Goal: Task Accomplishment & Management: Manage account settings

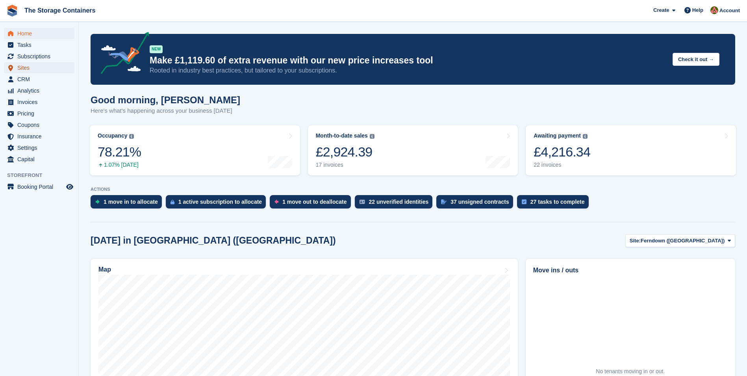
click at [34, 65] on span "Sites" at bounding box center [40, 67] width 47 height 11
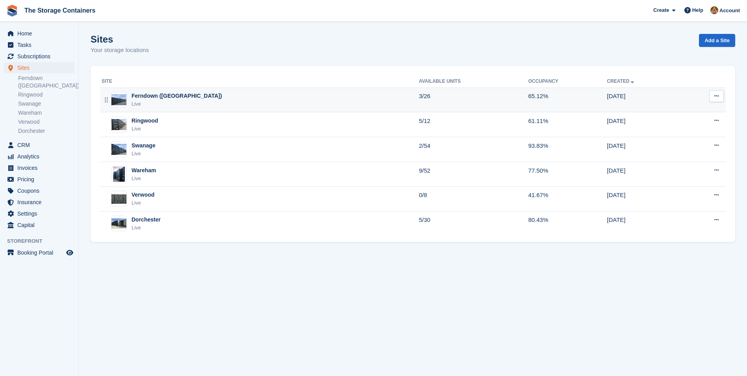
click at [211, 91] on td "Ferndown (Longham) Live" at bounding box center [259, 99] width 319 height 25
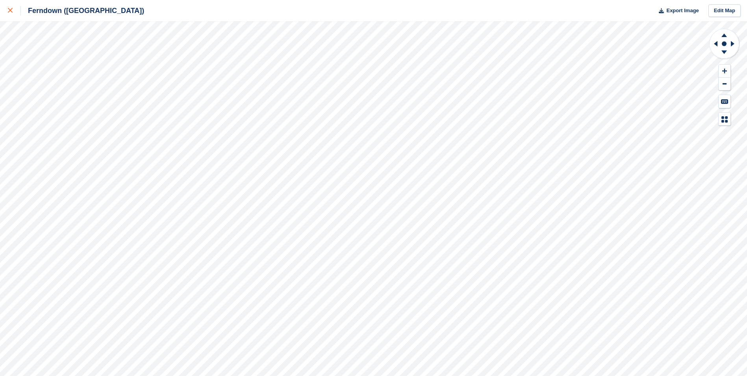
click at [12, 12] on icon at bounding box center [10, 10] width 5 height 5
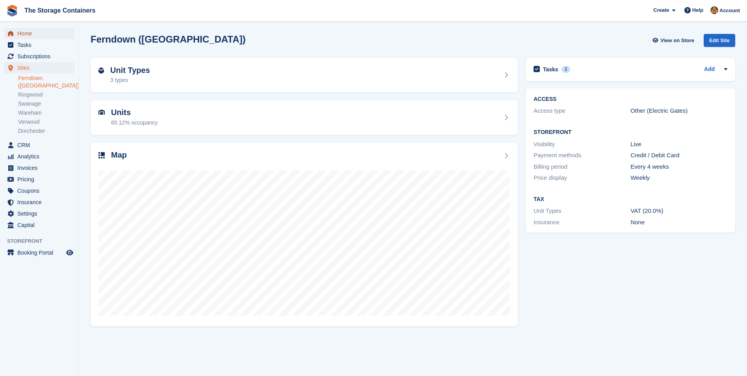
click at [48, 34] on span "Home" at bounding box center [40, 33] width 47 height 11
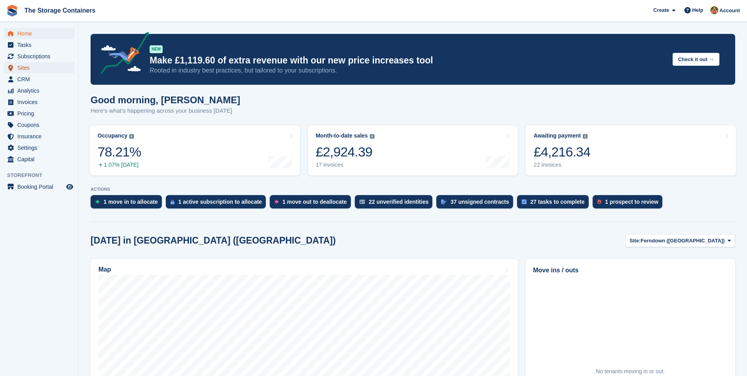
click at [38, 65] on span "Sites" at bounding box center [40, 67] width 47 height 11
click at [35, 67] on span "Sites" at bounding box center [40, 67] width 47 height 11
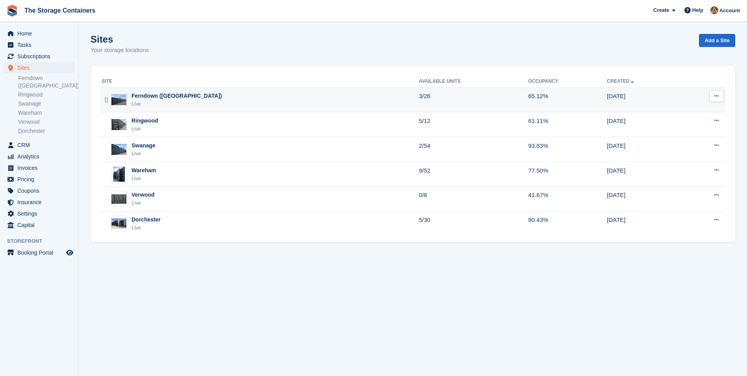
click at [234, 97] on div "Ferndown ([GEOGRAPHIC_DATA]) Live" at bounding box center [260, 100] width 317 height 16
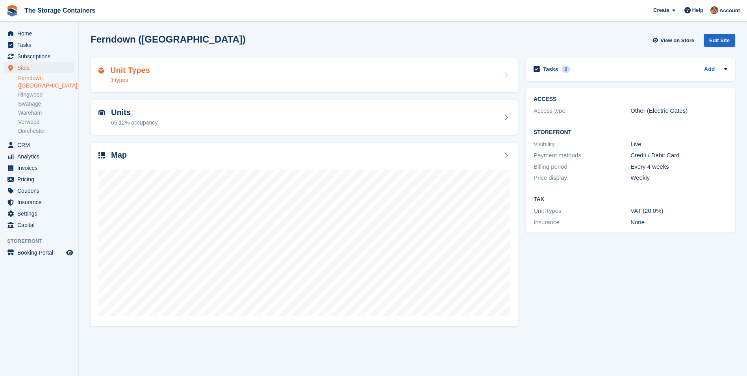
click at [230, 74] on div "Unit Types 3 types" at bounding box center [303, 75] width 411 height 19
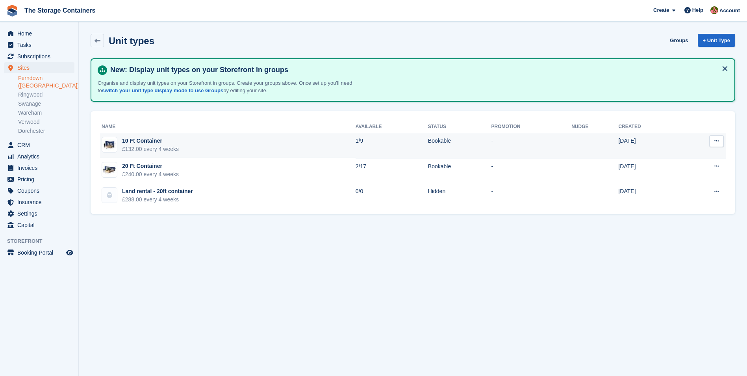
click at [213, 142] on td "10 Ft Container £132.00 every 4 weeks" at bounding box center [228, 145] width 256 height 25
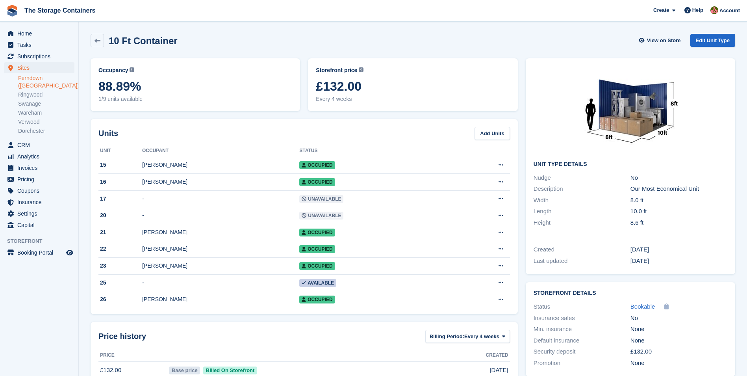
click at [709, 47] on div "View on Store Edit Unit Type" at bounding box center [686, 42] width 97 height 16
click at [709, 44] on link "Edit Unit Type" at bounding box center [712, 40] width 45 height 13
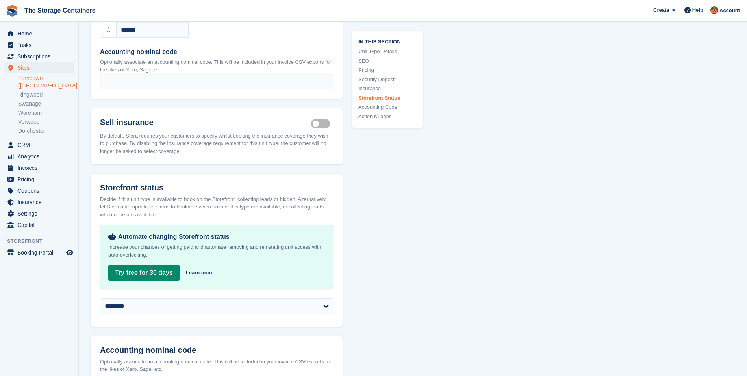
scroll to position [1260, 0]
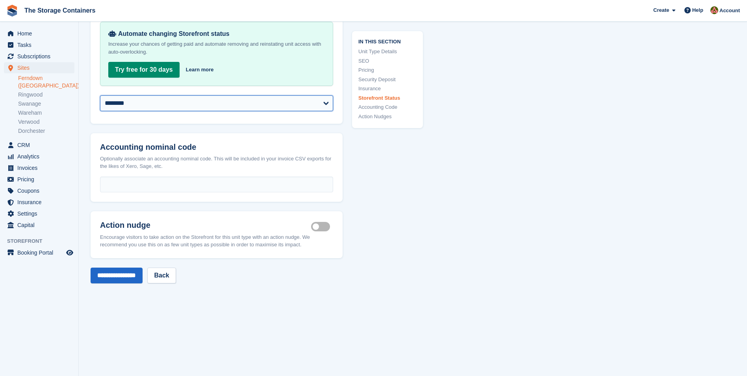
click at [175, 109] on select "**********" at bounding box center [216, 103] width 233 height 16
select select "**********"
click at [100, 102] on select "**********" at bounding box center [216, 103] width 233 height 16
click at [137, 282] on input "**********" at bounding box center [117, 275] width 52 height 16
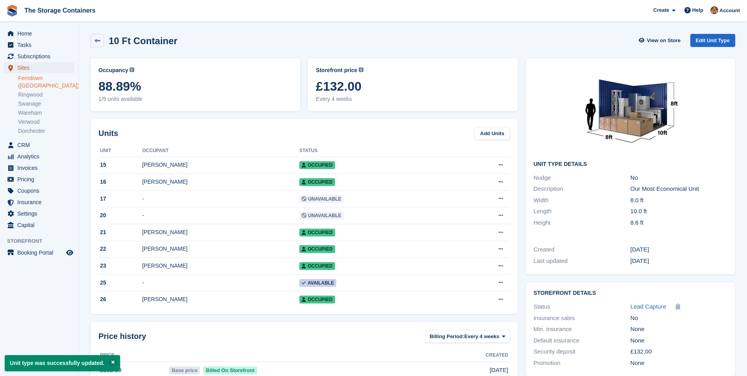
click at [44, 63] on span "Sites" at bounding box center [40, 67] width 47 height 11
click at [35, 77] on link "Ferndown ([GEOGRAPHIC_DATA])" at bounding box center [46, 81] width 56 height 15
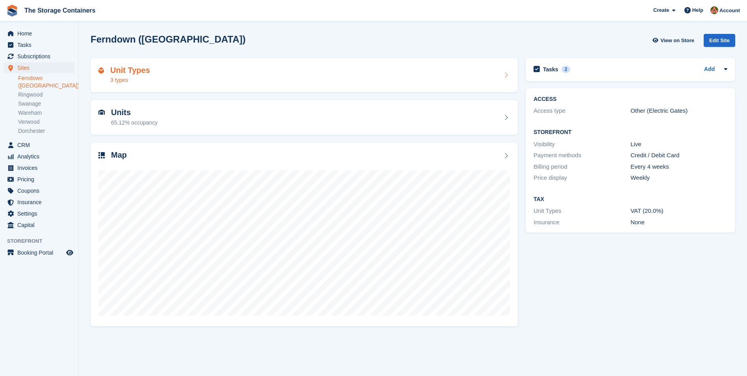
click at [226, 63] on div "Unit Types 3 types" at bounding box center [304, 75] width 427 height 35
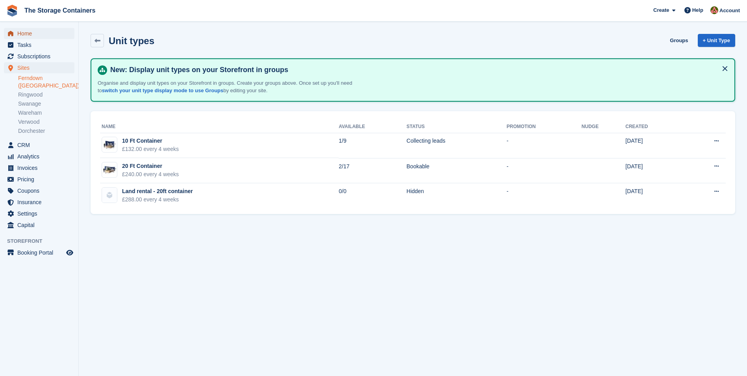
click at [48, 30] on span "Home" at bounding box center [40, 33] width 47 height 11
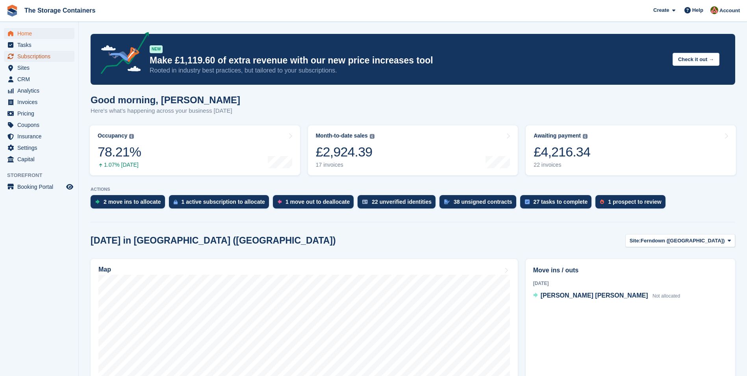
click at [48, 56] on span "Subscriptions" at bounding box center [40, 56] width 47 height 11
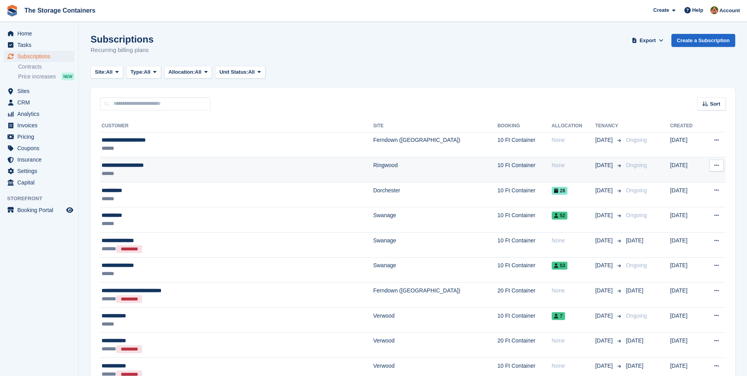
click at [208, 171] on div "******" at bounding box center [197, 173] width 190 height 8
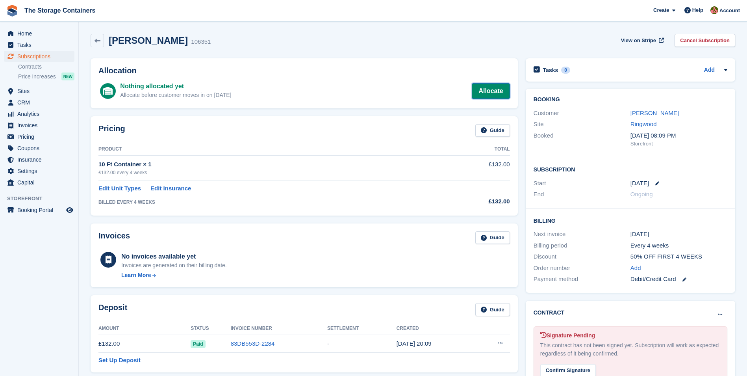
click at [487, 94] on link "Allocate" at bounding box center [491, 91] width 38 height 16
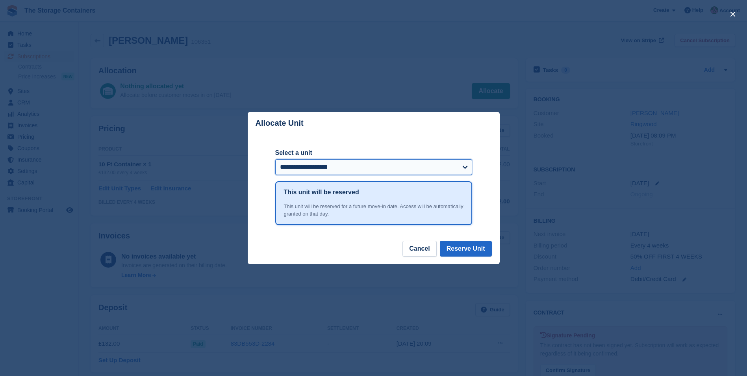
click at [364, 169] on select "**********" at bounding box center [373, 167] width 197 height 16
select select "******"
click at [275, 159] on select "**********" at bounding box center [373, 167] width 197 height 16
click at [462, 253] on button "Reserve Unit" at bounding box center [466, 249] width 52 height 16
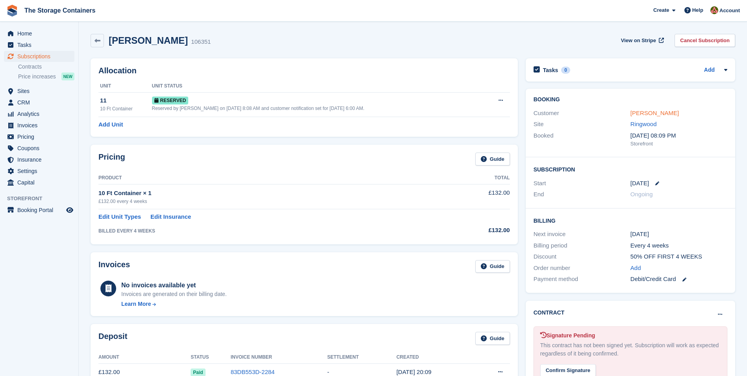
click at [659, 112] on link "Stewart Sims-Handcock" at bounding box center [654, 112] width 48 height 7
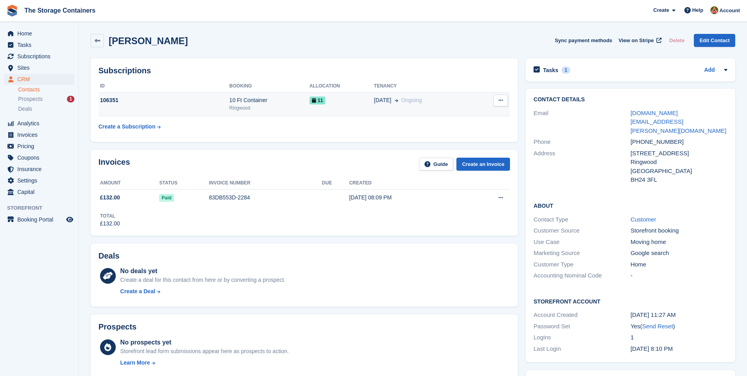
click at [343, 97] on div "11" at bounding box center [341, 100] width 65 height 8
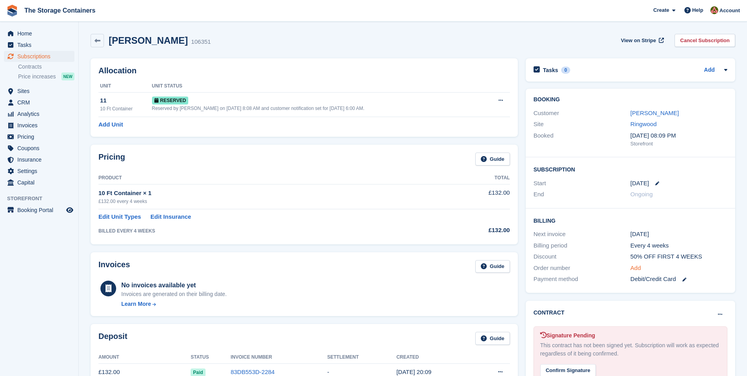
click at [639, 269] on link "Add" at bounding box center [635, 267] width 11 height 9
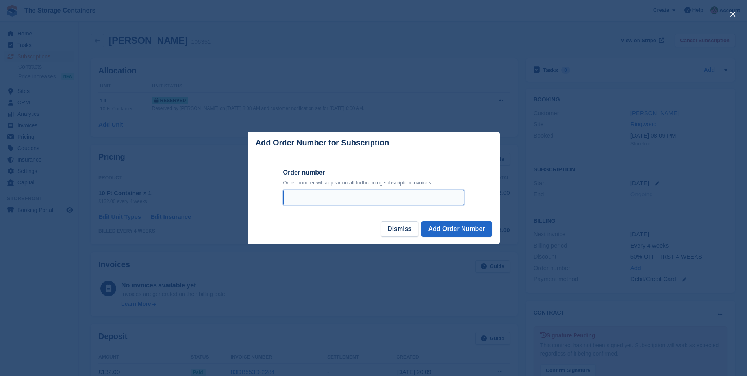
click at [380, 202] on input "Order number" at bounding box center [373, 197] width 181 height 16
type input "*******"
click at [466, 226] on button "Add Order Number" at bounding box center [456, 229] width 70 height 16
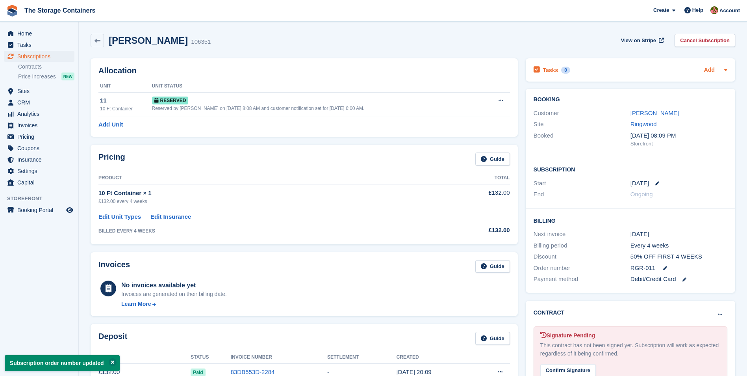
click at [711, 67] on link "Add" at bounding box center [709, 70] width 11 height 9
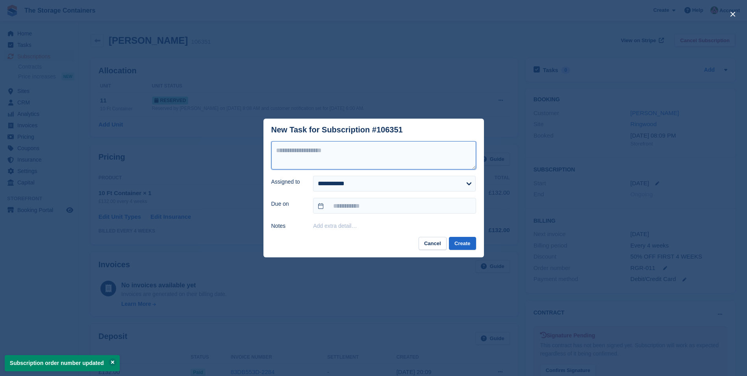
click at [363, 156] on textarea at bounding box center [373, 155] width 205 height 28
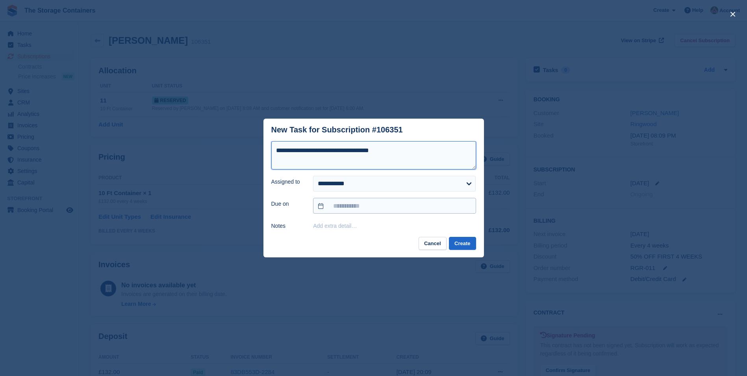
type textarea "**********"
click at [356, 207] on input "text" at bounding box center [394, 206] width 163 height 16
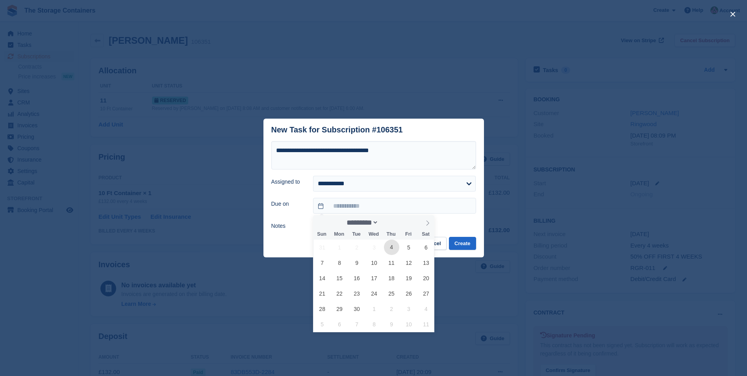
click at [389, 250] on span "4" at bounding box center [391, 246] width 15 height 15
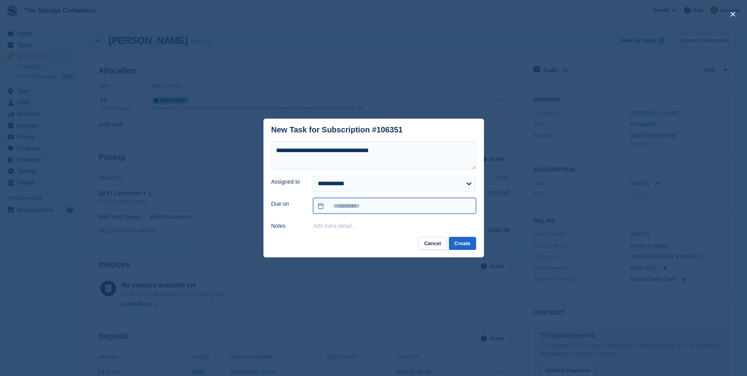
type input "**********"
click at [470, 242] on button "Create" at bounding box center [462, 243] width 27 height 13
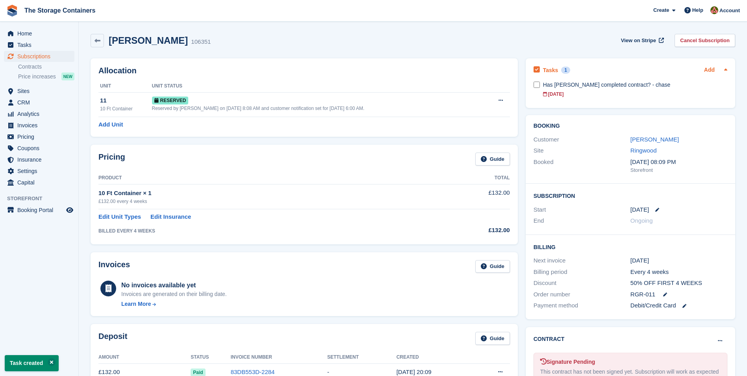
click at [706, 71] on link "Add" at bounding box center [709, 70] width 11 height 9
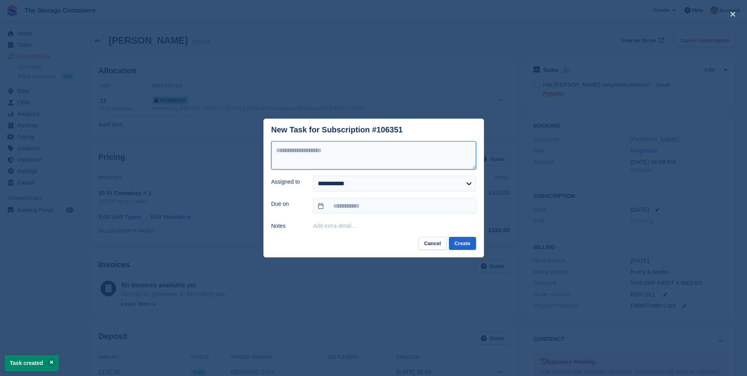
click at [307, 152] on textarea at bounding box center [373, 155] width 205 height 28
type textarea "**********"
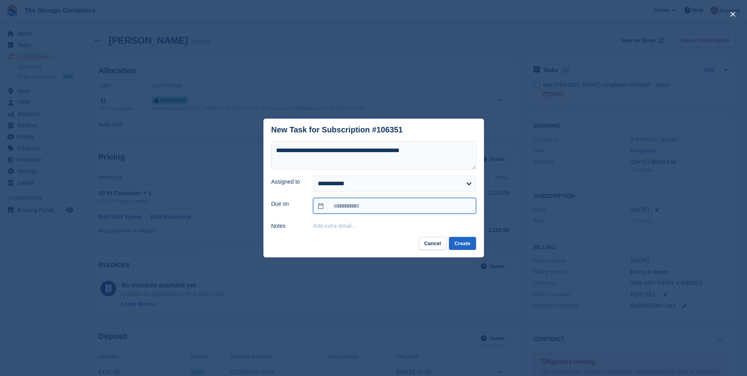
click at [347, 205] on input "text" at bounding box center [394, 206] width 163 height 16
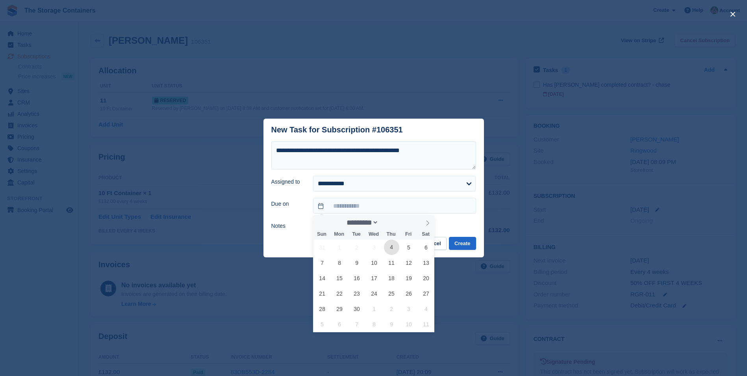
click at [394, 242] on span "4" at bounding box center [391, 246] width 15 height 15
type input "**********"
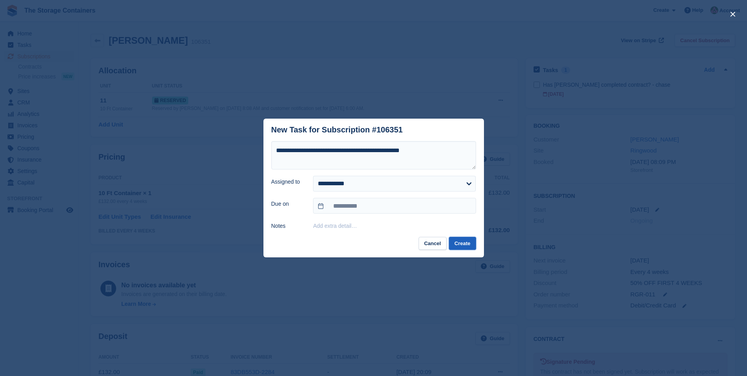
click at [462, 241] on button "Create" at bounding box center [462, 243] width 27 height 13
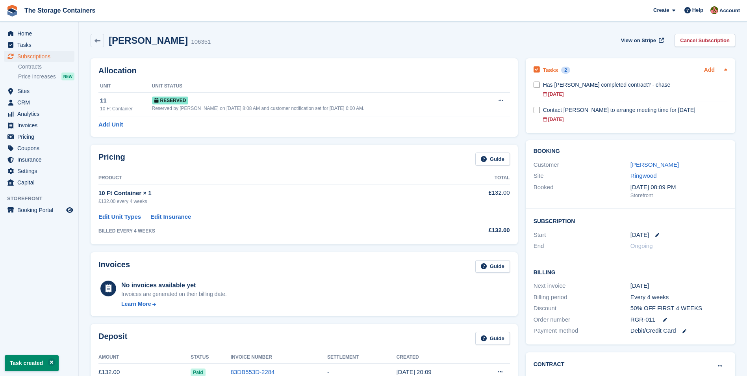
click at [714, 68] on link "Add" at bounding box center [709, 70] width 11 height 9
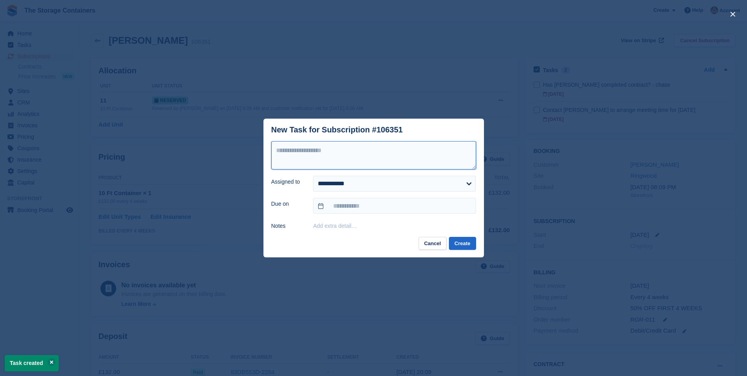
click at [330, 156] on textarea at bounding box center [373, 155] width 205 height 28
type textarea "**********"
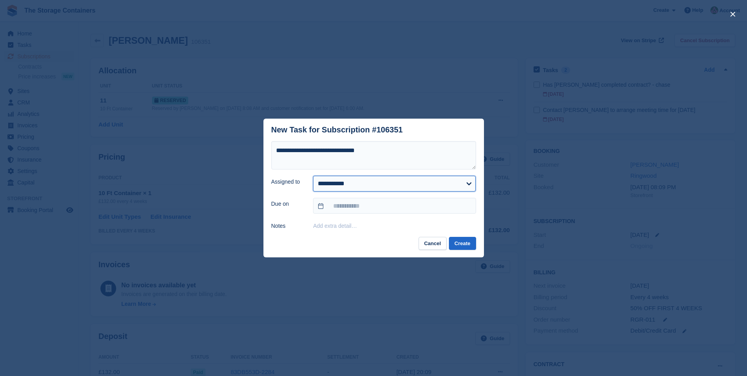
click at [350, 184] on select "**********" at bounding box center [394, 184] width 163 height 16
click at [313, 176] on select "**********" at bounding box center [394, 184] width 163 height 16
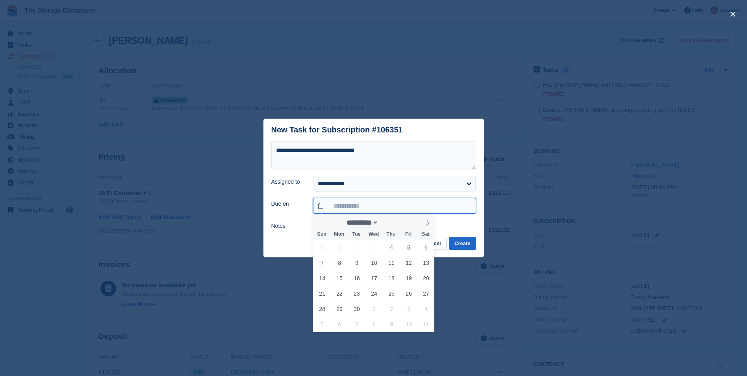
click at [352, 204] on input "text" at bounding box center [394, 206] width 163 height 16
click at [389, 248] on span "4" at bounding box center [391, 246] width 15 height 15
type input "**********"
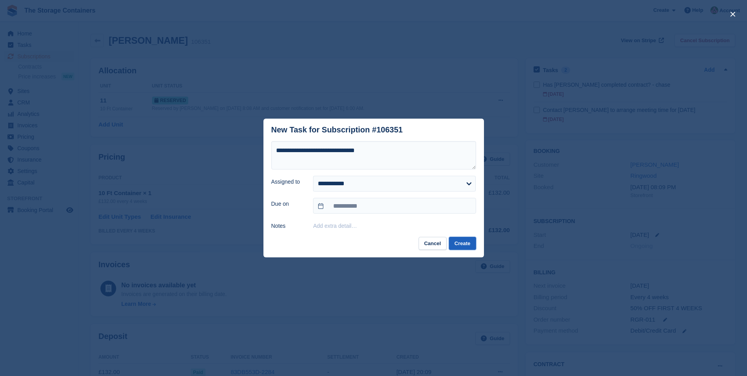
click at [454, 244] on button "Create" at bounding box center [462, 243] width 27 height 13
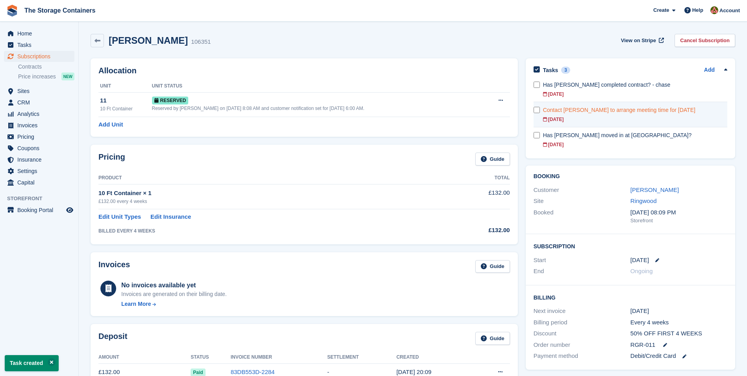
click at [621, 107] on div "Contact Stewart to arrange meeting time for tomorrow" at bounding box center [635, 110] width 184 height 8
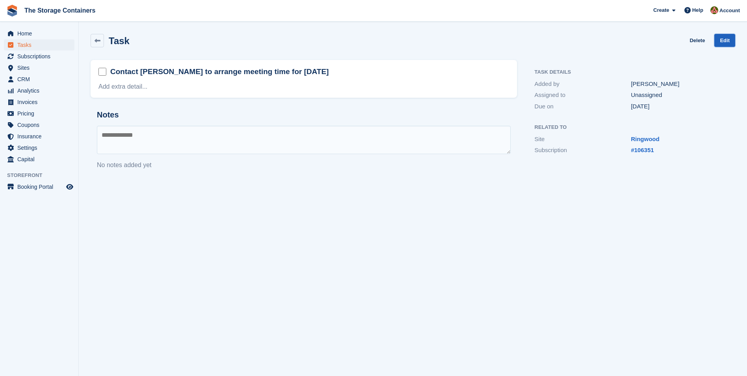
click at [726, 40] on link "Edit" at bounding box center [724, 40] width 21 height 13
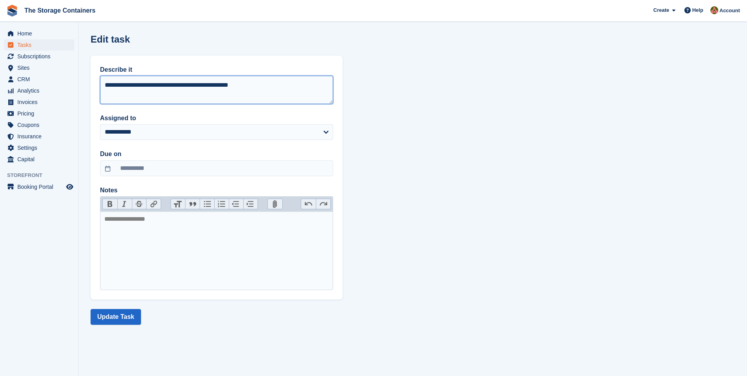
drag, startPoint x: 281, startPoint y: 91, endPoint x: 287, endPoint y: 87, distance: 6.3
click at [282, 91] on textarea "**********" at bounding box center [216, 90] width 233 height 28
type textarea "**********"
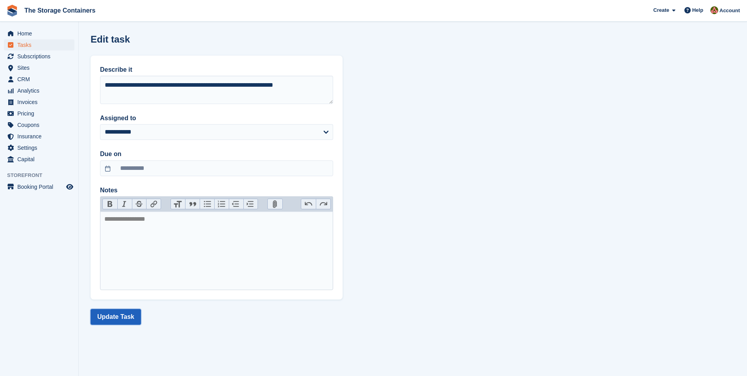
click at [117, 315] on button "Update Task" at bounding box center [116, 317] width 50 height 16
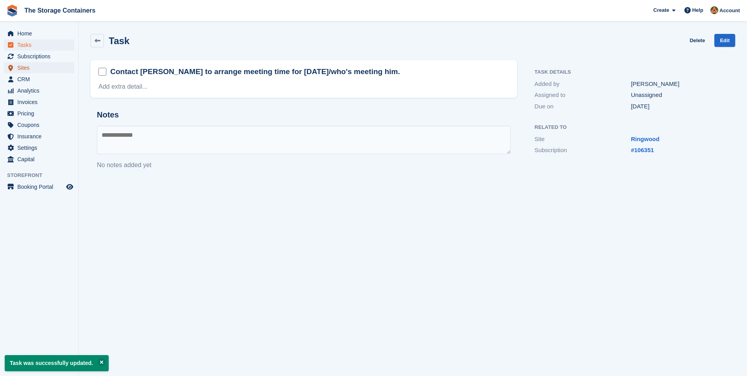
click at [32, 65] on span "Sites" at bounding box center [40, 67] width 47 height 11
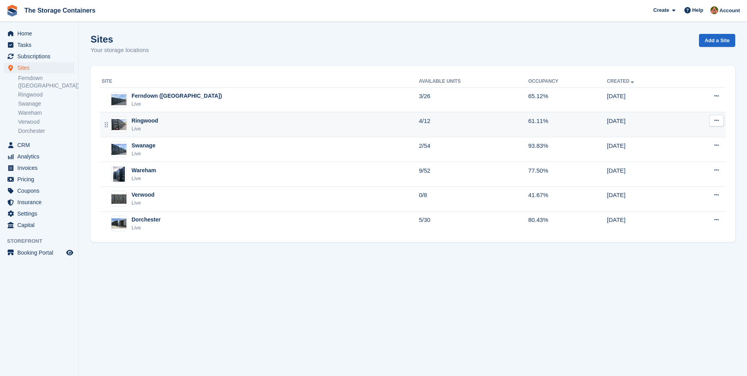
click at [170, 126] on div "Ringwood Live" at bounding box center [260, 125] width 317 height 16
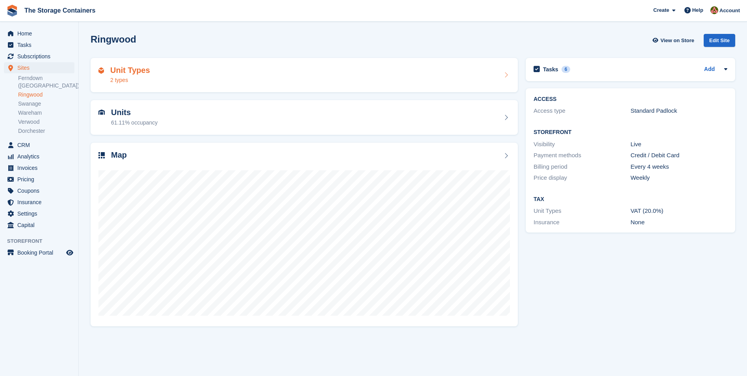
click at [181, 72] on div "Unit Types 2 types" at bounding box center [303, 75] width 411 height 19
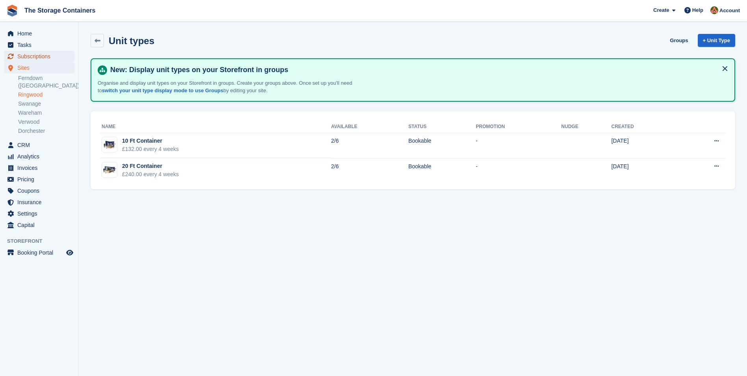
click at [36, 54] on span "Subscriptions" at bounding box center [40, 56] width 47 height 11
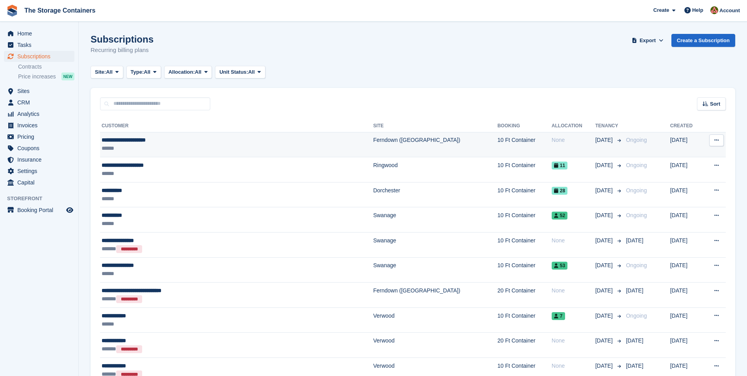
click at [216, 141] on div "**********" at bounding box center [197, 140] width 190 height 8
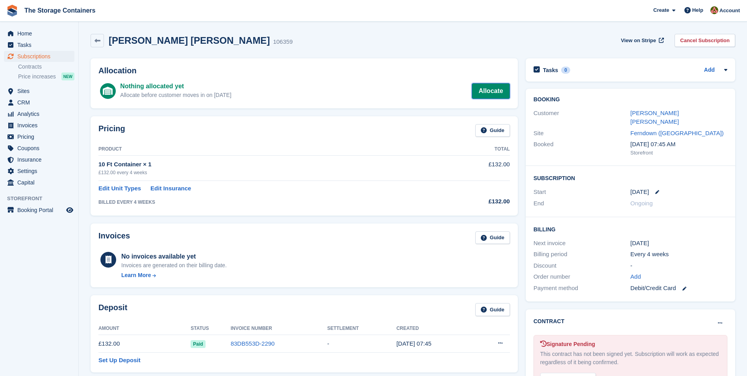
click at [495, 90] on link "Allocate" at bounding box center [491, 91] width 38 height 16
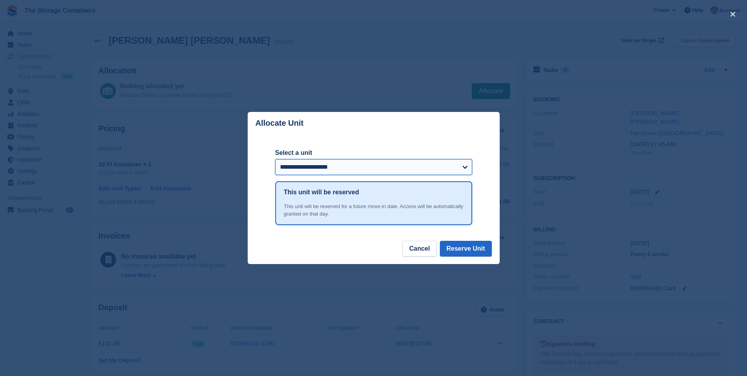
click at [304, 171] on select "**********" at bounding box center [373, 167] width 197 height 16
select select "******"
click at [275, 159] on select "**********" at bounding box center [373, 167] width 197 height 16
click at [479, 249] on button "Reserve Unit" at bounding box center [466, 249] width 52 height 16
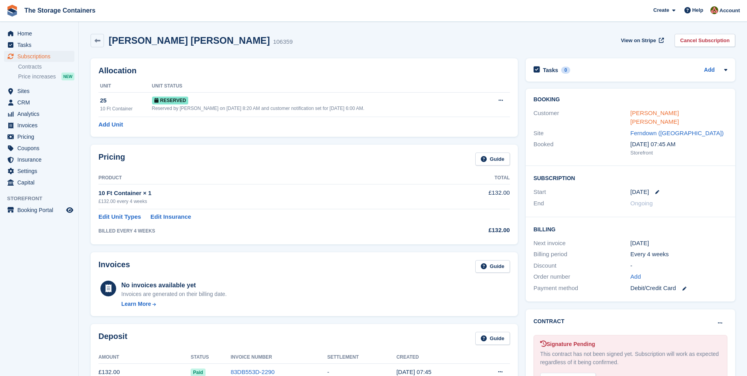
click at [648, 113] on link "[PERSON_NAME] [PERSON_NAME]" at bounding box center [654, 117] width 48 height 16
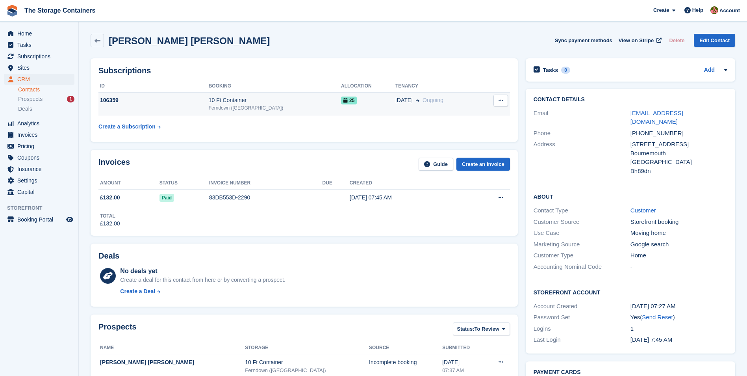
click at [346, 105] on td "25" at bounding box center [368, 104] width 54 height 24
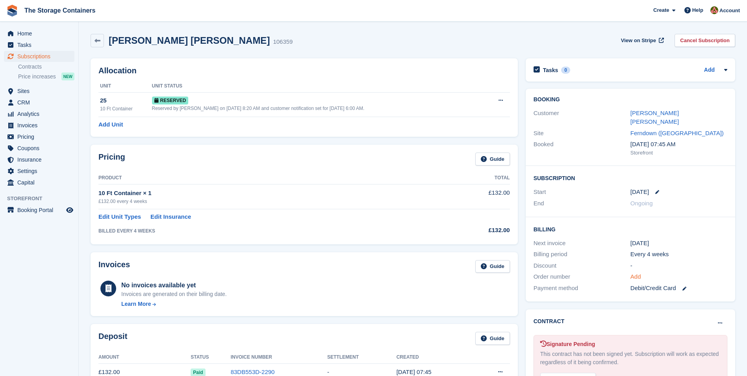
click at [633, 272] on link "Add" at bounding box center [635, 276] width 11 height 9
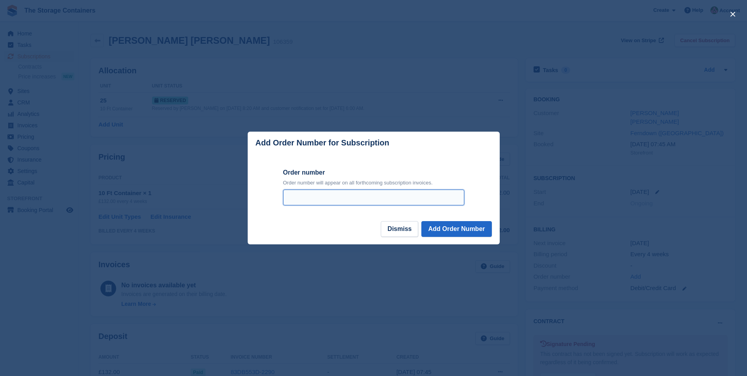
click at [409, 196] on input "Order number" at bounding box center [373, 197] width 181 height 16
click at [325, 194] on input "****" at bounding box center [373, 197] width 181 height 16
type input "*******"
click at [479, 226] on button "Add Order Number" at bounding box center [456, 229] width 70 height 16
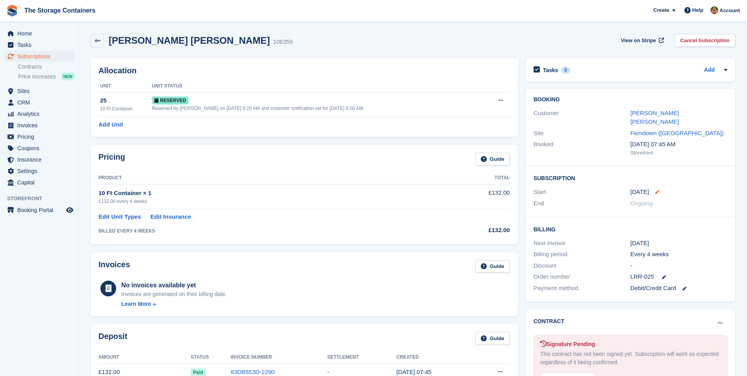
click at [655, 190] on icon at bounding box center [657, 192] width 4 height 4
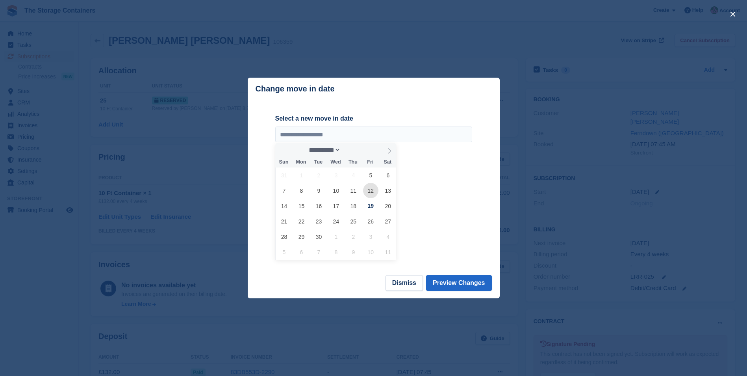
click at [372, 188] on span "12" at bounding box center [370, 190] width 15 height 15
type input "**********"
click at [454, 280] on button "Preview Changes" at bounding box center [459, 283] width 66 height 16
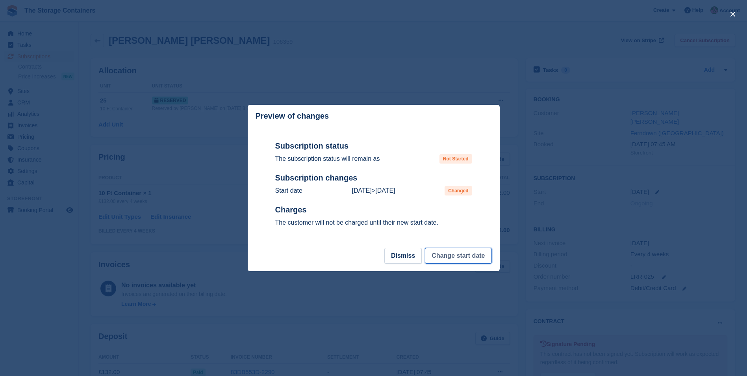
click at [450, 259] on button "Change start date" at bounding box center [458, 256] width 67 height 16
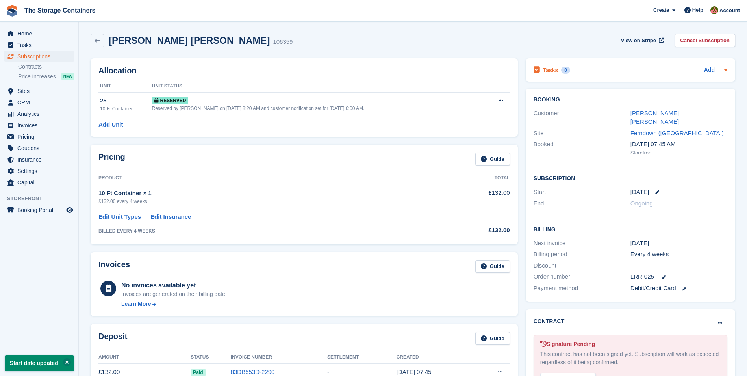
click at [593, 73] on div "Tasks 0 Add" at bounding box center [630, 70] width 194 height 11
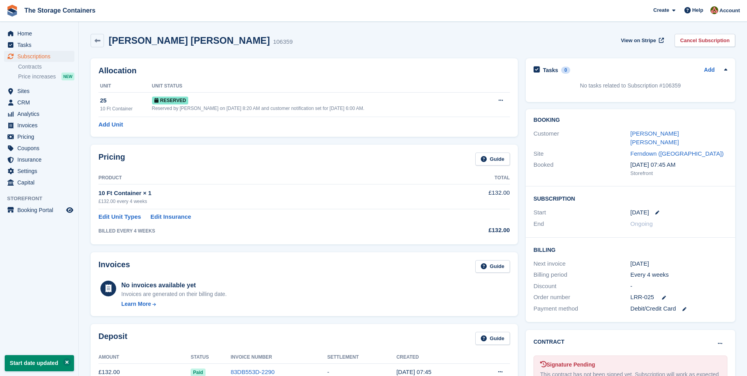
drag, startPoint x: 709, startPoint y: 67, endPoint x: 700, endPoint y: 67, distance: 9.1
click at [709, 67] on link "Add" at bounding box center [709, 70] width 11 height 9
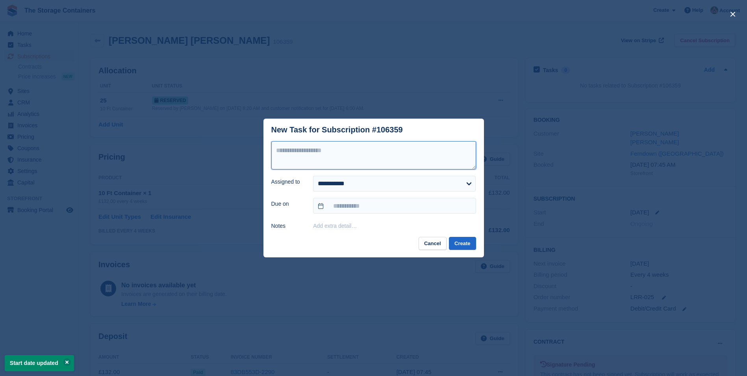
click at [310, 156] on textarea at bounding box center [373, 155] width 205 height 28
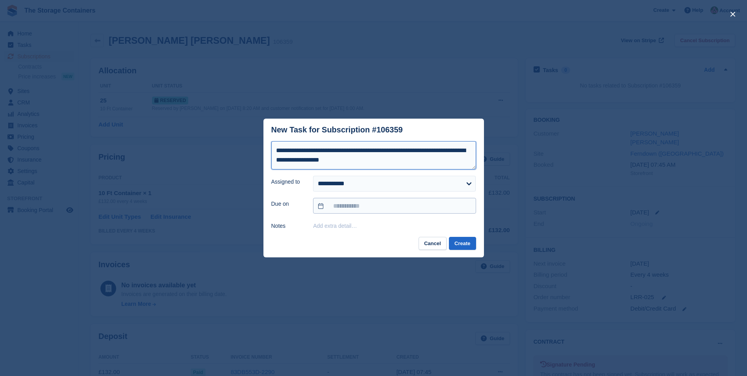
type textarea "**********"
click at [363, 206] on input "text" at bounding box center [394, 206] width 163 height 16
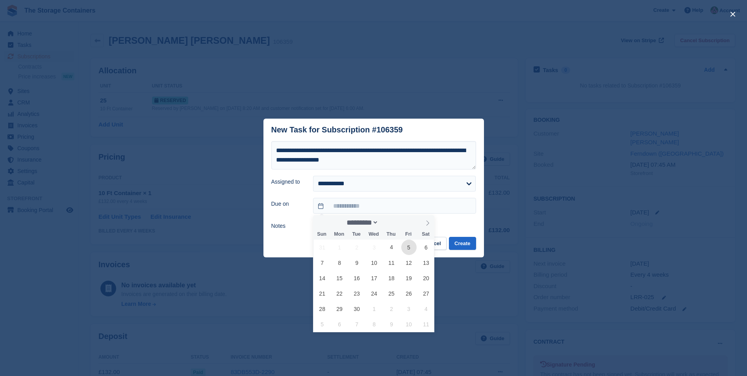
click at [408, 248] on span "5" at bounding box center [408, 246] width 15 height 15
type input "**********"
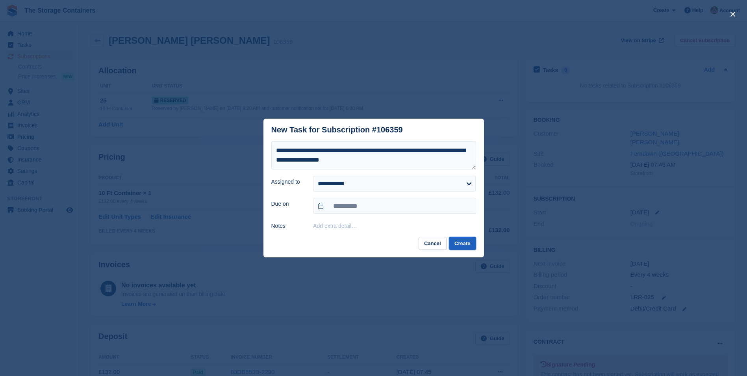
click at [461, 244] on button "Create" at bounding box center [462, 243] width 27 height 13
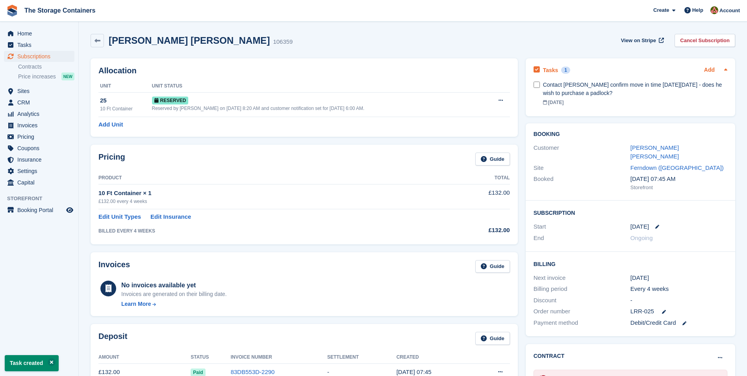
click at [707, 73] on link "Add" at bounding box center [709, 70] width 11 height 9
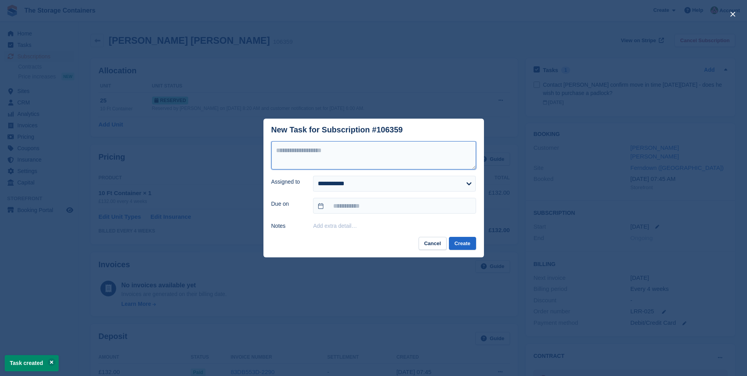
click at [372, 156] on textarea at bounding box center [373, 155] width 205 height 28
type textarea "**********"
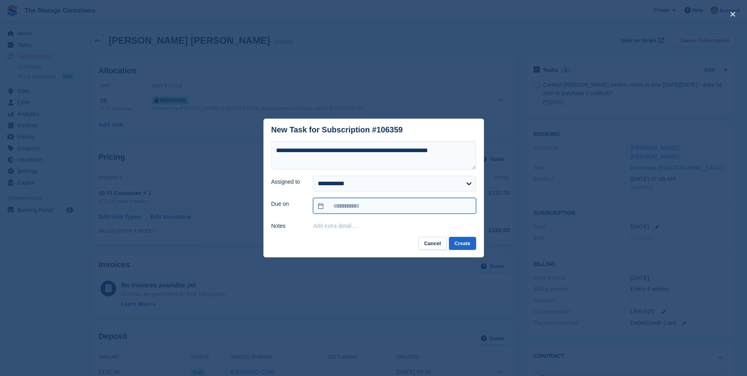
click at [358, 210] on input "text" at bounding box center [394, 206] width 163 height 16
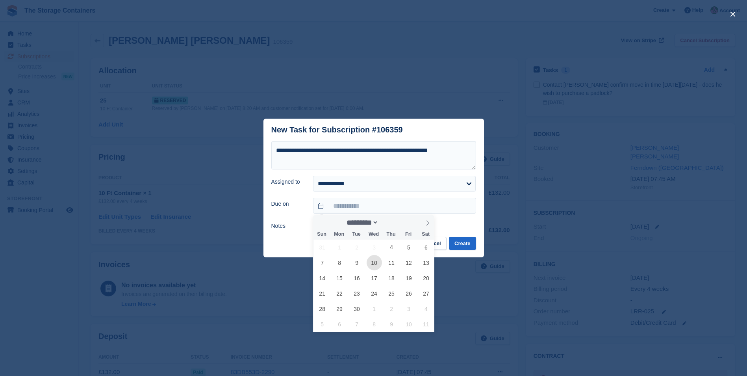
click at [378, 263] on span "10" at bounding box center [374, 262] width 15 height 15
type input "**********"
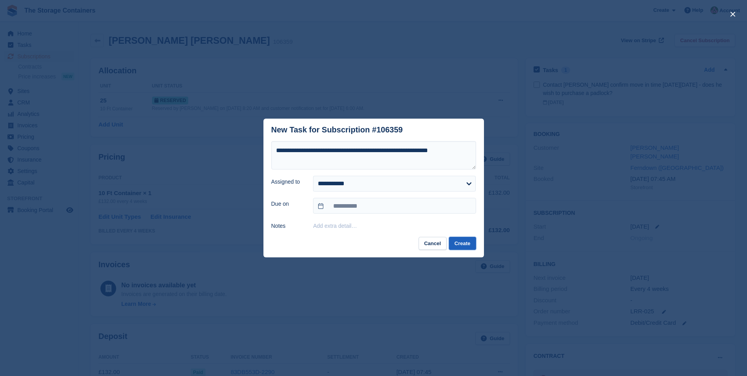
click at [467, 246] on button "Create" at bounding box center [462, 243] width 27 height 13
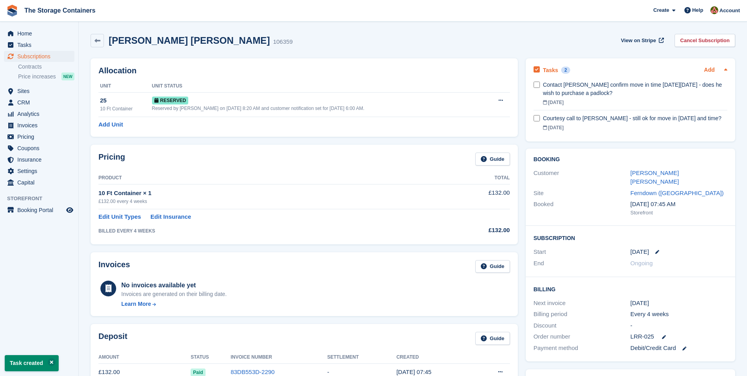
click at [712, 67] on link "Add" at bounding box center [709, 70] width 11 height 9
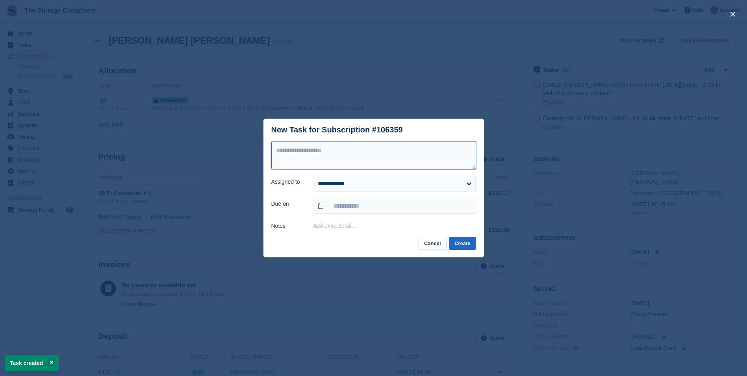
click at [316, 157] on textarea at bounding box center [373, 155] width 205 height 28
click at [328, 151] on textarea "**********" at bounding box center [373, 155] width 205 height 28
type textarea "**********"
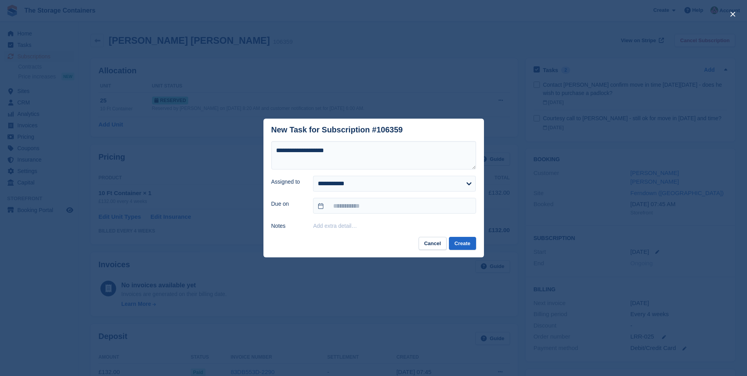
click at [317, 196] on form "**********" at bounding box center [373, 185] width 205 height 89
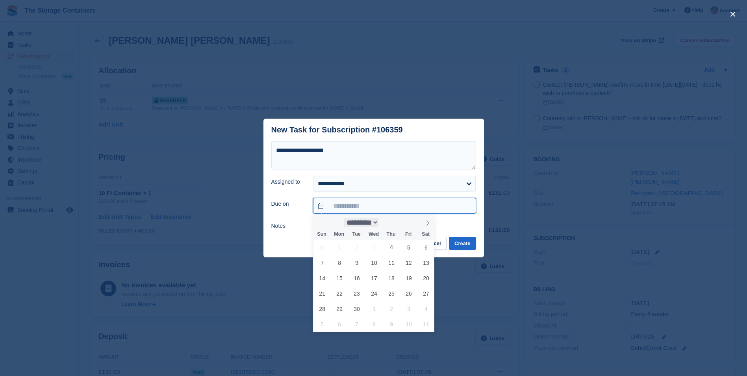
click at [349, 211] on input "text" at bounding box center [394, 206] width 163 height 16
click at [408, 267] on span "12" at bounding box center [408, 262] width 15 height 15
type input "**********"
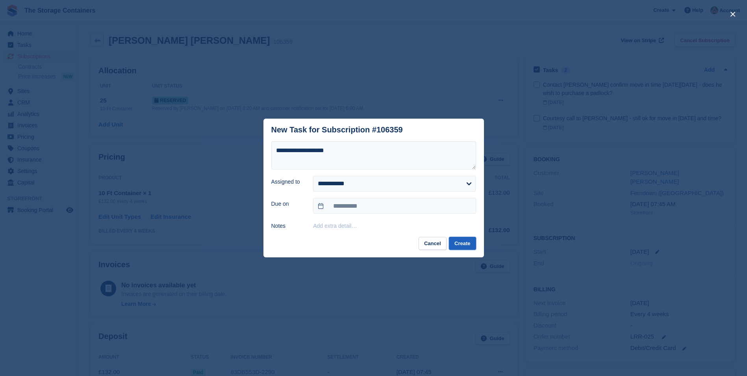
click at [457, 241] on button "Create" at bounding box center [462, 243] width 27 height 13
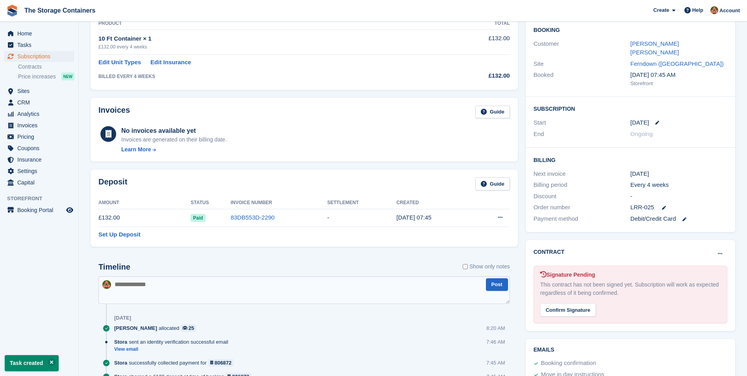
scroll to position [227, 0]
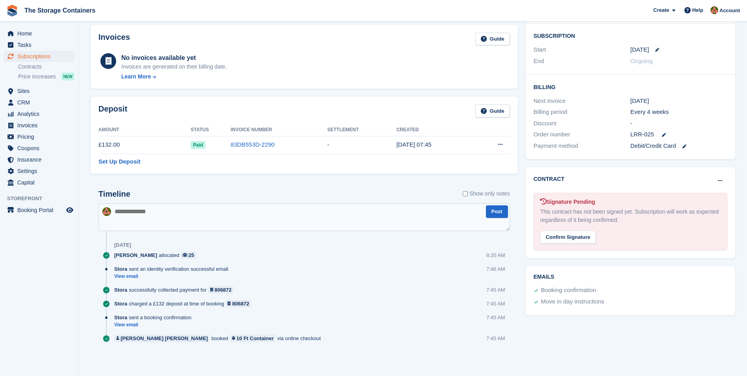
drag, startPoint x: 571, startPoint y: 228, endPoint x: 419, endPoint y: 37, distance: 244.7
click at [571, 230] on div "Confirm Signature" at bounding box center [568, 236] width 56 height 13
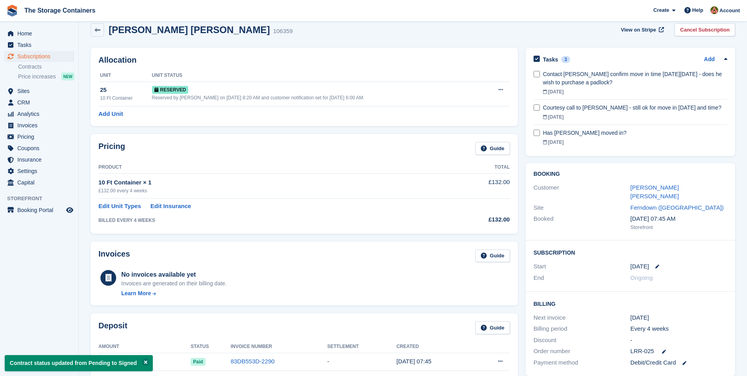
scroll to position [0, 0]
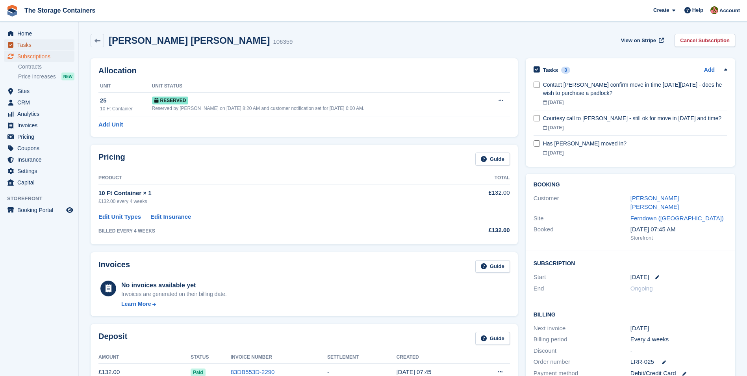
click at [36, 47] on span "Tasks" at bounding box center [40, 44] width 47 height 11
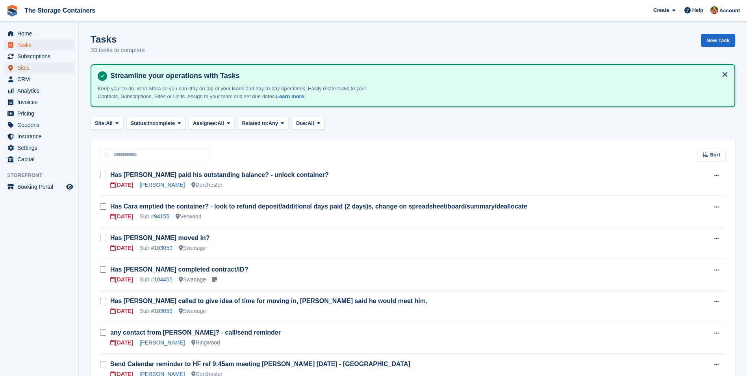
click at [24, 69] on span "Sites" at bounding box center [40, 67] width 47 height 11
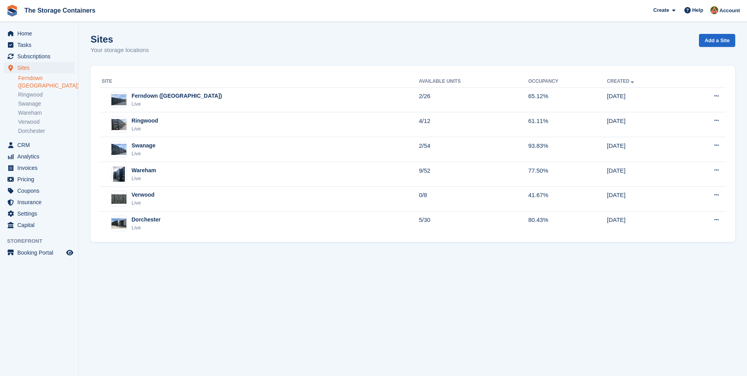
click at [31, 77] on link "Ferndown ([GEOGRAPHIC_DATA])" at bounding box center [46, 81] width 56 height 15
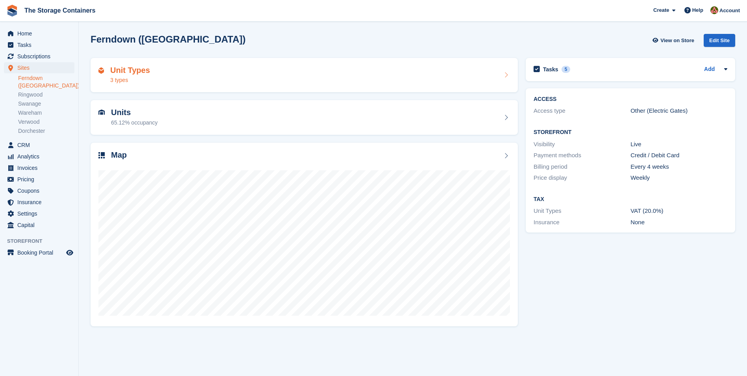
click at [202, 82] on div "Unit Types 3 types" at bounding box center [303, 75] width 411 height 19
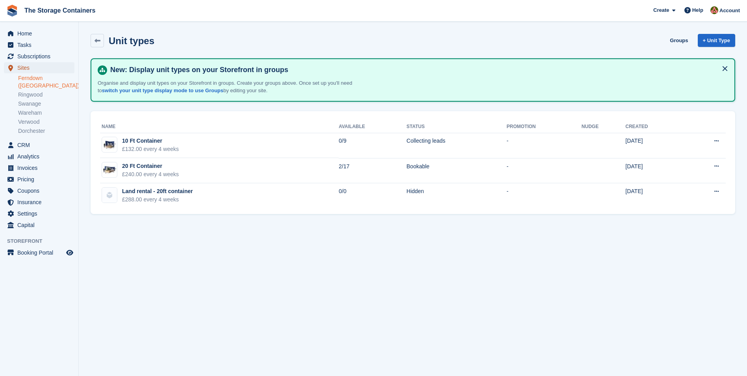
click at [39, 66] on span "Sites" at bounding box center [40, 67] width 47 height 11
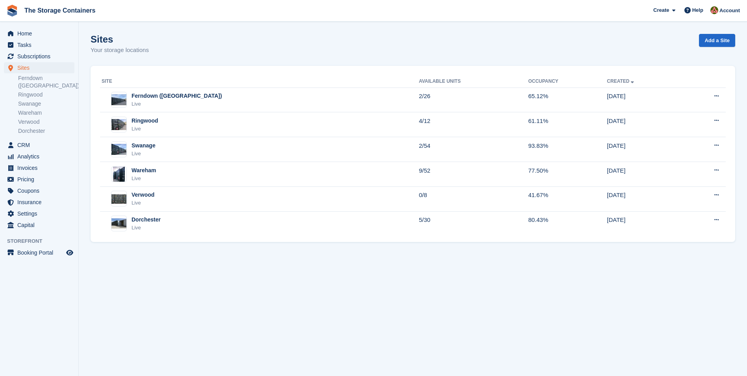
click at [39, 79] on link "Ferndown ([GEOGRAPHIC_DATA])" at bounding box center [46, 81] width 56 height 15
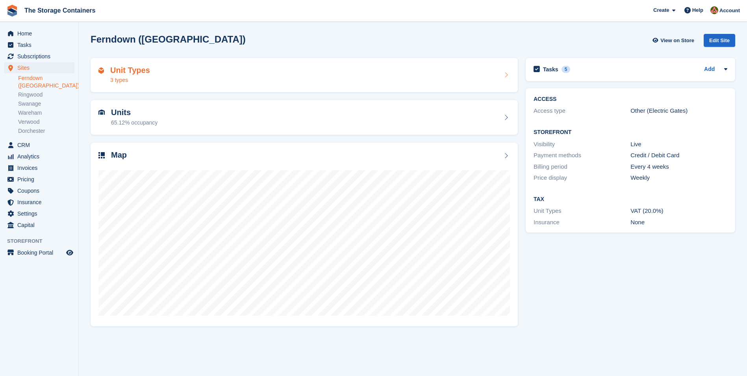
click at [211, 78] on div "Unit Types 3 types" at bounding box center [303, 75] width 411 height 19
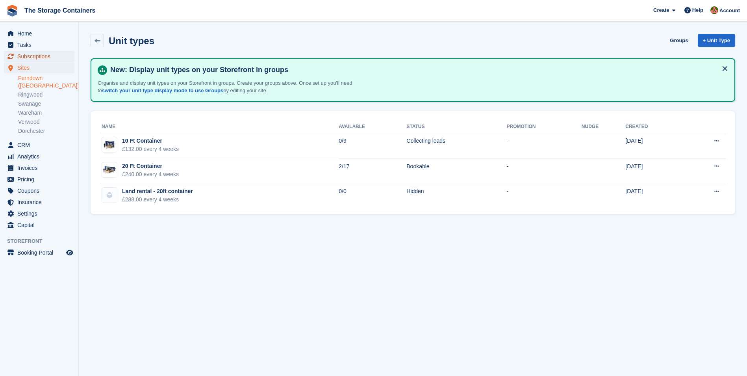
click at [43, 58] on span "Subscriptions" at bounding box center [40, 56] width 47 height 11
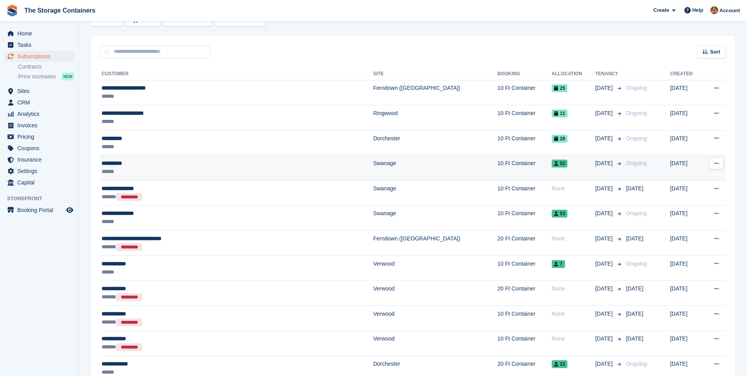
scroll to position [79, 0]
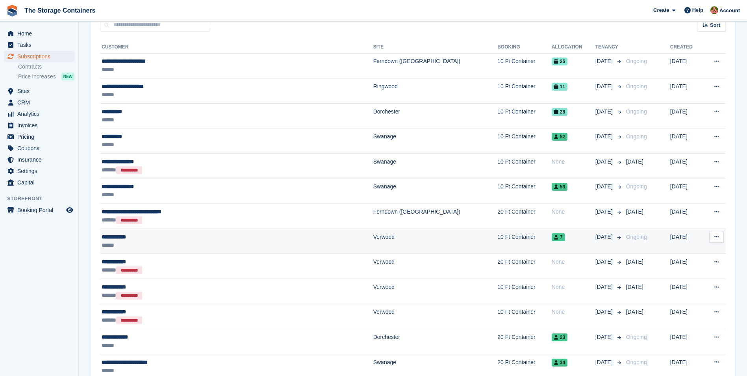
click at [179, 237] on div "**********" at bounding box center [197, 237] width 190 height 8
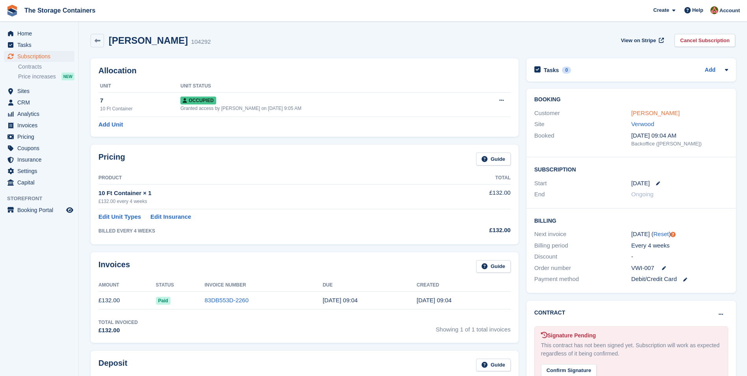
click at [639, 115] on link "[PERSON_NAME]" at bounding box center [655, 112] width 48 height 7
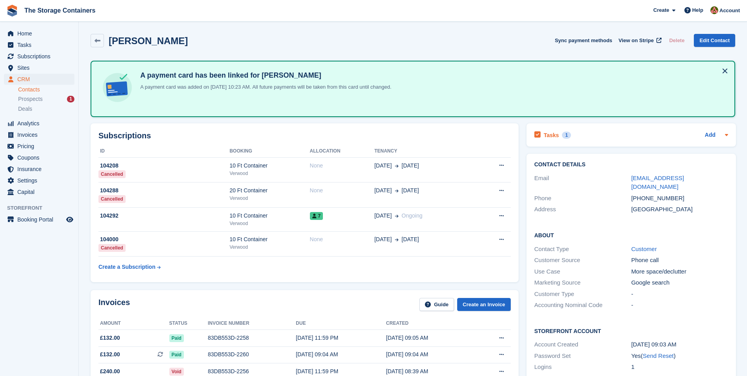
click at [611, 133] on div "Tasks 1 Add" at bounding box center [631, 135] width 194 height 11
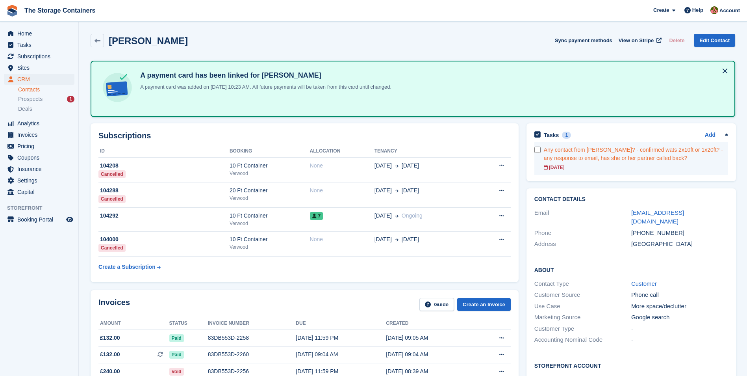
click at [615, 149] on div "Any contact from Molly? - confirmed wats 2x10ft or 1x20ft? - any response to em…" at bounding box center [636, 154] width 184 height 17
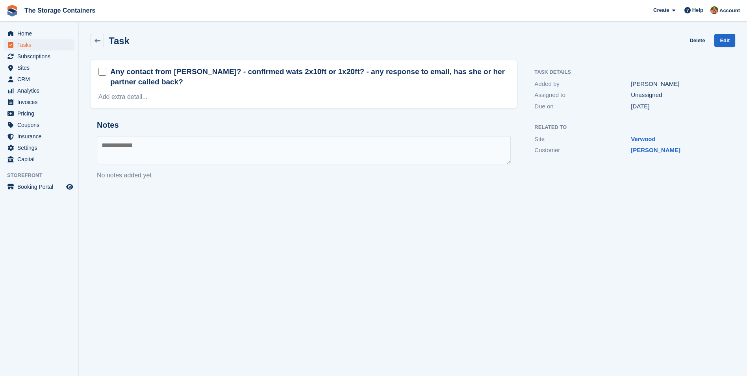
click at [293, 148] on textarea at bounding box center [304, 150] width 414 height 28
click at [287, 147] on textarea "**********" at bounding box center [304, 150] width 414 height 28
type textarea "**********"
click at [335, 143] on textarea "**********" at bounding box center [304, 150] width 414 height 28
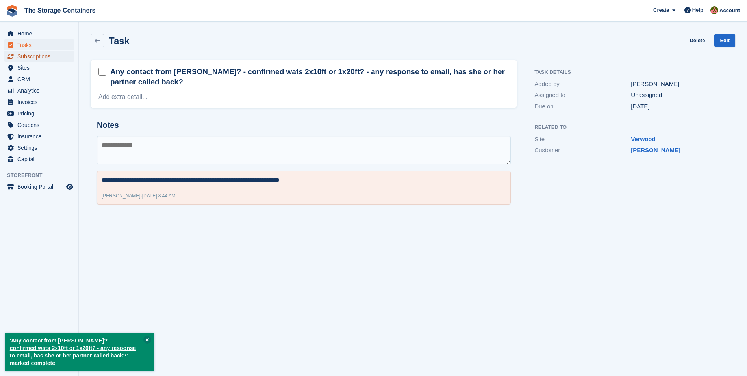
click at [56, 58] on span "Subscriptions" at bounding box center [40, 56] width 47 height 11
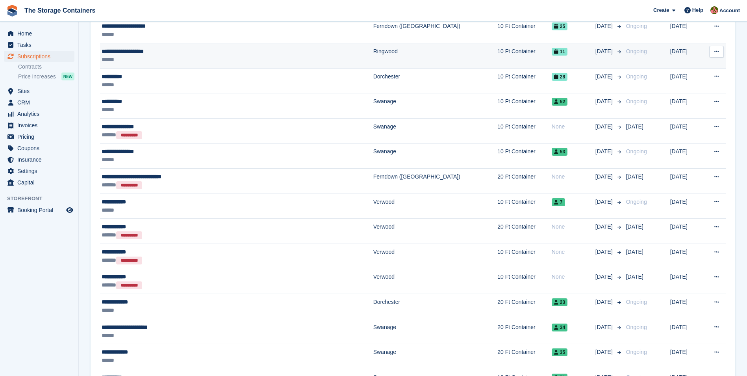
scroll to position [118, 0]
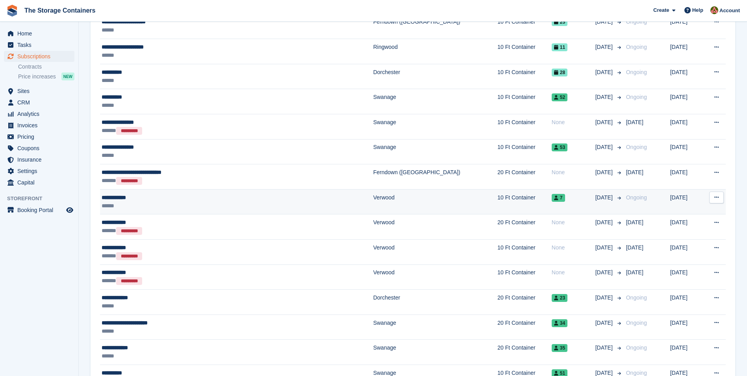
click at [170, 197] on div "**********" at bounding box center [197, 197] width 190 height 8
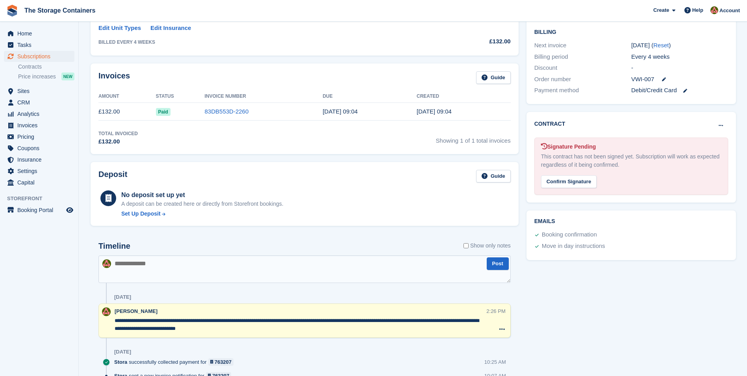
scroll to position [197, 0]
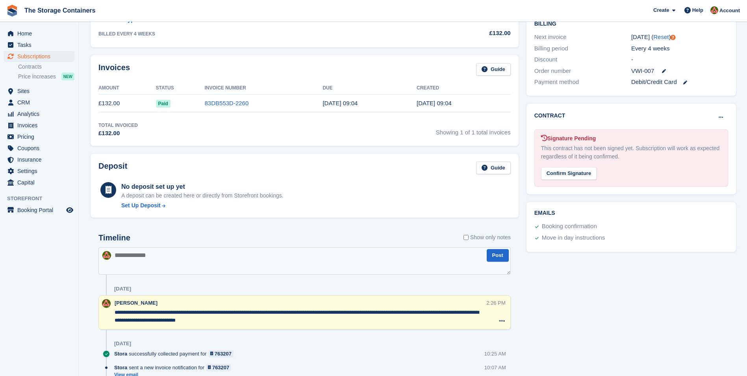
click at [146, 257] on textarea at bounding box center [304, 261] width 412 height 28
type textarea "**********"
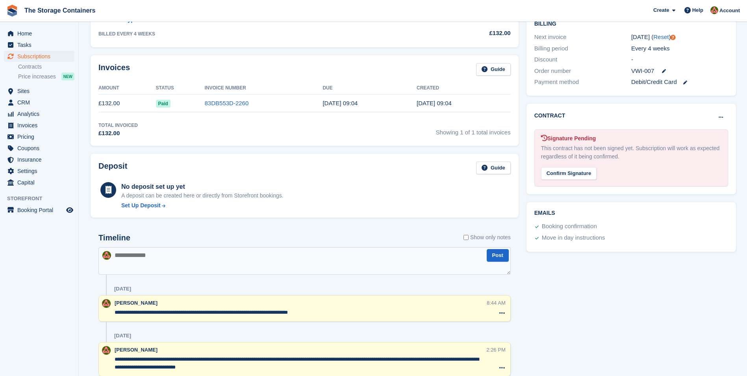
click at [351, 310] on textarea "**********" at bounding box center [300, 312] width 371 height 8
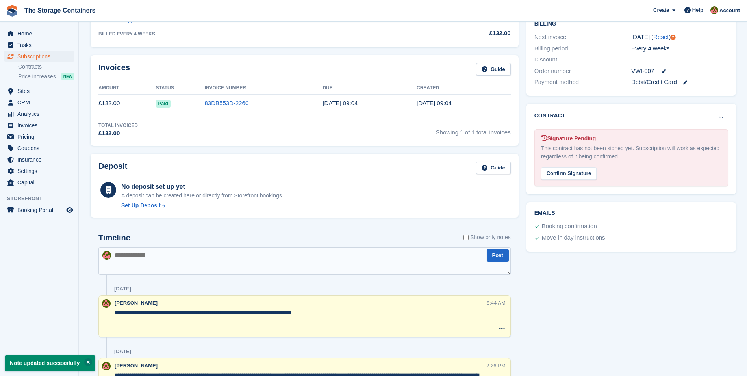
click at [126, 327] on textarea "**********" at bounding box center [300, 320] width 371 height 24
paste textarea "**********"
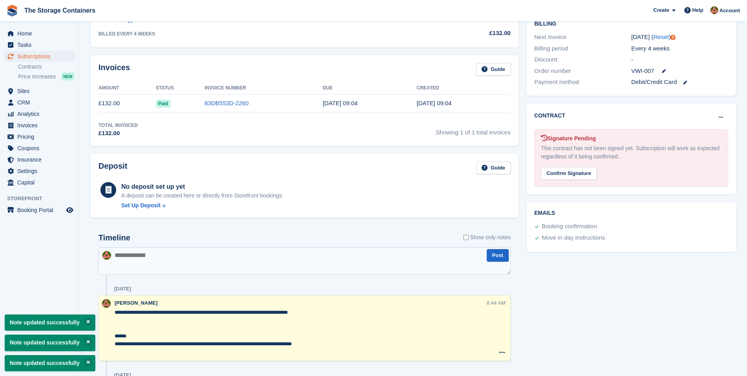
type textarea "**********"
click at [239, 256] on textarea at bounding box center [304, 261] width 412 height 28
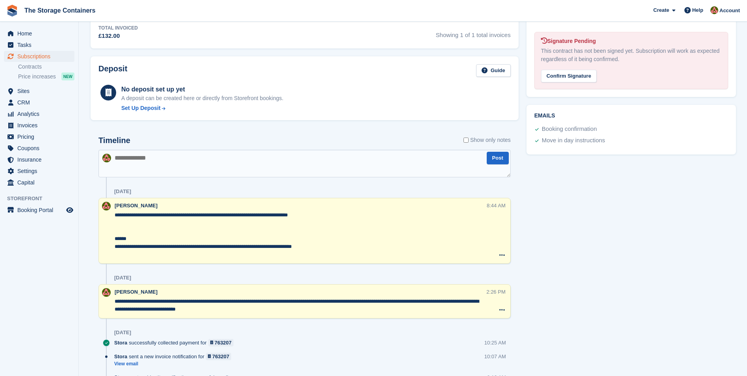
scroll to position [157, 0]
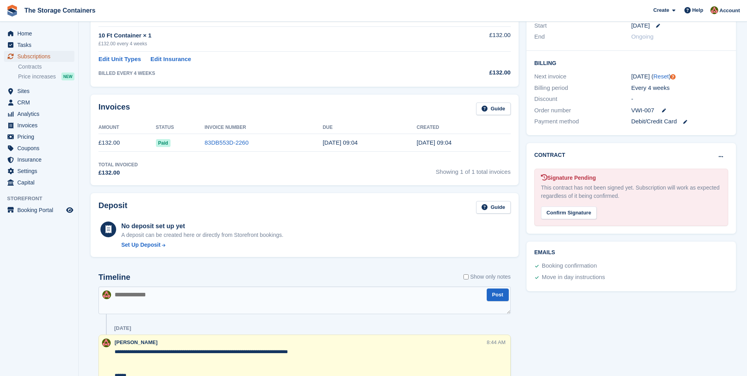
click at [61, 58] on span "Subscriptions" at bounding box center [40, 56] width 47 height 11
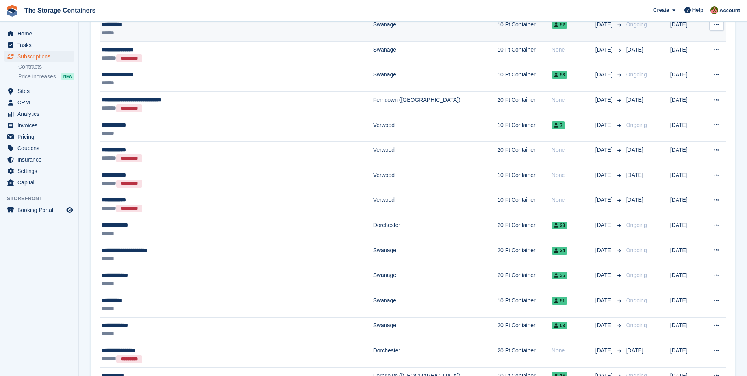
scroll to position [197, 0]
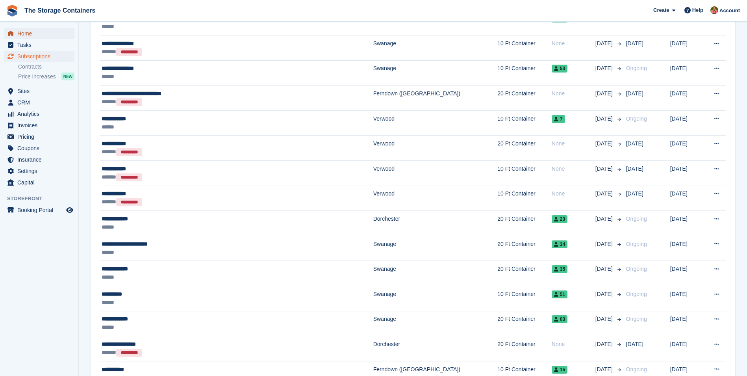
click at [33, 34] on span "Home" at bounding box center [40, 33] width 47 height 11
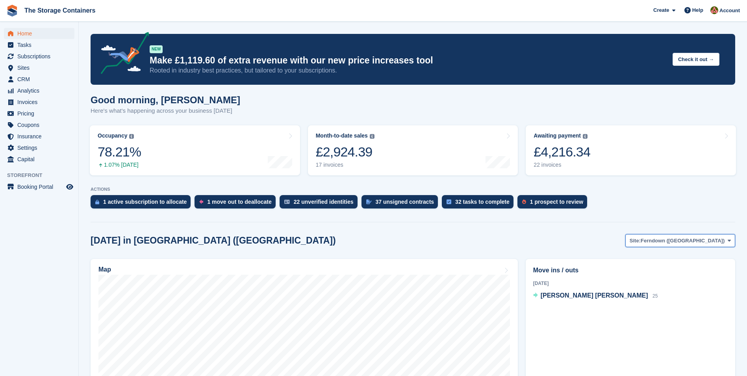
click at [691, 243] on span "Ferndown ([GEOGRAPHIC_DATA])" at bounding box center [683, 241] width 84 height 8
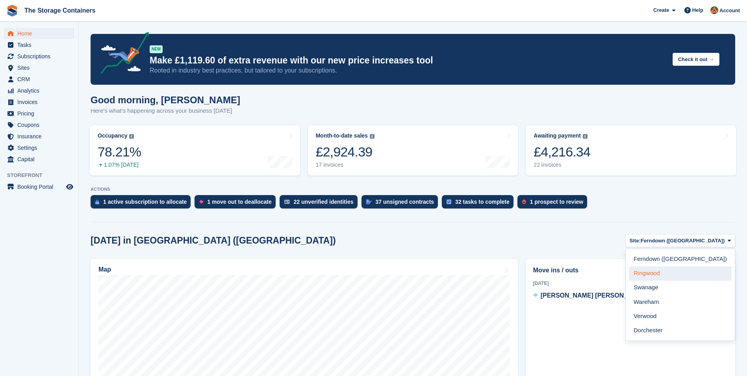
click at [693, 272] on link "Ringwood" at bounding box center [680, 273] width 103 height 14
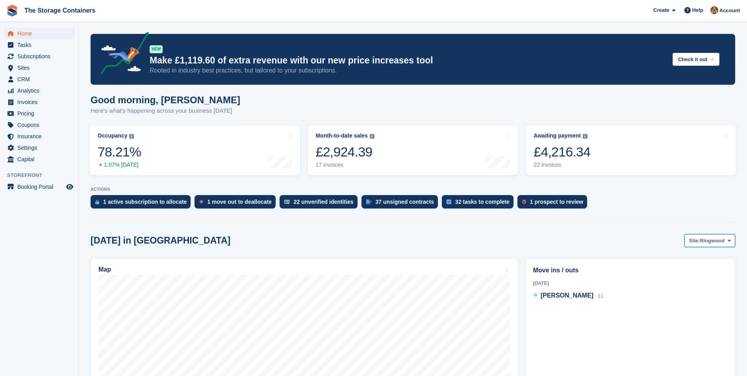
click at [701, 242] on span "Ringwood" at bounding box center [712, 241] width 25 height 8
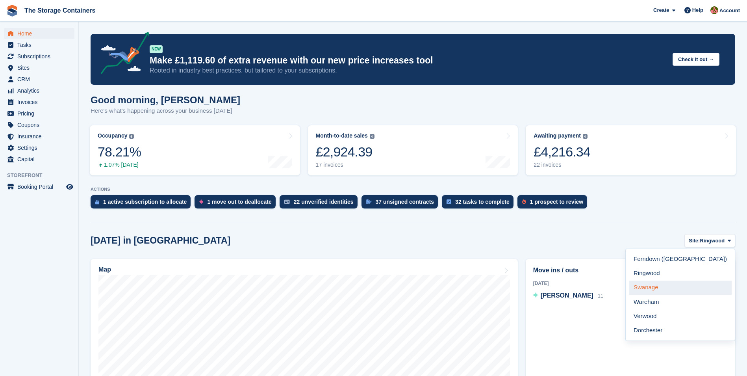
click at [700, 283] on link "Swanage" at bounding box center [680, 287] width 103 height 14
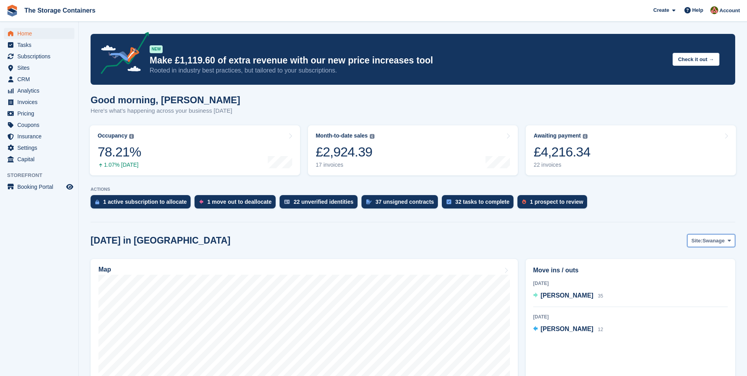
click at [708, 239] on span "Swanage" at bounding box center [713, 241] width 22 height 8
click at [654, 225] on section "NEW Make £1,119.60 of extra revenue with our new price increases tool Rooted in…" at bounding box center [413, 289] width 668 height 578
click at [36, 65] on span "Sites" at bounding box center [40, 67] width 47 height 11
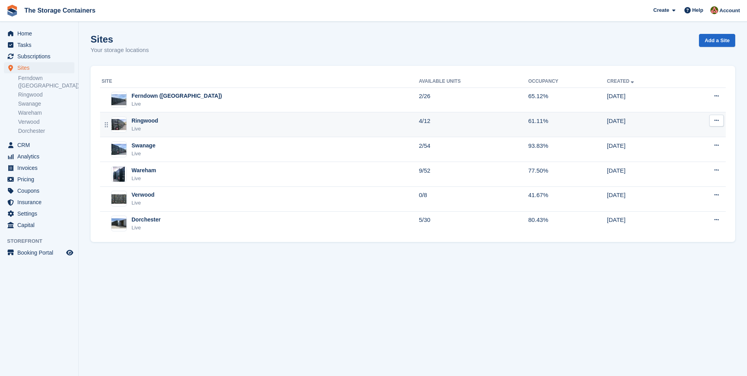
click at [199, 128] on div "Ringwood Live" at bounding box center [260, 125] width 317 height 16
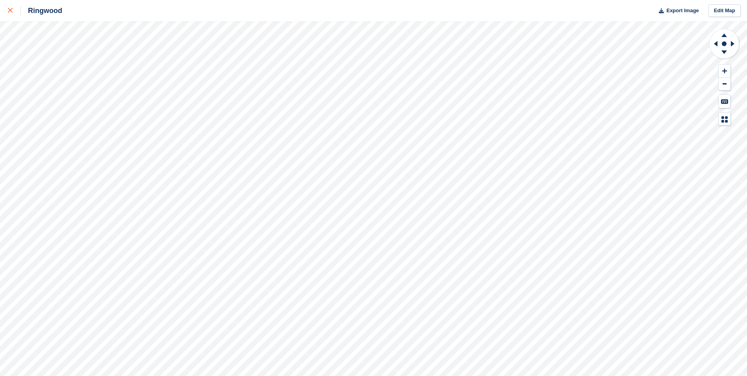
click at [9, 13] on icon at bounding box center [10, 10] width 5 height 5
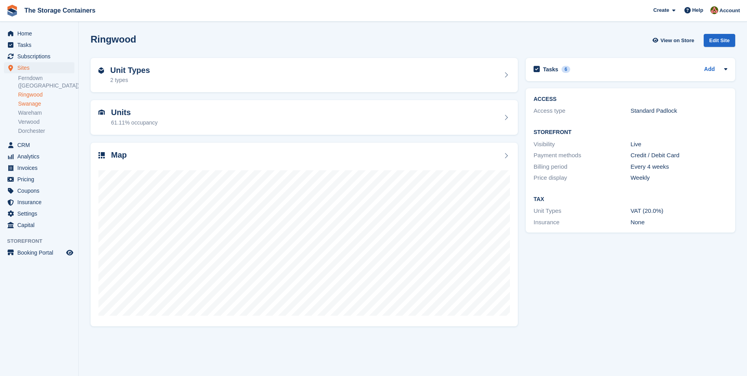
click at [36, 100] on link "Swanage" at bounding box center [46, 103] width 56 height 7
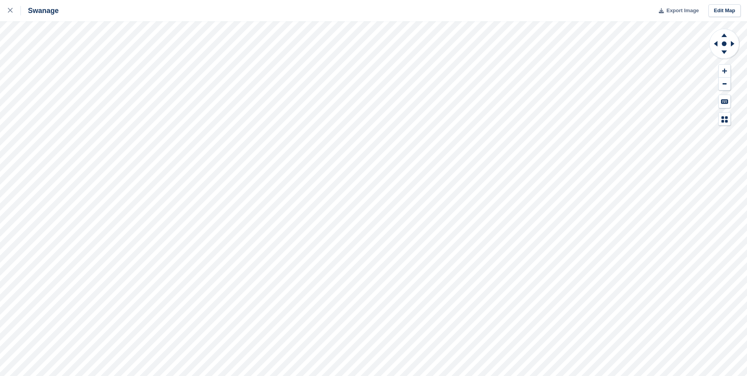
click at [677, 11] on span "Export Image" at bounding box center [682, 11] width 32 height 8
click at [679, 3] on div "Swanage Export Image Edit Map" at bounding box center [373, 10] width 747 height 21
click at [676, 11] on span "Export Image" at bounding box center [682, 11] width 32 height 8
click at [13, 12] on div at bounding box center [14, 10] width 13 height 9
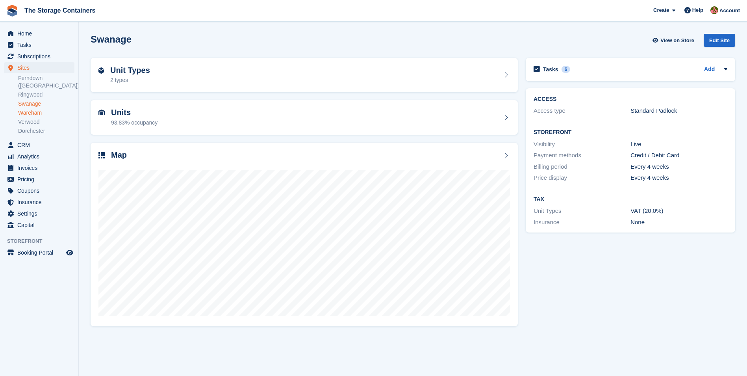
click at [35, 109] on link "Wareham" at bounding box center [46, 112] width 56 height 7
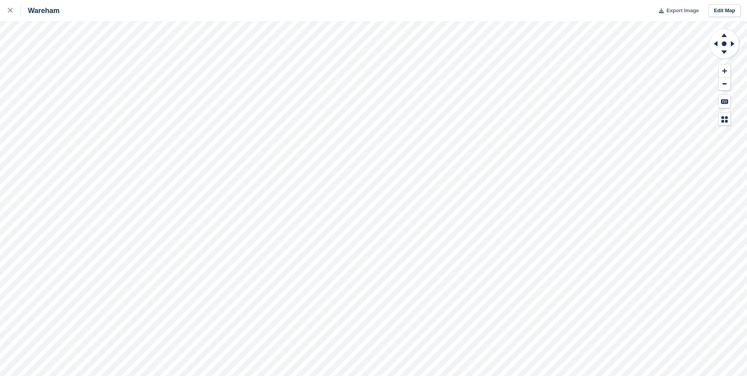
click at [687, 10] on span "Export Image" at bounding box center [682, 11] width 32 height 8
click at [14, 10] on div at bounding box center [14, 10] width 13 height 9
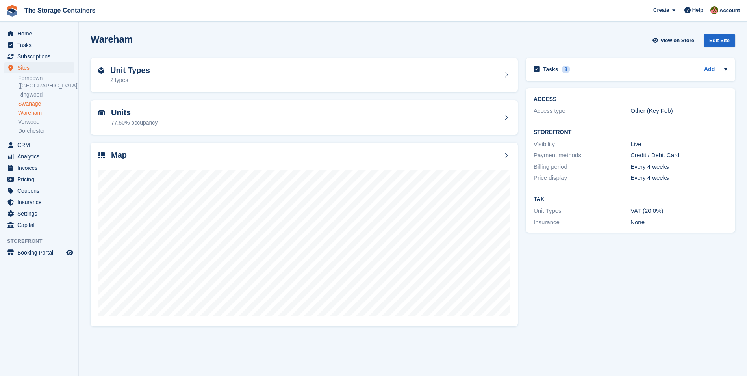
click at [34, 100] on link "Swanage" at bounding box center [46, 103] width 56 height 7
click at [34, 91] on link "Ringwood" at bounding box center [46, 94] width 56 height 7
click at [35, 100] on link "Swanage" at bounding box center [46, 103] width 56 height 7
click at [35, 109] on link "Wareham" at bounding box center [46, 112] width 56 height 7
click at [34, 118] on link "Verwood" at bounding box center [46, 121] width 56 height 7
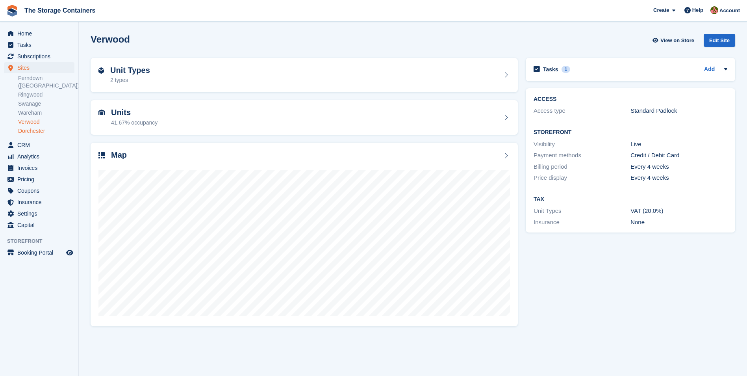
click at [35, 127] on link "Dorchester" at bounding box center [46, 130] width 56 height 7
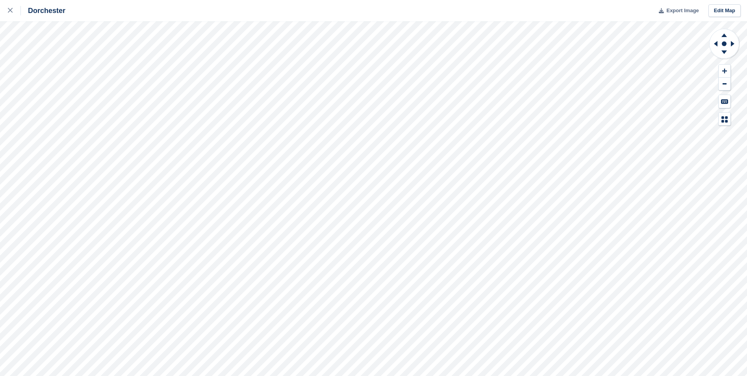
click at [684, 9] on span "Export Image" at bounding box center [682, 11] width 32 height 8
click at [11, 10] on icon at bounding box center [10, 10] width 5 height 5
click at [682, 13] on span "Export Image" at bounding box center [682, 11] width 32 height 8
click at [15, 8] on div at bounding box center [14, 10] width 13 height 9
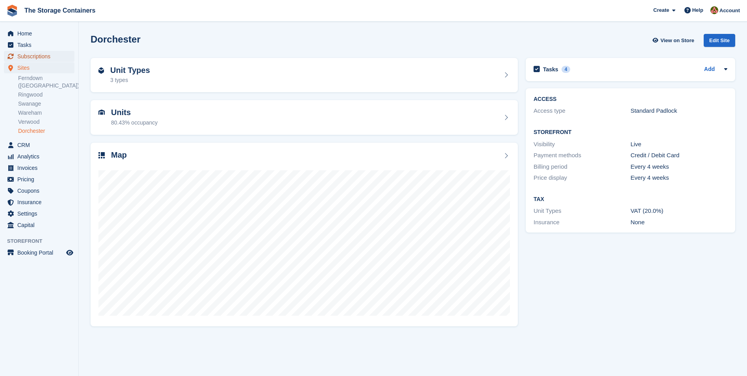
click at [41, 56] on span "Subscriptions" at bounding box center [40, 56] width 47 height 11
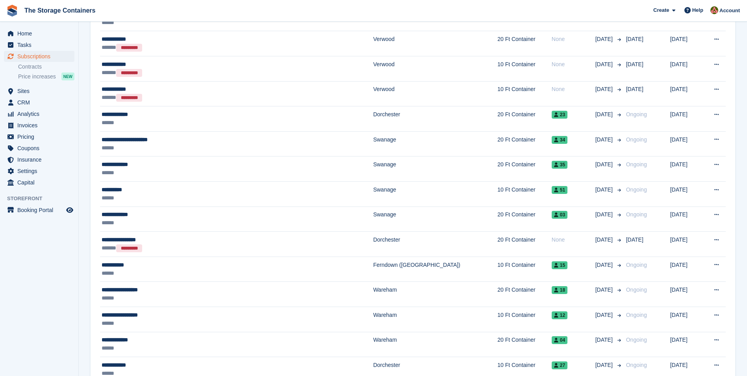
scroll to position [315, 0]
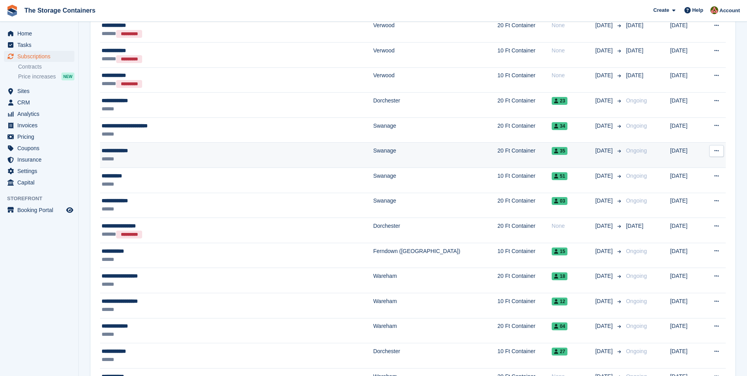
click at [185, 148] on div "**********" at bounding box center [197, 150] width 190 height 8
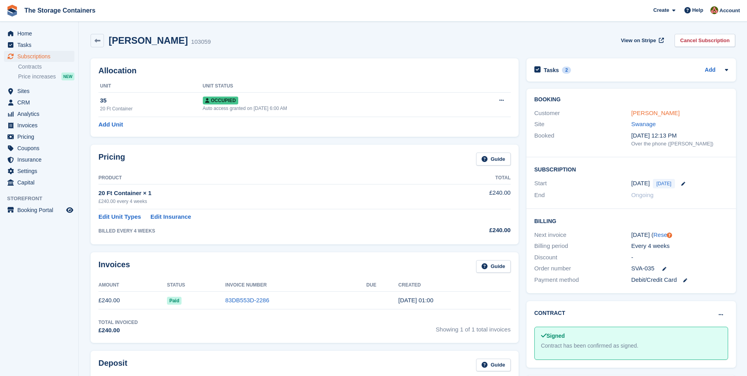
click at [659, 114] on link "[PERSON_NAME]" at bounding box center [655, 112] width 48 height 7
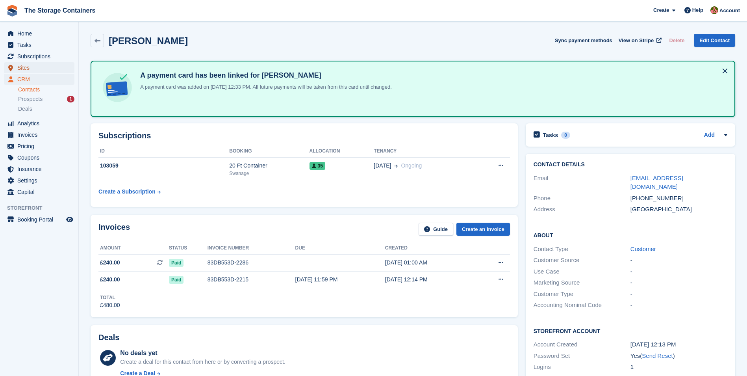
click at [19, 68] on span "Sites" at bounding box center [40, 67] width 47 height 11
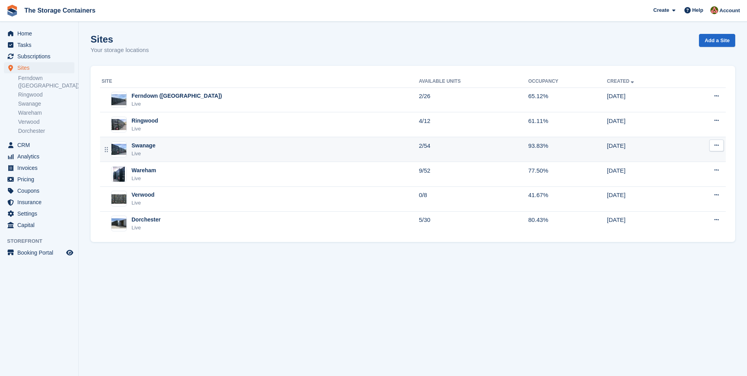
click at [170, 148] on div "Swanage Live" at bounding box center [260, 149] width 317 height 16
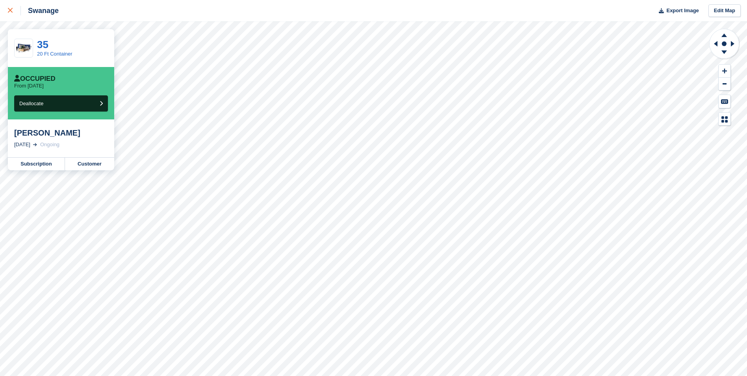
click at [12, 9] on icon at bounding box center [10, 10] width 5 height 5
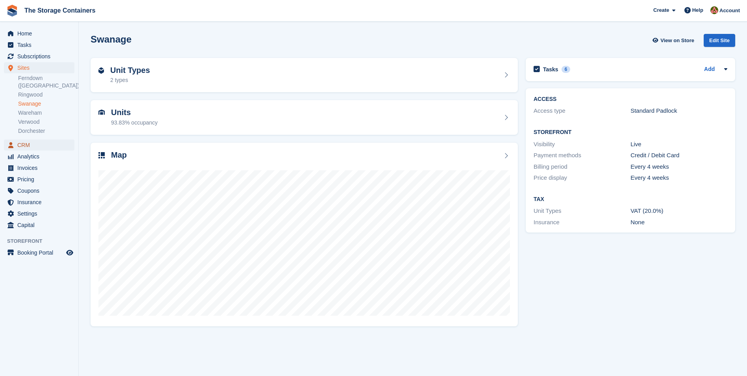
click at [28, 139] on span "CRM" at bounding box center [40, 144] width 47 height 11
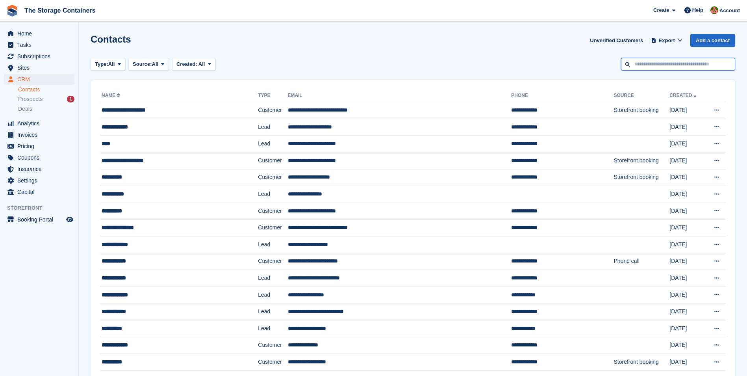
click at [650, 60] on input "text" at bounding box center [678, 64] width 114 height 13
type input "*****"
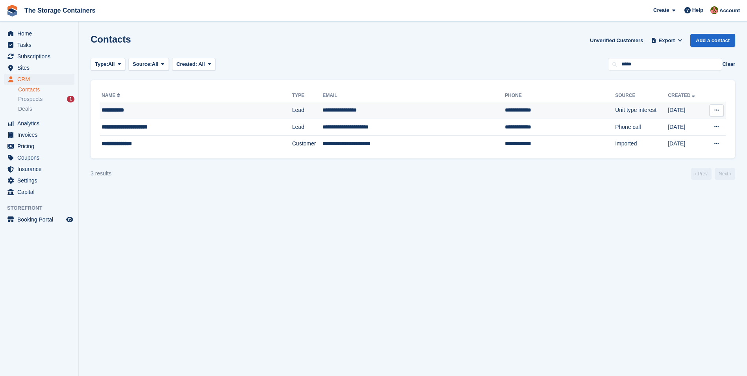
click at [177, 112] on div "**********" at bounding box center [176, 110] width 149 height 8
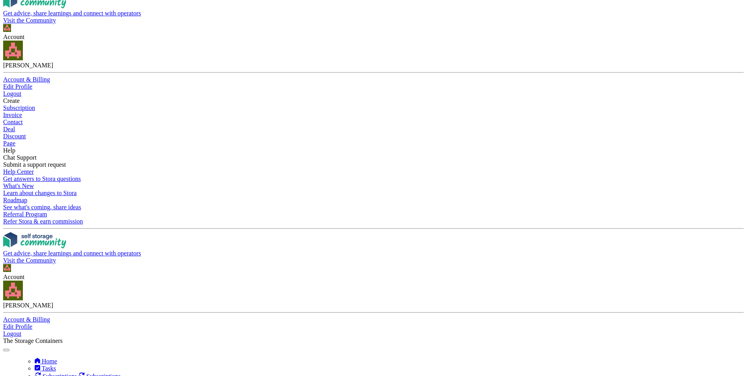
scroll to position [197, 0]
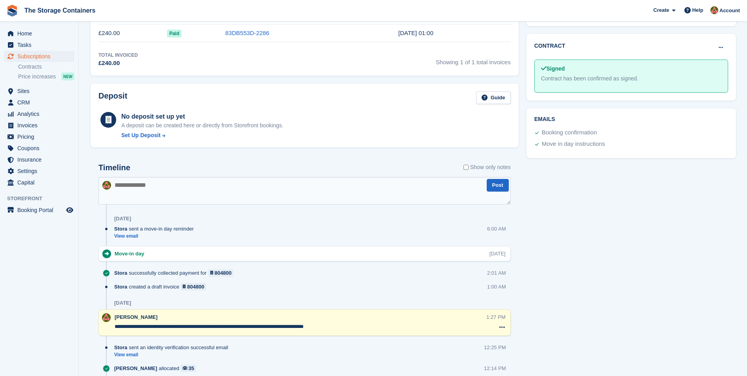
scroll to position [276, 0]
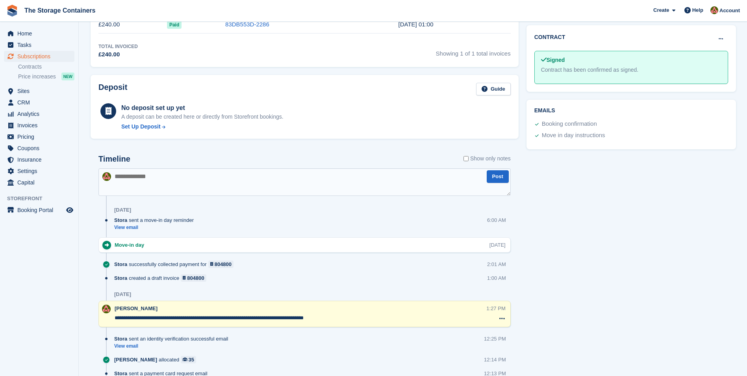
click at [202, 185] on textarea at bounding box center [304, 182] width 412 height 28
type textarea "**********"
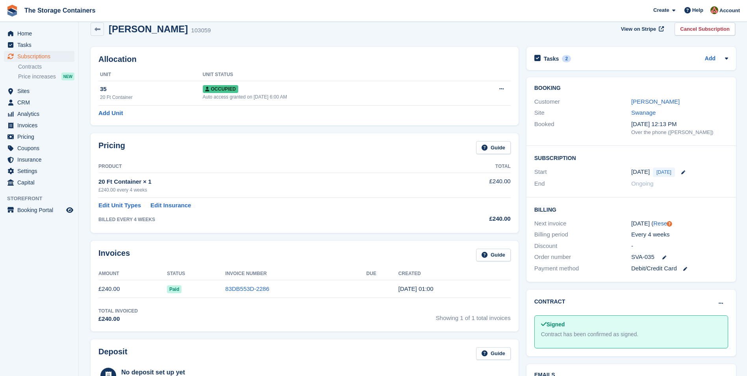
scroll to position [0, 0]
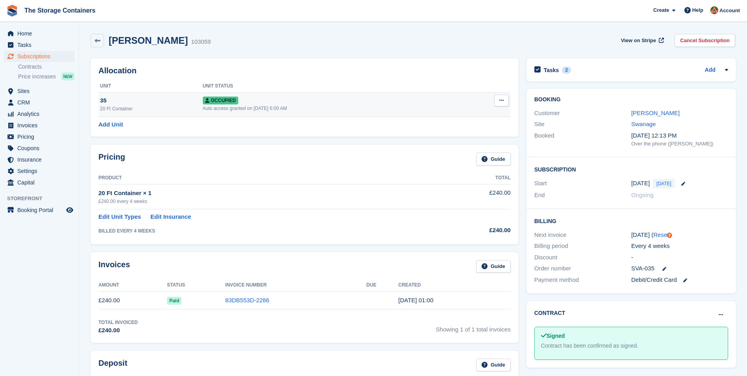
click at [354, 109] on div "Auto access granted on [DATE] 6:00 AM" at bounding box center [331, 108] width 257 height 7
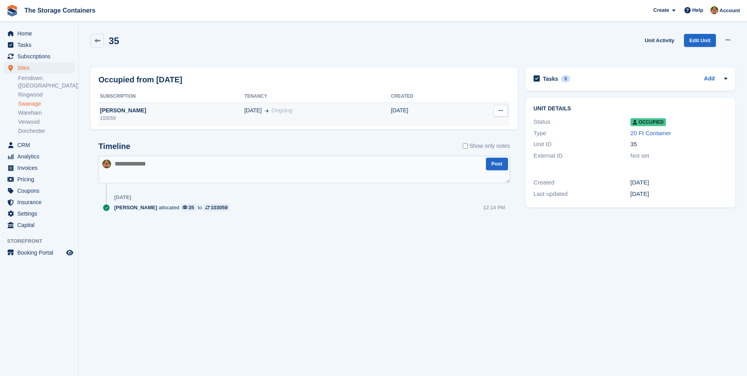
click at [134, 109] on div "[PERSON_NAME]" at bounding box center [171, 110] width 146 height 8
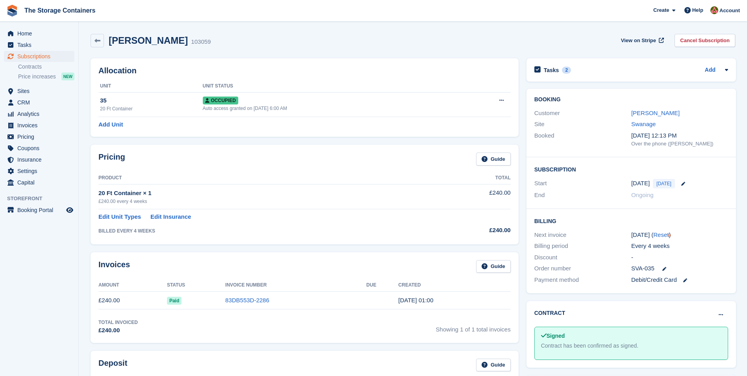
click at [254, 295] on td "83DB553D-2286" at bounding box center [295, 300] width 141 height 18
click at [255, 301] on link "83DB553D-2286" at bounding box center [247, 299] width 44 height 7
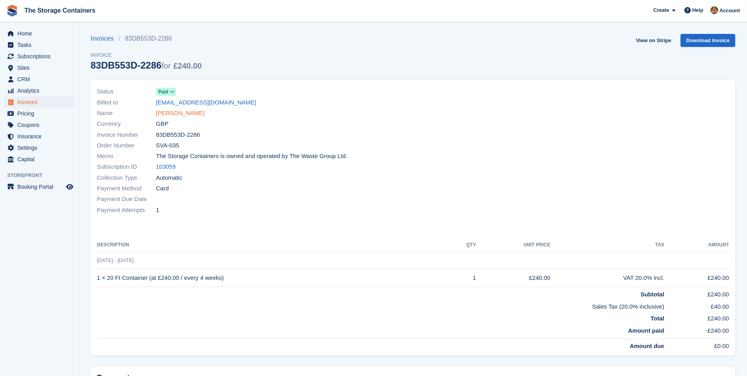
click at [172, 111] on link "[PERSON_NAME]" at bounding box center [180, 113] width 48 height 9
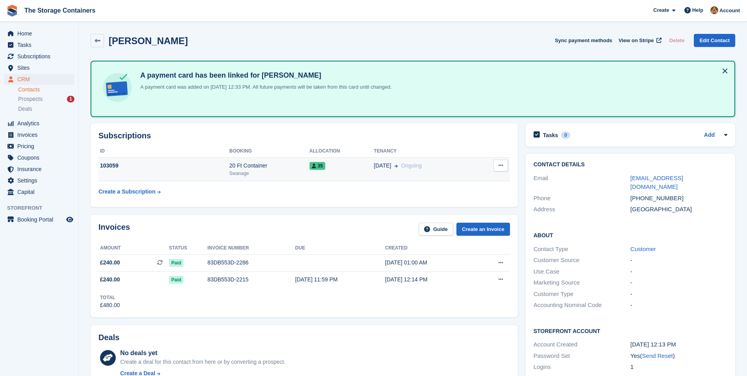
click at [365, 168] on div "35" at bounding box center [341, 165] width 65 height 8
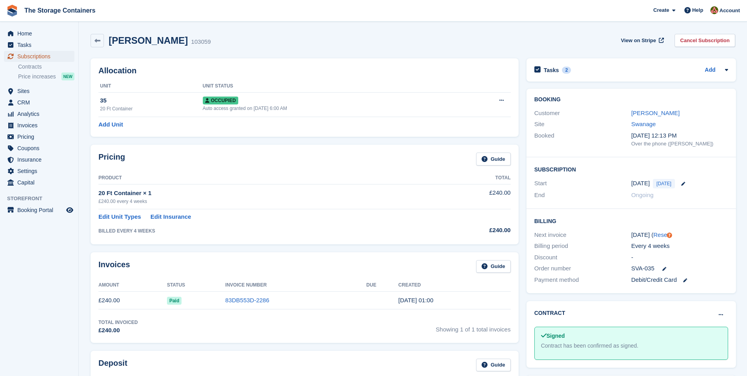
click at [54, 52] on span "Subscriptions" at bounding box center [40, 56] width 47 height 11
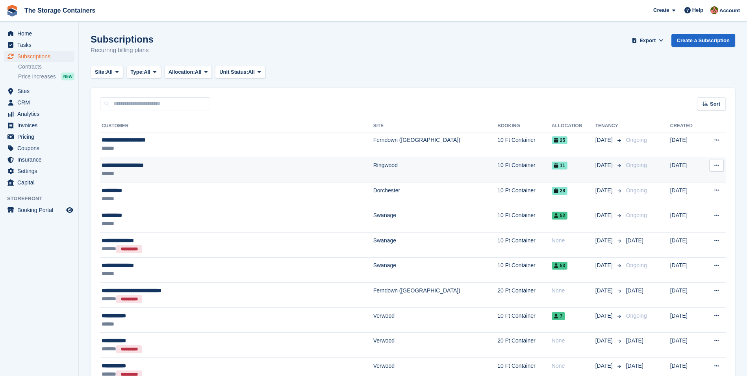
click at [198, 168] on div "**********" at bounding box center [197, 165] width 190 height 8
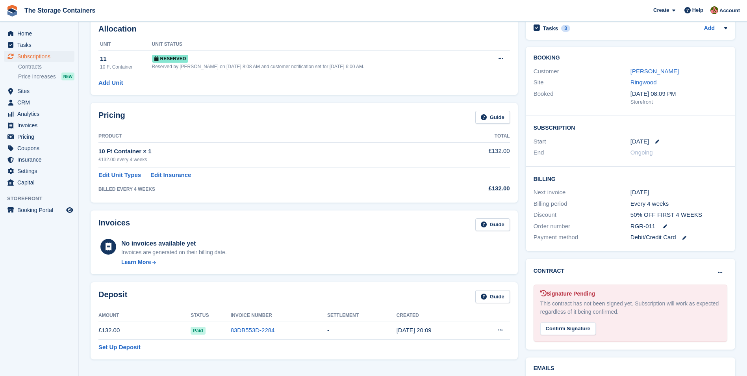
scroll to position [39, 0]
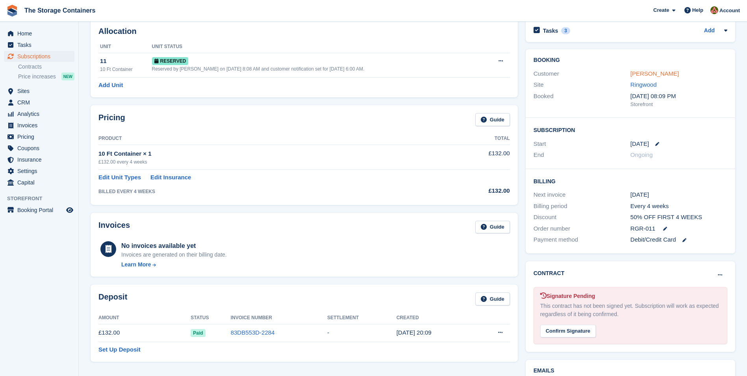
click at [656, 76] on link "[PERSON_NAME]" at bounding box center [654, 73] width 48 height 7
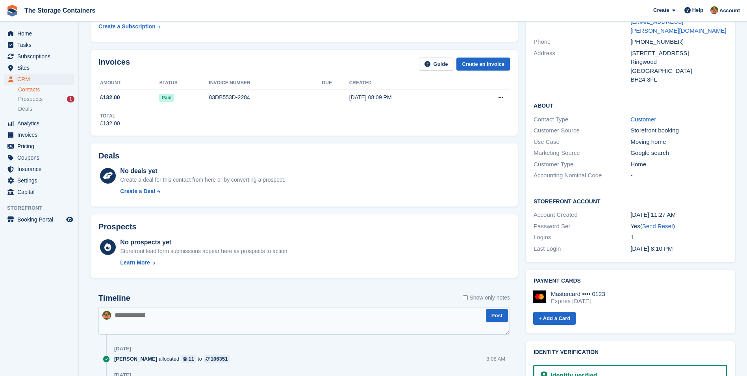
scroll to position [197, 0]
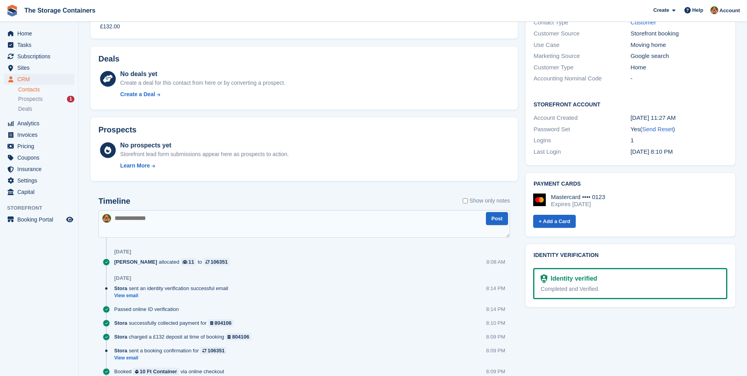
click at [196, 217] on textarea at bounding box center [303, 224] width 411 height 28
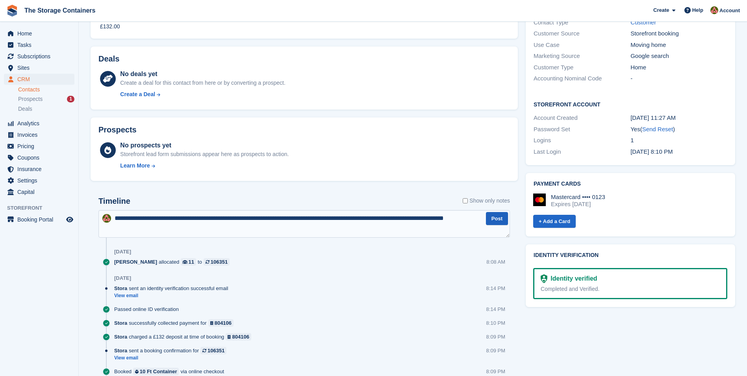
type textarea "**********"
click at [496, 216] on button "Post" at bounding box center [497, 218] width 22 height 13
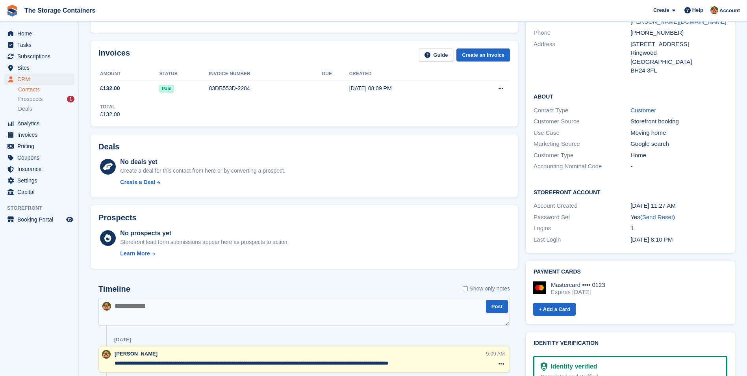
scroll to position [0, 0]
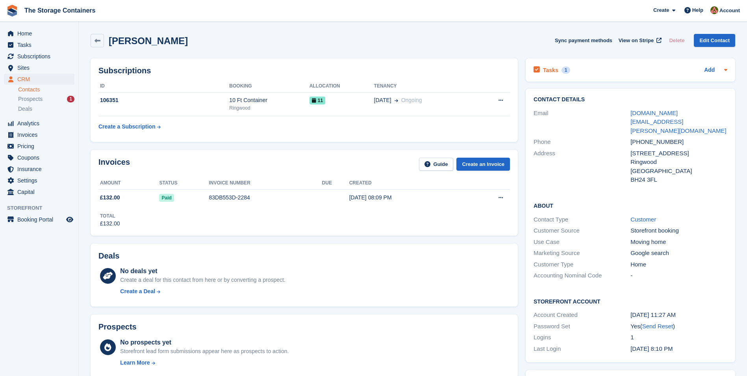
click at [583, 69] on div "Tasks 1 Add" at bounding box center [630, 70] width 194 height 11
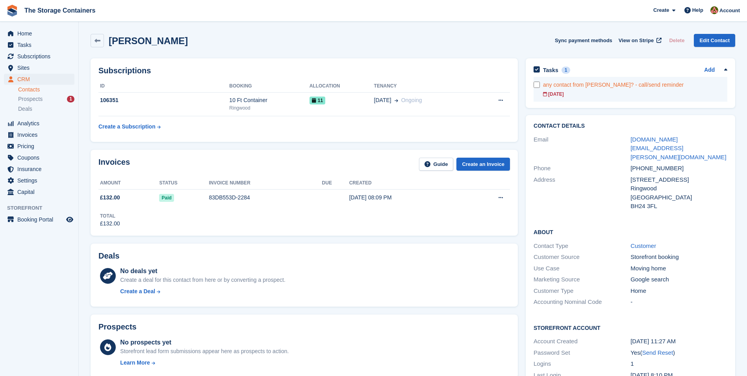
click at [561, 87] on div "any contact from Stewart? - call/send reminder" at bounding box center [635, 85] width 184 height 8
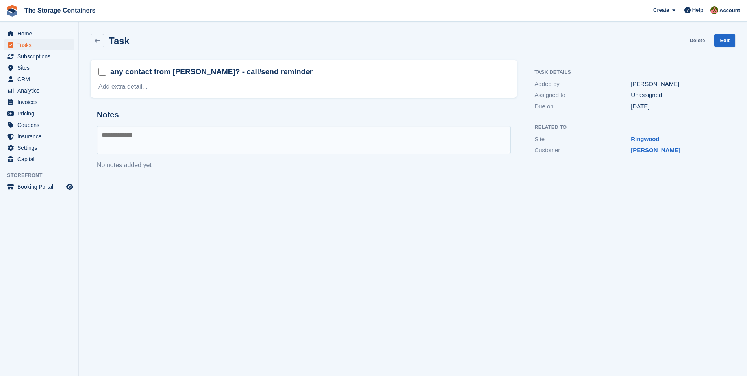
click at [697, 38] on link "Delete" at bounding box center [696, 40] width 15 height 13
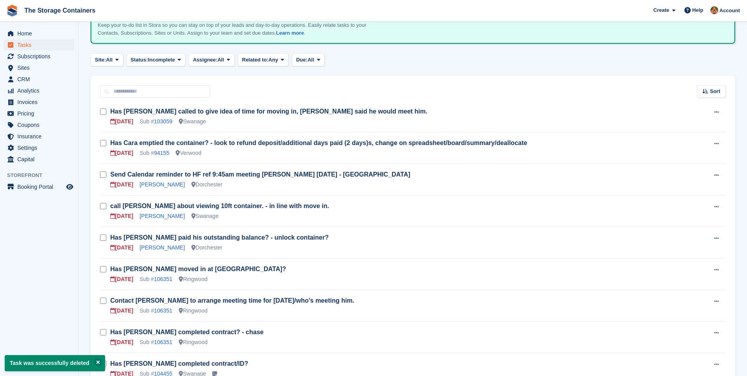
scroll to position [79, 0]
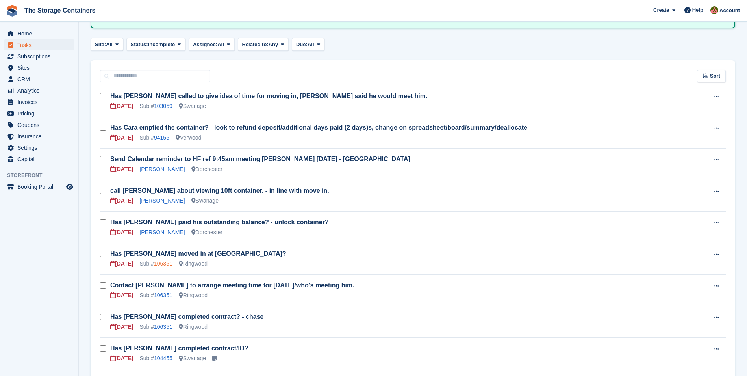
click at [163, 263] on link "106351" at bounding box center [163, 263] width 19 height 6
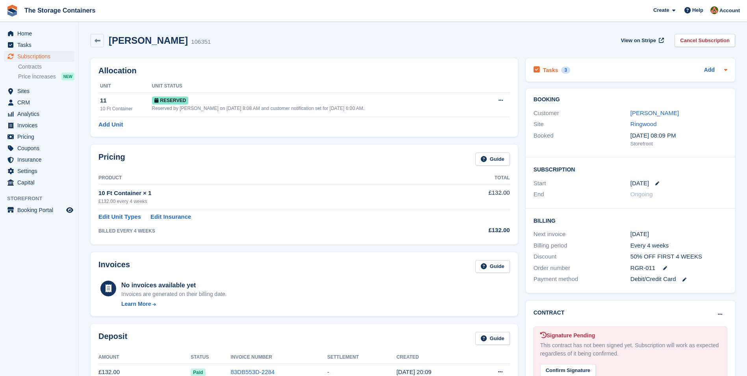
click at [615, 68] on div "Tasks 3 Add" at bounding box center [630, 70] width 194 height 11
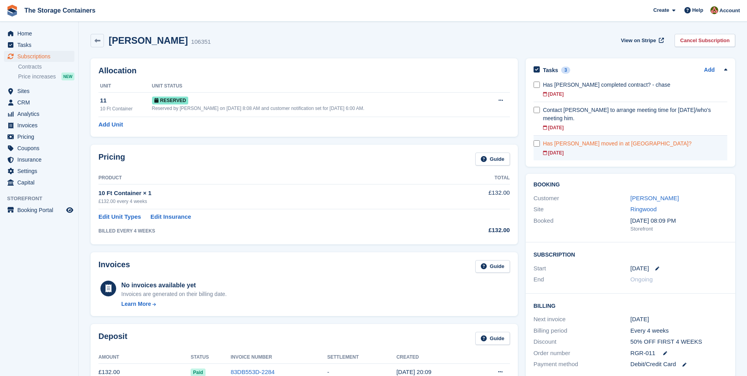
click at [596, 140] on link "Has Stewart moved in at Ringwood? 04 Sep" at bounding box center [635, 147] width 184 height 25
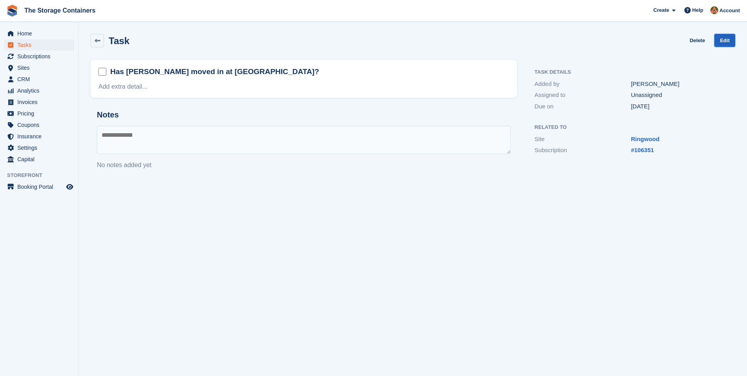
click at [720, 42] on link "Edit" at bounding box center [724, 40] width 21 height 13
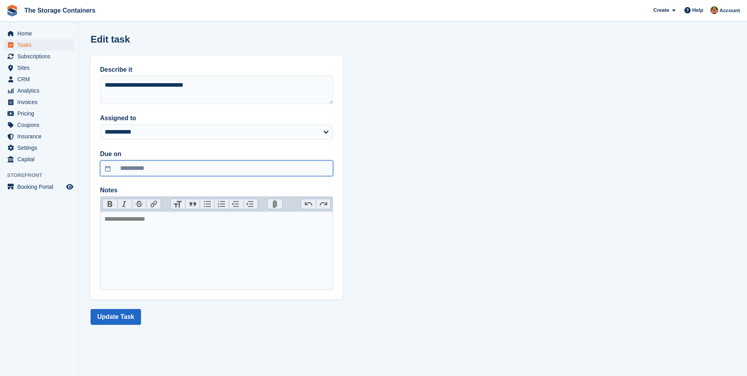
click at [155, 172] on input "**********" at bounding box center [216, 168] width 233 height 16
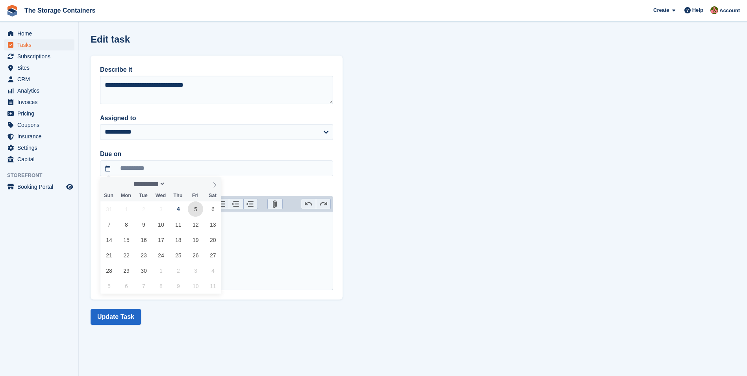
click at [194, 210] on span "5" at bounding box center [195, 208] width 15 height 15
type input "**********"
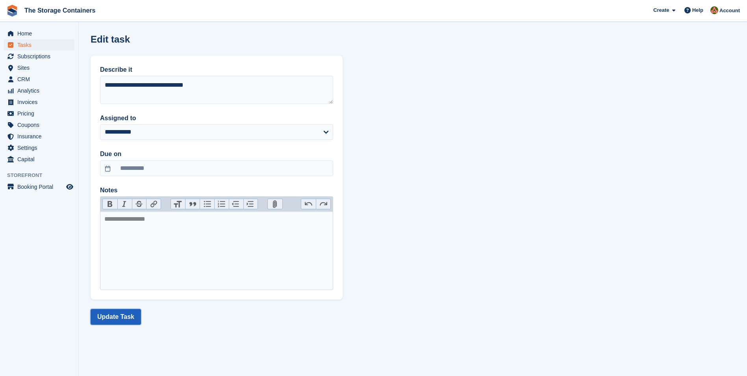
click at [121, 320] on button "Update Task" at bounding box center [116, 317] width 50 height 16
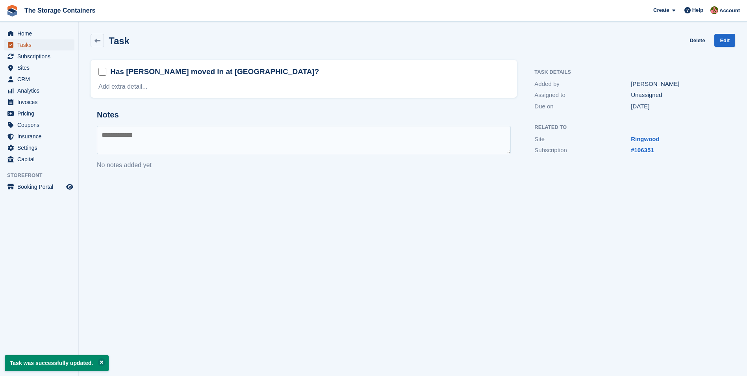
click at [45, 44] on span "Tasks" at bounding box center [40, 44] width 47 height 11
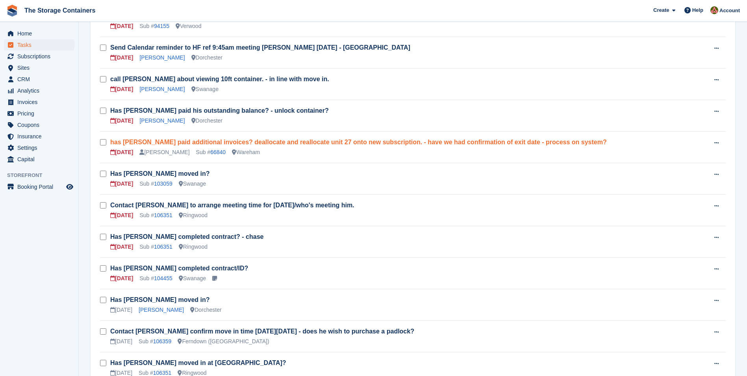
scroll to position [197, 0]
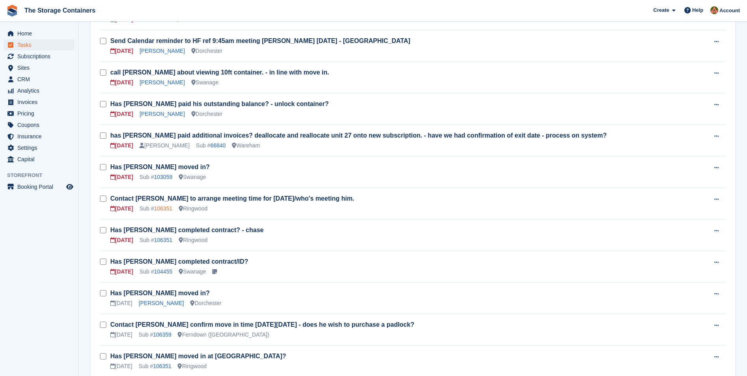
click at [166, 207] on link "106351" at bounding box center [163, 208] width 19 height 6
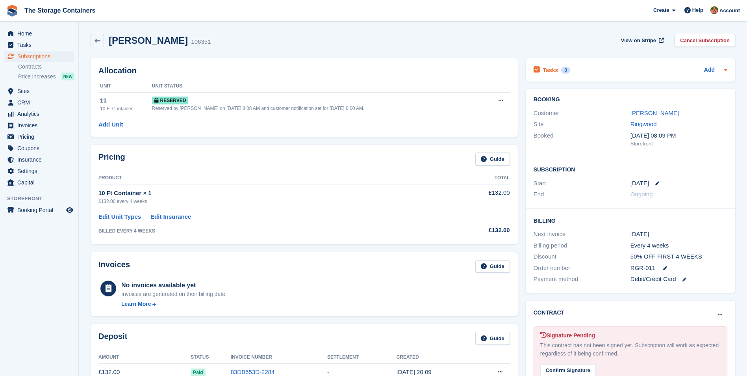
click at [595, 72] on div "Tasks 3 Add" at bounding box center [630, 70] width 194 height 11
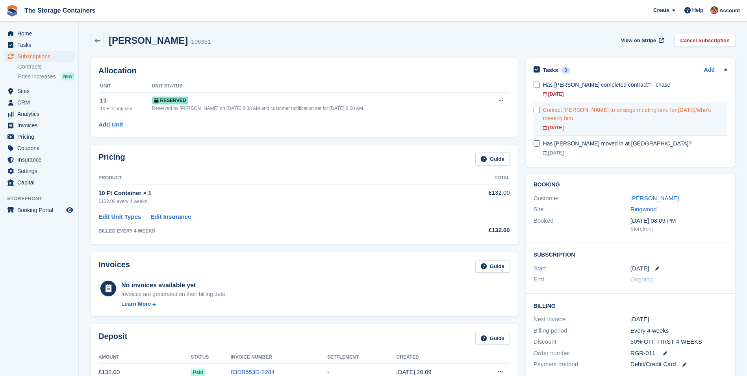
click at [595, 113] on div "Contact Stewart to arrange meeting time for tomorrow/who's meeting him." at bounding box center [635, 114] width 184 height 17
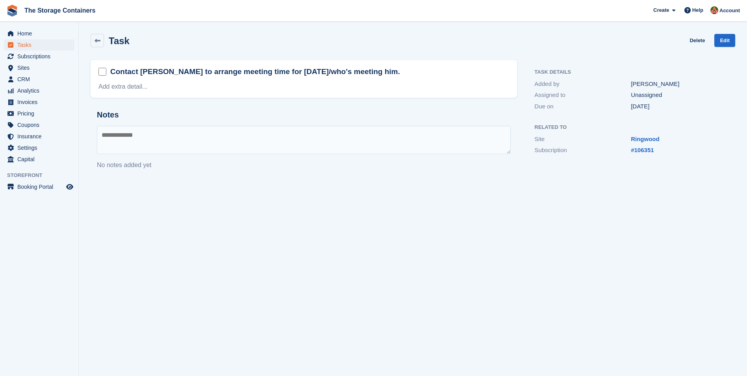
click at [186, 137] on textarea at bounding box center [304, 140] width 414 height 28
type textarea "**********"
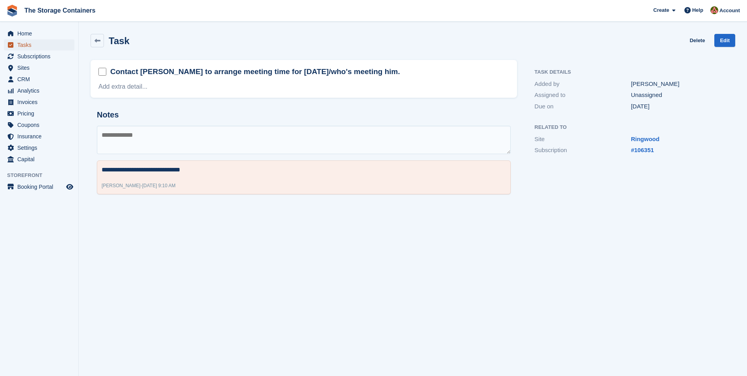
click at [50, 43] on span "Tasks" at bounding box center [40, 44] width 47 height 11
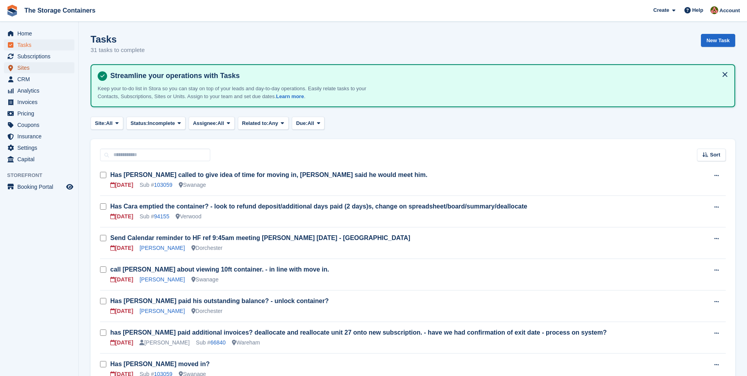
click at [57, 64] on span "Sites" at bounding box center [40, 67] width 47 height 11
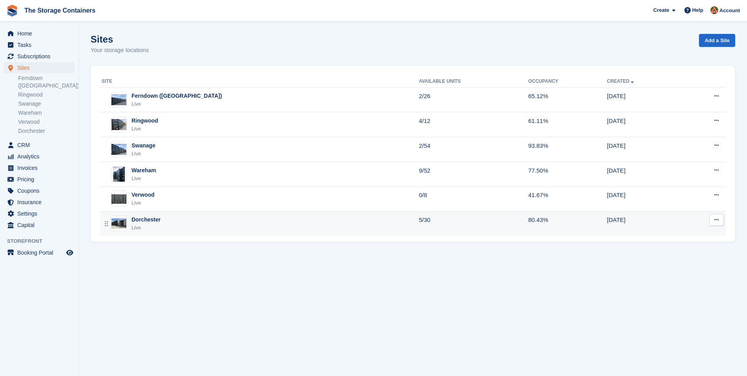
click at [229, 226] on div "Dorchester Live" at bounding box center [260, 223] width 317 height 16
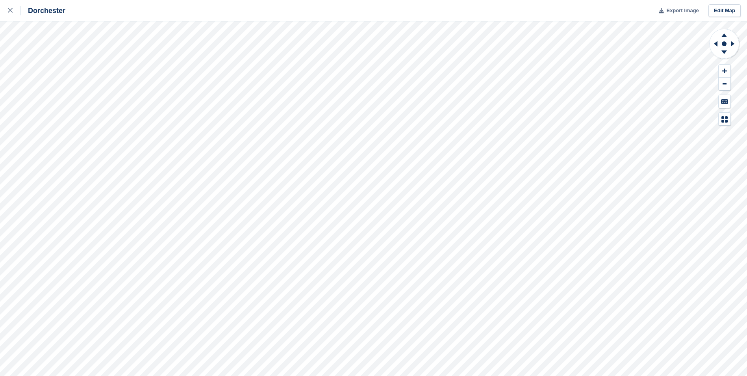
click at [683, 6] on button "Export Image" at bounding box center [676, 10] width 45 height 13
click at [676, 13] on span "Export Image" at bounding box center [682, 11] width 32 height 8
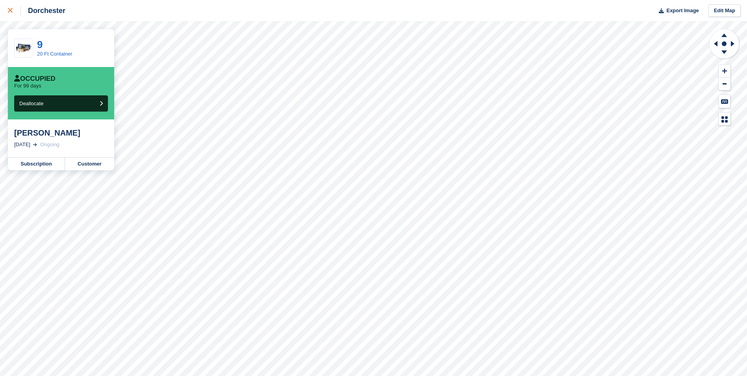
click at [14, 11] on div at bounding box center [14, 10] width 13 height 9
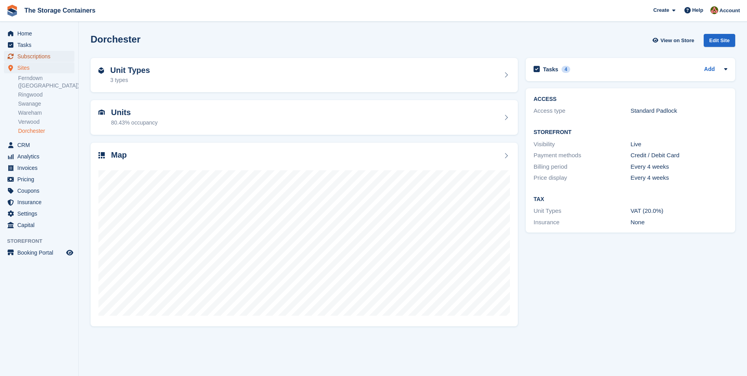
click at [46, 55] on span "Subscriptions" at bounding box center [40, 56] width 47 height 11
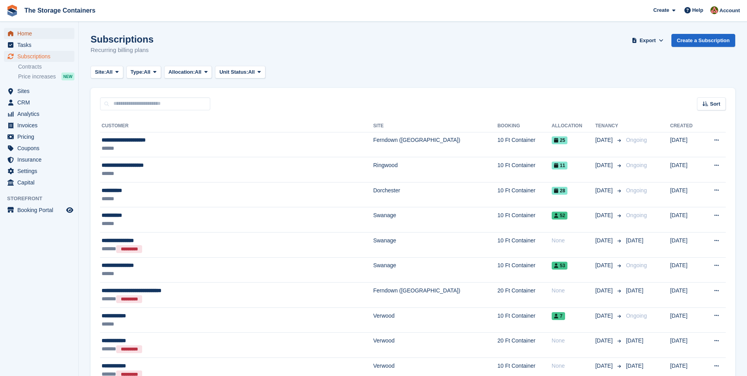
click at [37, 31] on span "Home" at bounding box center [40, 33] width 47 height 11
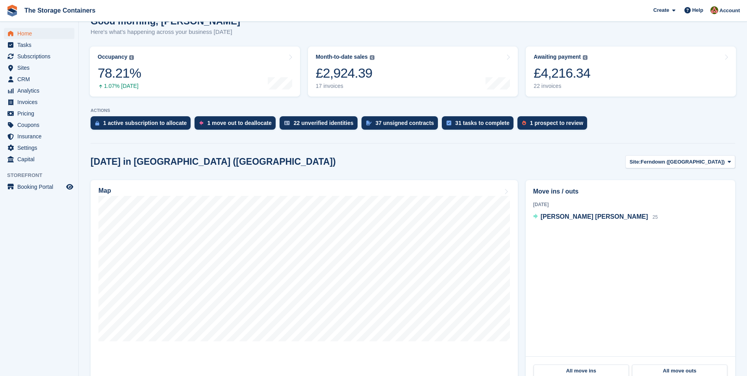
scroll to position [118, 0]
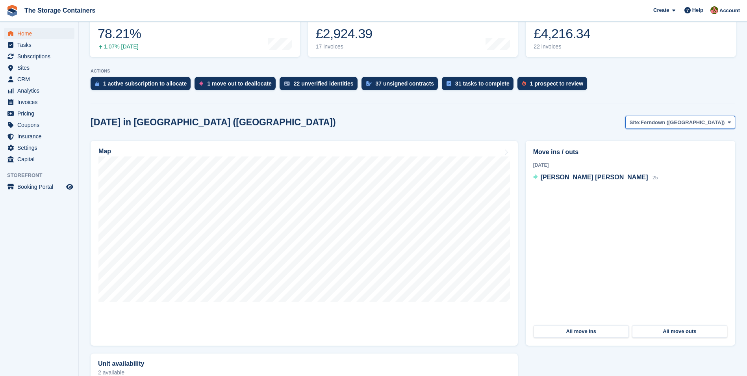
click at [685, 124] on span "Ferndown ([GEOGRAPHIC_DATA])" at bounding box center [683, 123] width 84 height 8
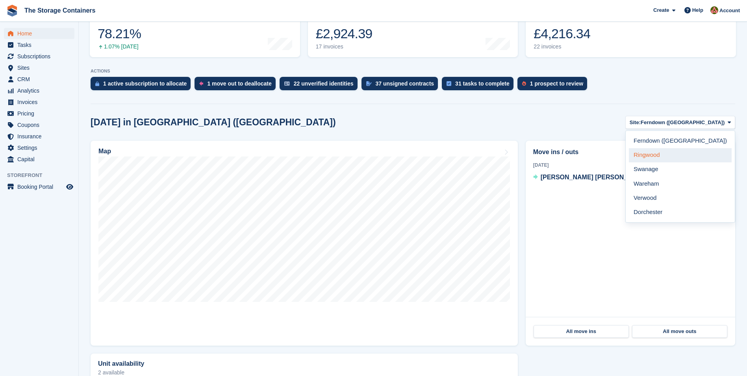
click at [682, 156] on link "Ringwood" at bounding box center [680, 155] width 103 height 14
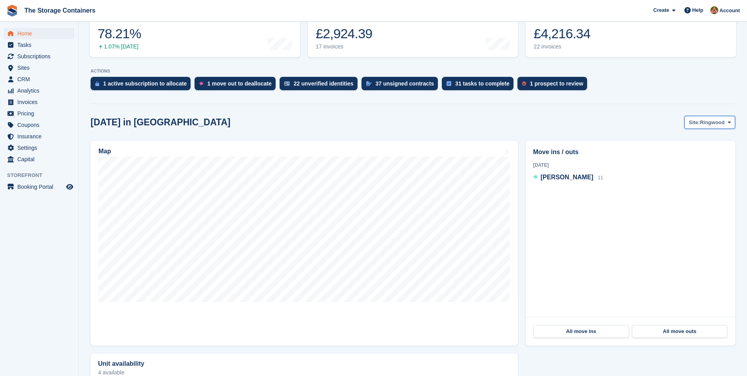
click at [708, 122] on span "Ringwood" at bounding box center [712, 123] width 25 height 8
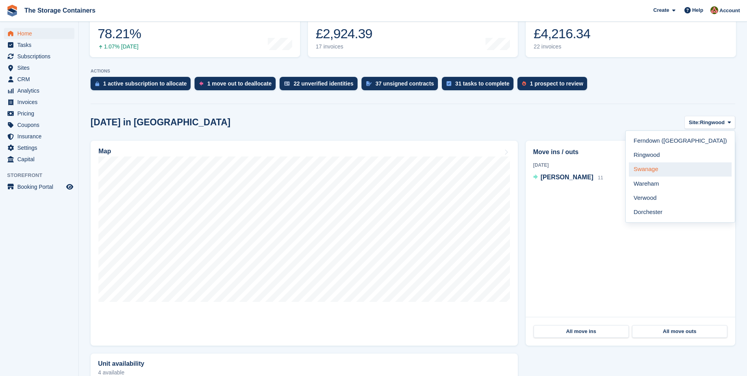
click at [682, 170] on link "Swanage" at bounding box center [680, 169] width 103 height 14
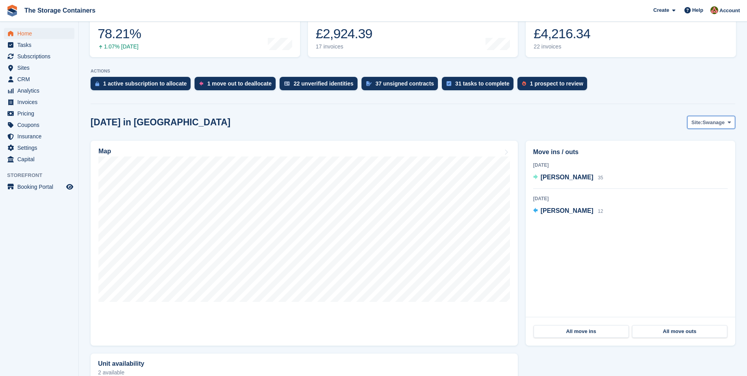
click at [708, 128] on button "Site: Swanage" at bounding box center [711, 122] width 48 height 13
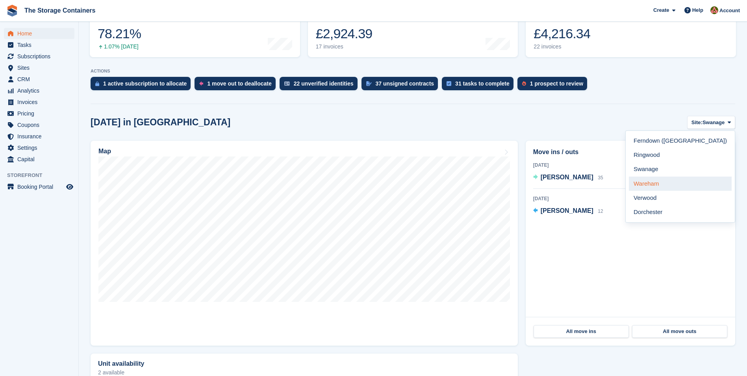
click at [691, 184] on link "Wareham" at bounding box center [680, 183] width 103 height 14
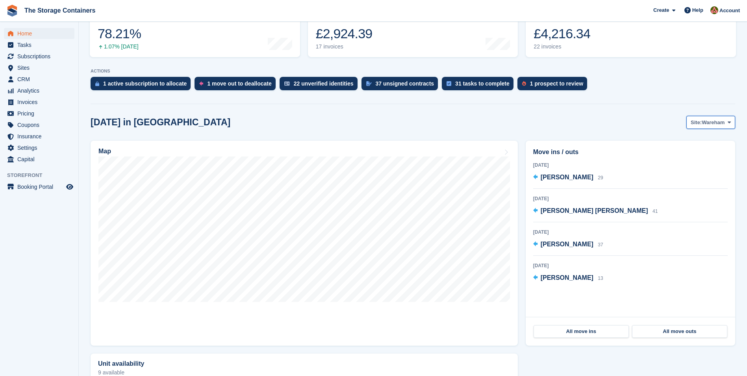
click at [711, 126] on span "Wareham" at bounding box center [713, 123] width 23 height 8
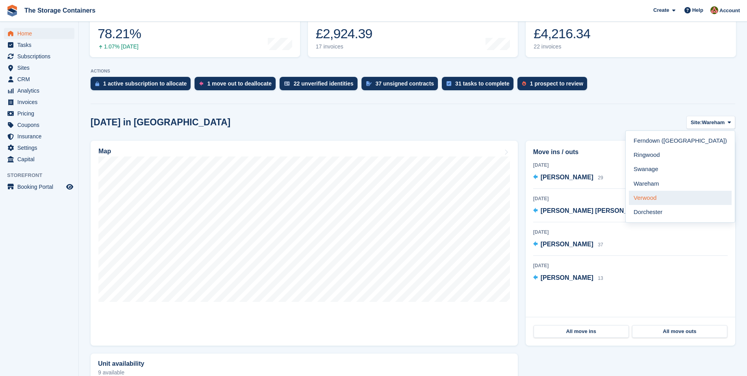
click at [686, 200] on link "Verwood" at bounding box center [680, 198] width 103 height 14
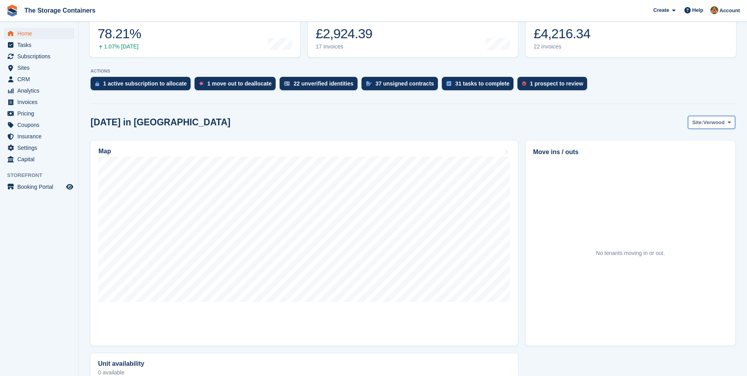
click at [711, 122] on span "Verwood" at bounding box center [713, 123] width 21 height 8
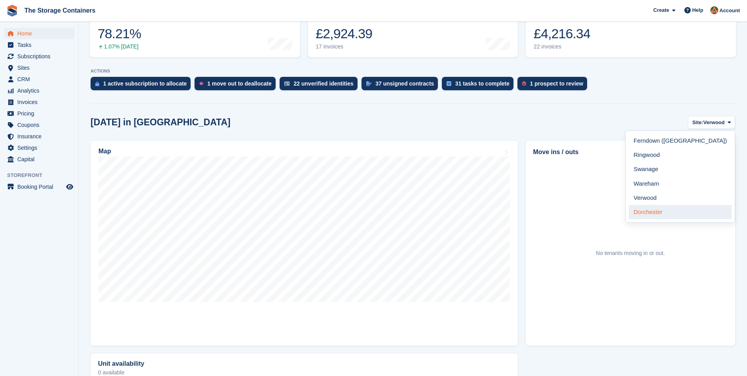
click at [681, 211] on link "Dorchester" at bounding box center [680, 212] width 103 height 14
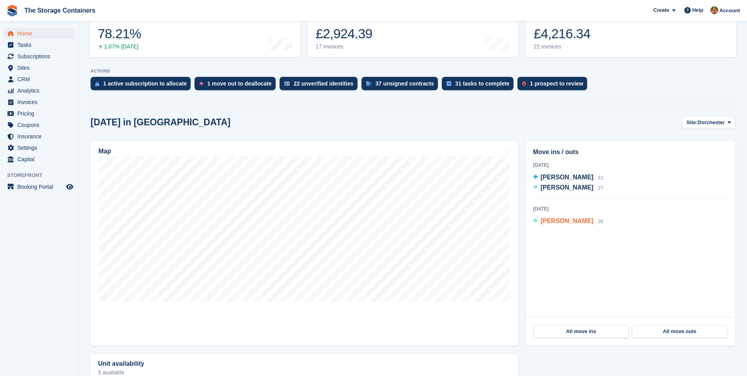
click at [563, 218] on span "[PERSON_NAME]" at bounding box center [567, 220] width 53 height 7
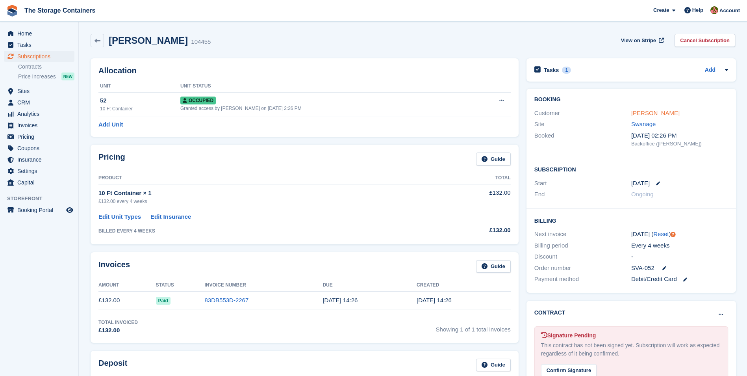
click at [640, 112] on link "[PERSON_NAME]" at bounding box center [655, 112] width 48 height 7
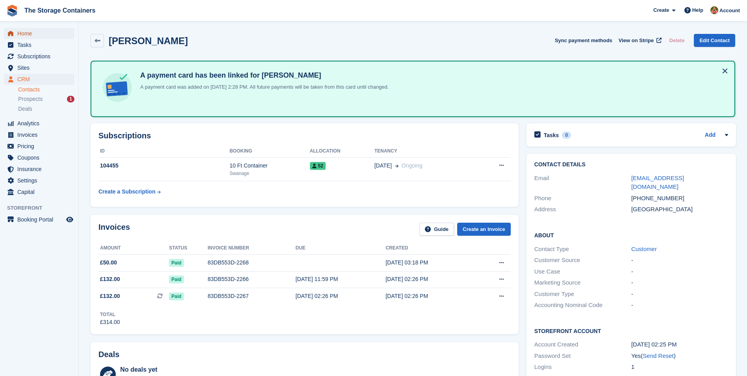
click at [39, 32] on span "Home" at bounding box center [40, 33] width 47 height 11
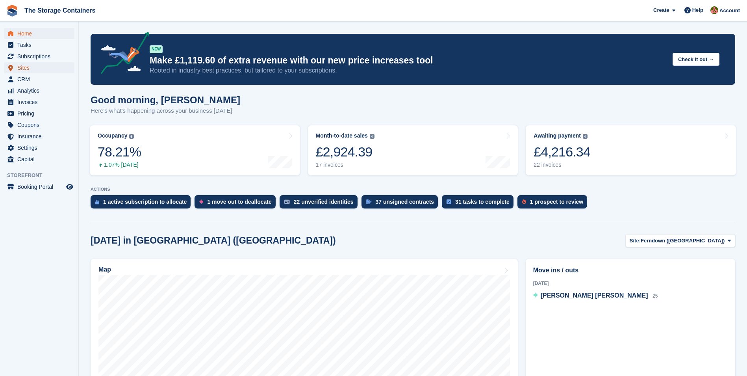
click at [24, 72] on span "Sites" at bounding box center [40, 67] width 47 height 11
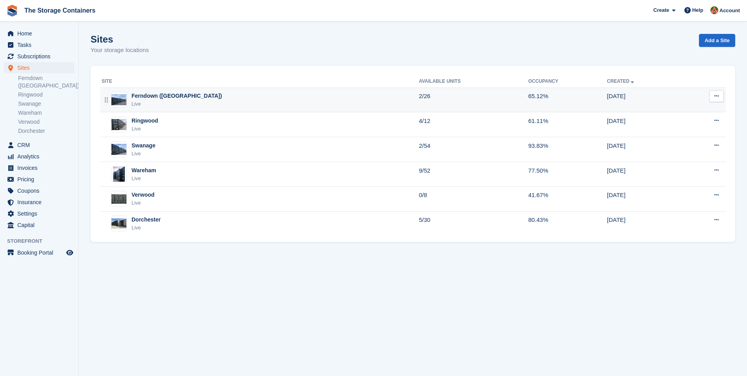
click at [185, 97] on div "Ferndown ([GEOGRAPHIC_DATA])" at bounding box center [177, 96] width 91 height 8
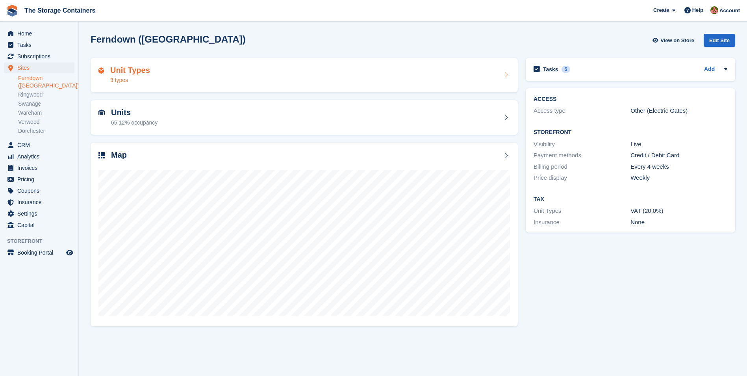
click at [338, 71] on div "Unit Types 3 types" at bounding box center [303, 75] width 411 height 19
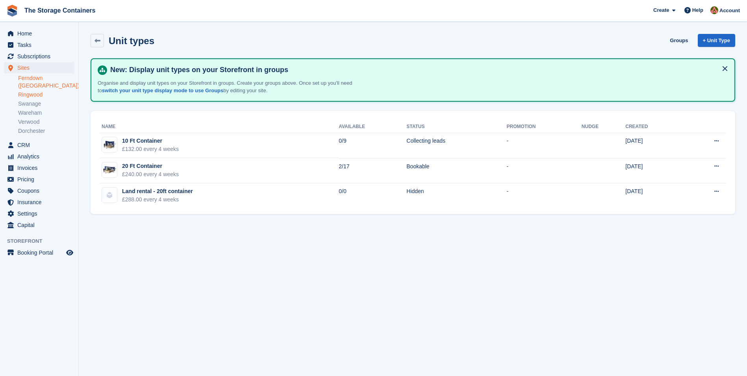
click at [44, 91] on link "Ringwood" at bounding box center [46, 94] width 56 height 7
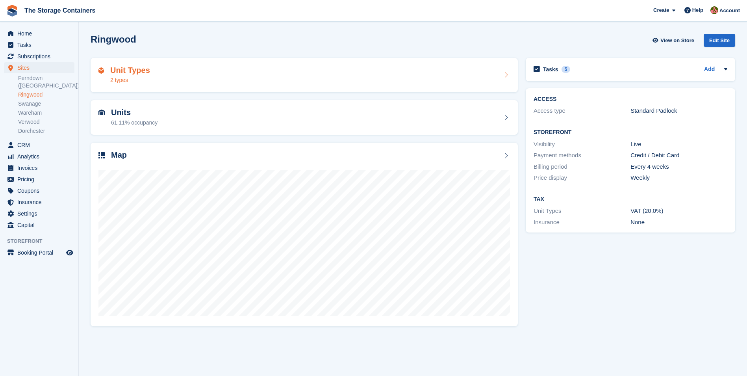
click at [239, 83] on div "Unit Types 2 types" at bounding box center [303, 75] width 411 height 19
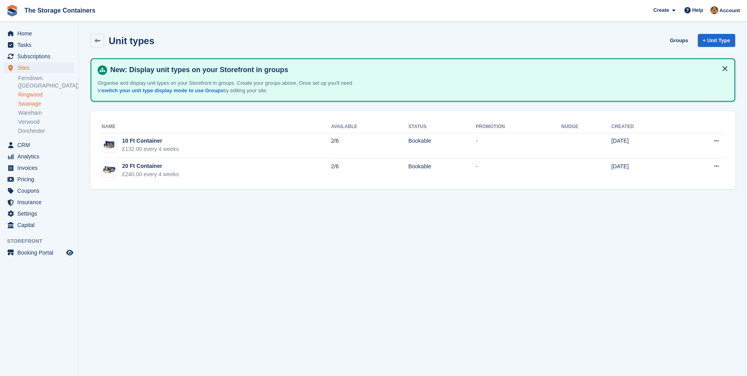
click at [35, 100] on link "Swanage" at bounding box center [46, 103] width 56 height 7
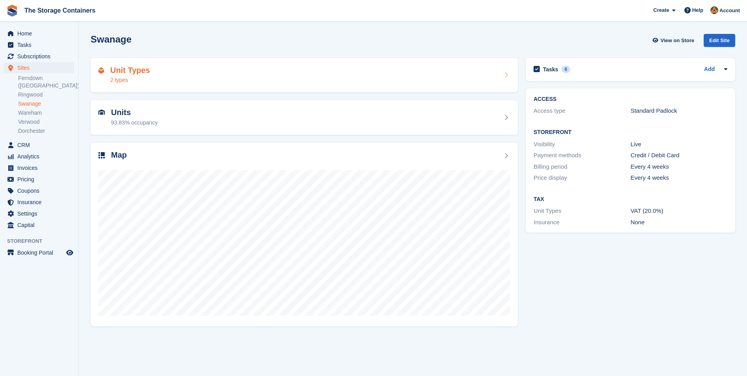
click at [183, 80] on div "Unit Types 2 types" at bounding box center [303, 75] width 411 height 19
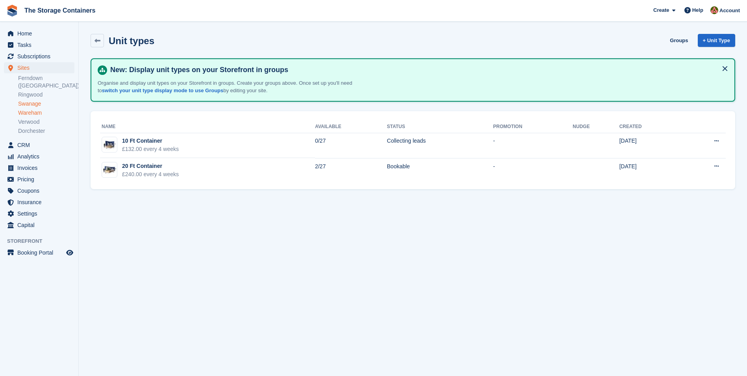
click at [35, 109] on link "Wareham" at bounding box center [46, 112] width 56 height 7
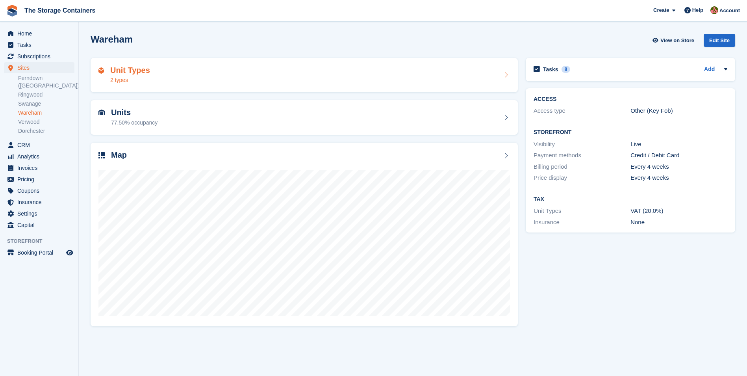
click at [235, 72] on div "Unit Types 2 types" at bounding box center [303, 75] width 411 height 19
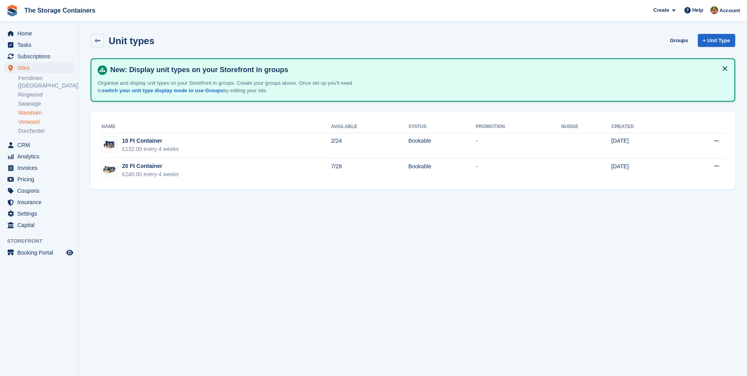
click at [36, 118] on link "Verwood" at bounding box center [46, 121] width 56 height 7
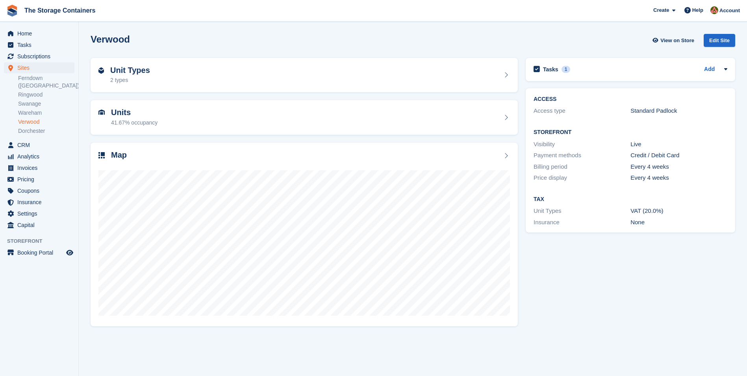
click at [138, 76] on div "2 types" at bounding box center [130, 80] width 40 height 8
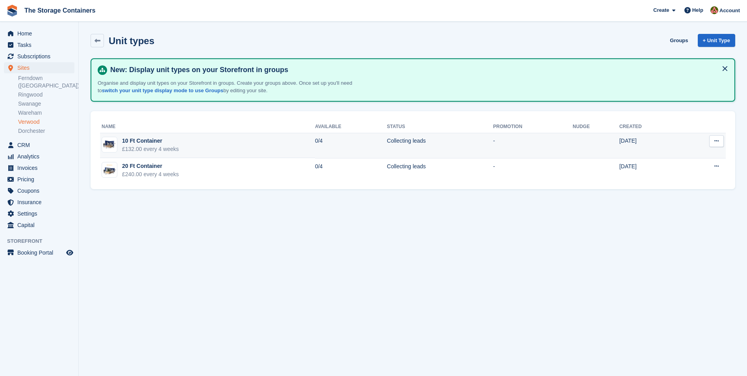
click at [183, 147] on td "10 Ft Container £132.00 every 4 weeks" at bounding box center [207, 145] width 215 height 25
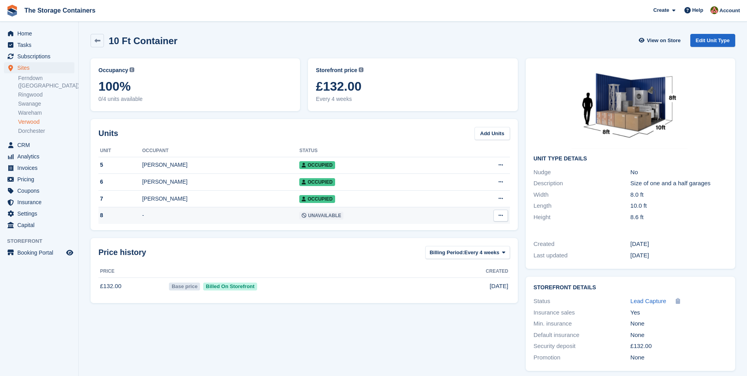
click at [315, 218] on span "Unavailable" at bounding box center [321, 215] width 44 height 8
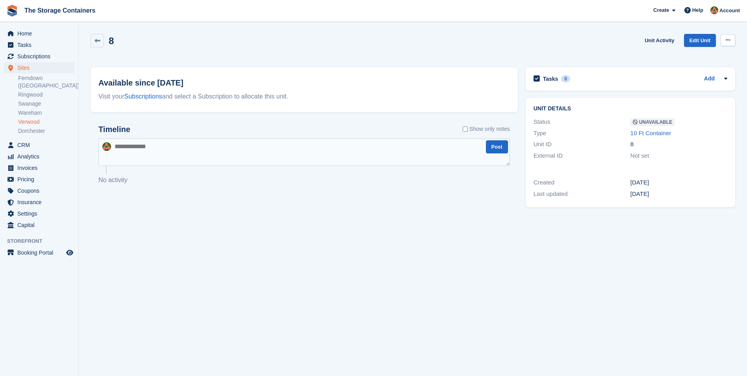
click at [728, 43] on button at bounding box center [727, 40] width 15 height 12
click at [703, 55] on p "Make Available" at bounding box center [697, 55] width 69 height 10
click at [32, 118] on link "Verwood" at bounding box center [46, 121] width 56 height 7
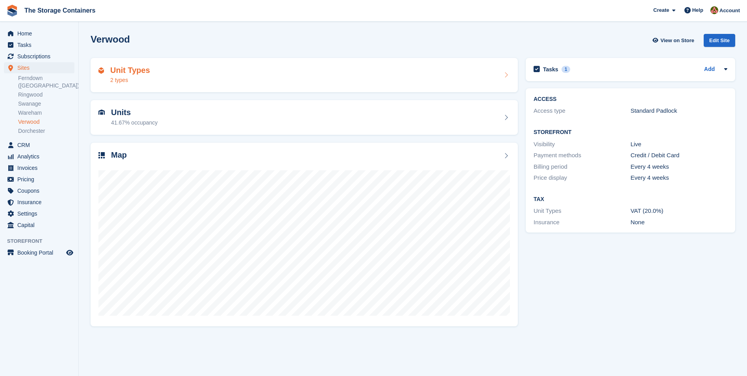
click at [161, 80] on div "Unit Types 2 types" at bounding box center [303, 75] width 411 height 19
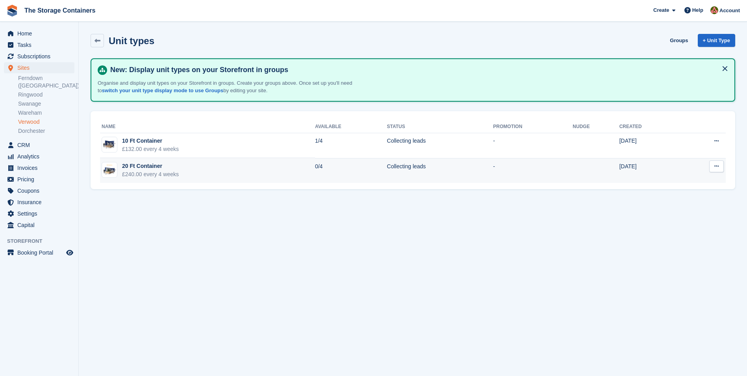
click at [371, 174] on td "0/4" at bounding box center [351, 170] width 72 height 25
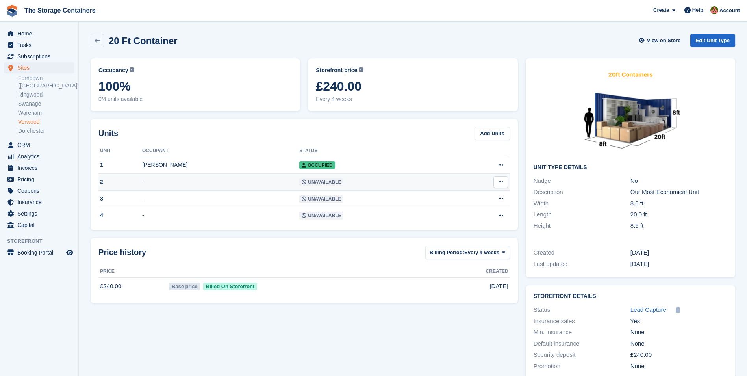
click at [339, 180] on span "Unavailable" at bounding box center [321, 182] width 44 height 8
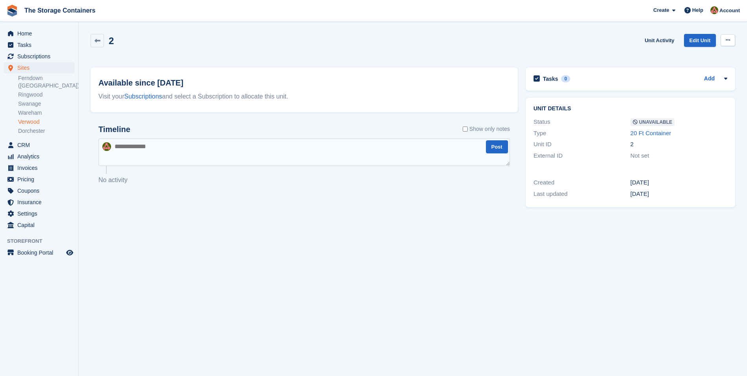
click at [730, 38] on icon at bounding box center [728, 39] width 4 height 5
click at [692, 54] on p "Make Available" at bounding box center [697, 55] width 69 height 10
click at [93, 43] on link at bounding box center [97, 40] width 13 height 13
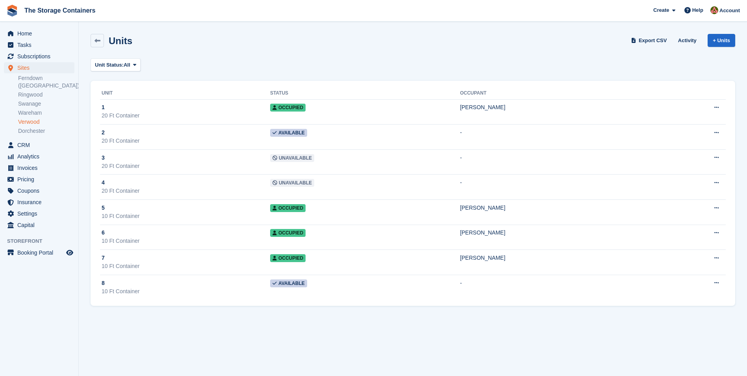
click at [32, 118] on link "Verwood" at bounding box center [46, 121] width 56 height 7
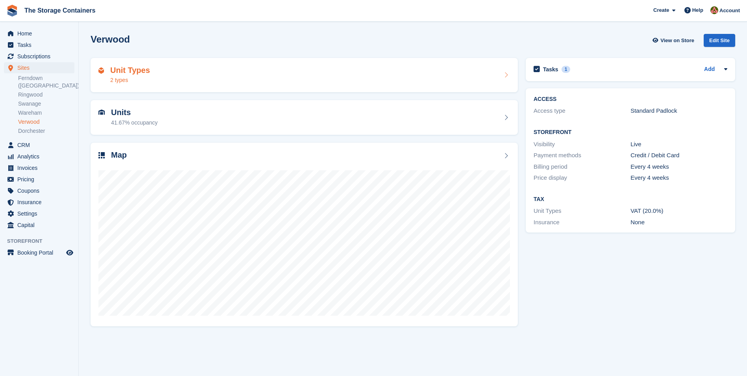
click at [228, 73] on div "Unit Types 2 types" at bounding box center [303, 75] width 411 height 19
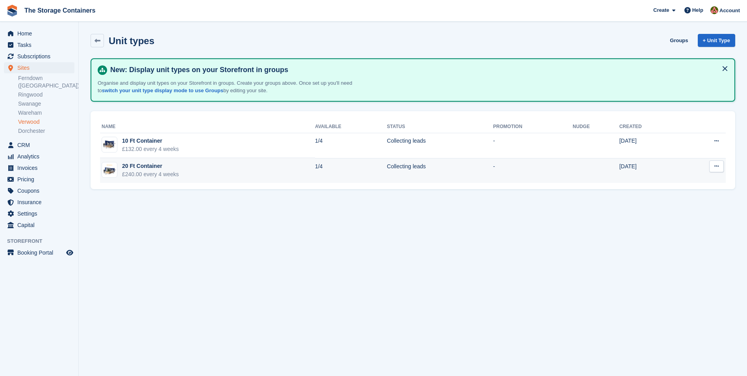
click at [219, 173] on td "20 Ft Container £240.00 every 4 weeks" at bounding box center [207, 170] width 215 height 25
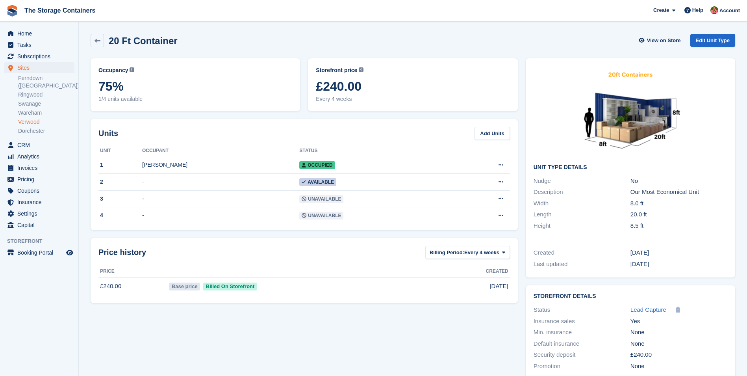
click at [34, 118] on link "Verwood" at bounding box center [46, 121] width 56 height 7
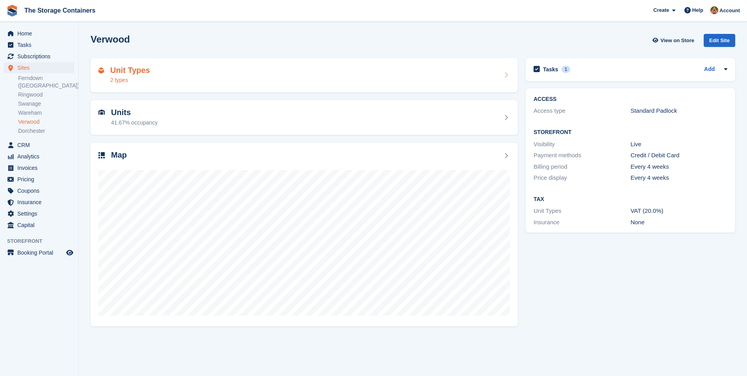
click at [176, 78] on div "Unit Types 2 types" at bounding box center [303, 75] width 411 height 19
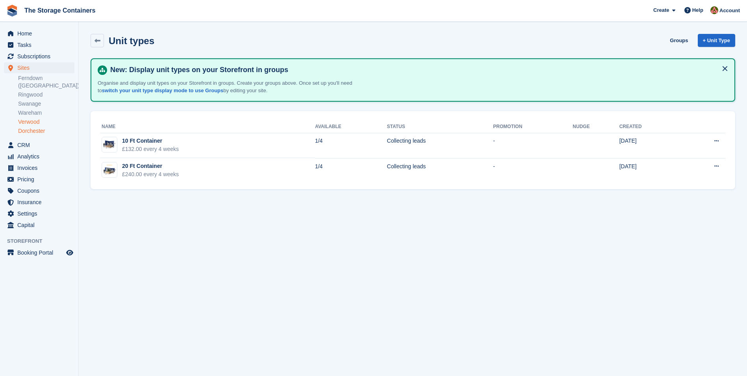
click at [30, 127] on link "Dorchester" at bounding box center [46, 130] width 56 height 7
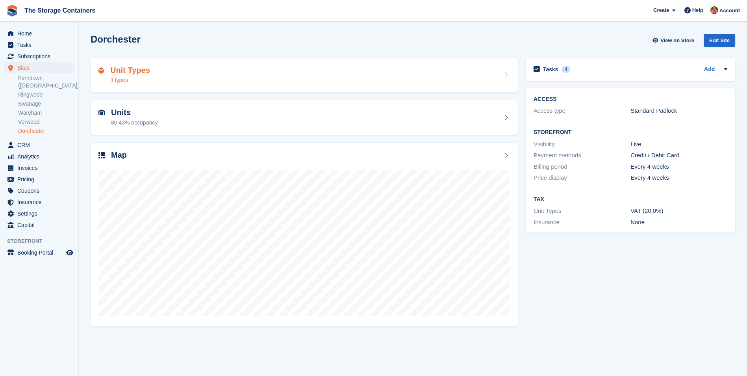
click at [187, 72] on div "Unit Types 3 types" at bounding box center [303, 75] width 411 height 19
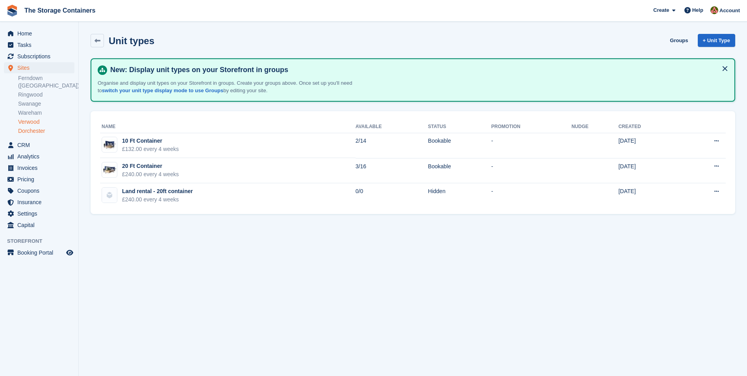
click at [40, 118] on link "Verwood" at bounding box center [46, 121] width 56 height 7
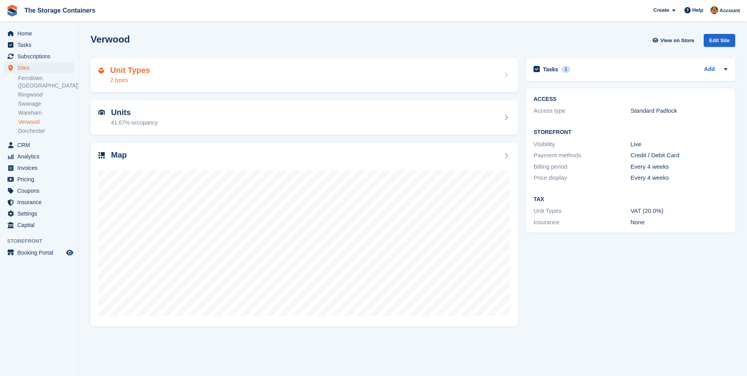
click at [192, 74] on div "Unit Types 2 types" at bounding box center [303, 75] width 411 height 19
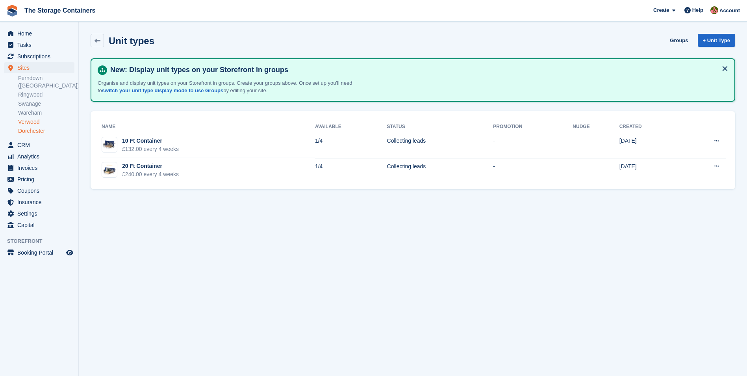
click at [42, 127] on link "Dorchester" at bounding box center [46, 130] width 56 height 7
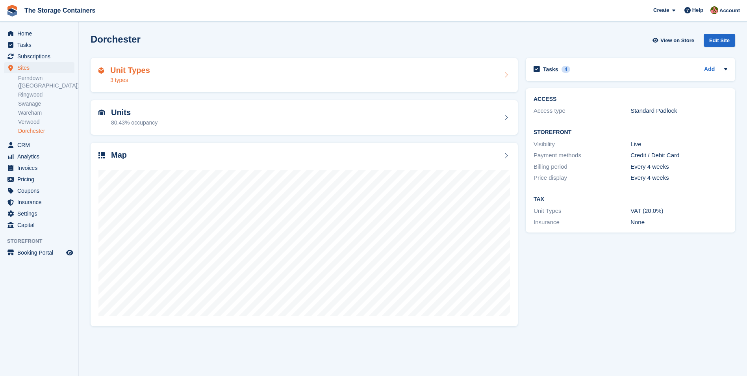
click at [187, 72] on div "Unit Types 3 types" at bounding box center [303, 75] width 411 height 19
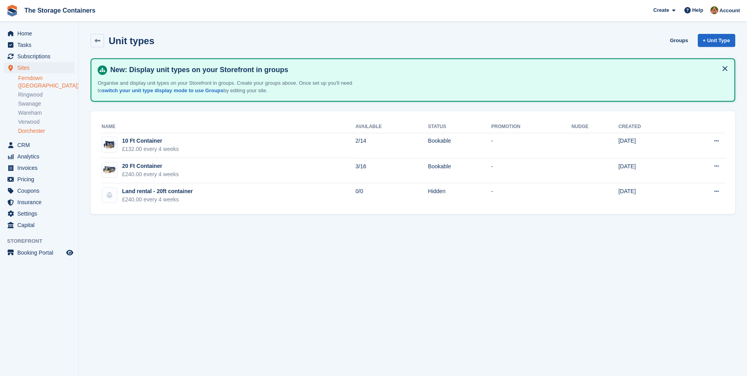
click at [38, 76] on link "Ferndown ([GEOGRAPHIC_DATA])" at bounding box center [46, 81] width 56 height 15
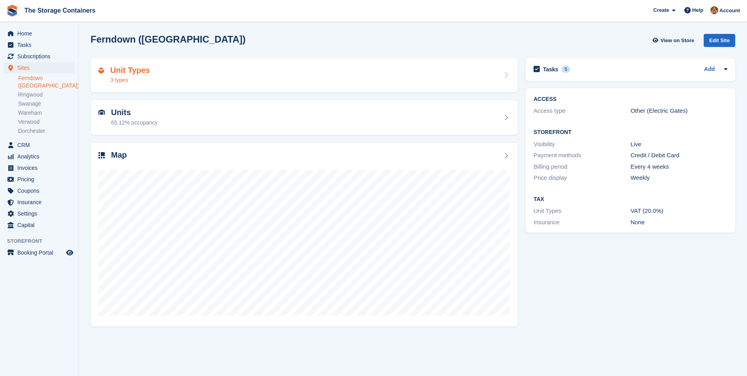
click at [192, 74] on div "Unit Types 3 types" at bounding box center [303, 75] width 411 height 19
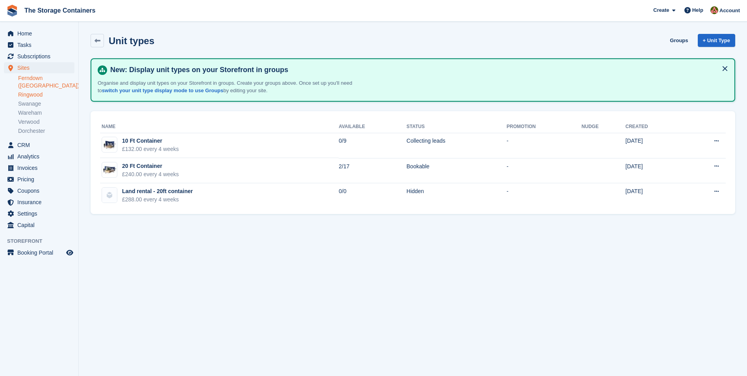
click at [38, 91] on link "Ringwood" at bounding box center [46, 94] width 56 height 7
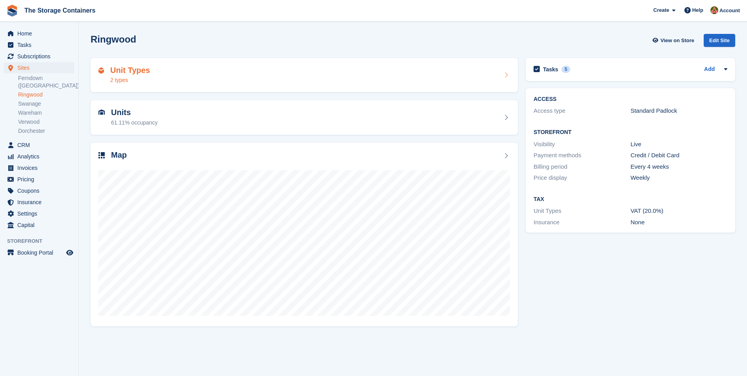
click at [192, 81] on div "Unit Types 2 types" at bounding box center [303, 75] width 411 height 19
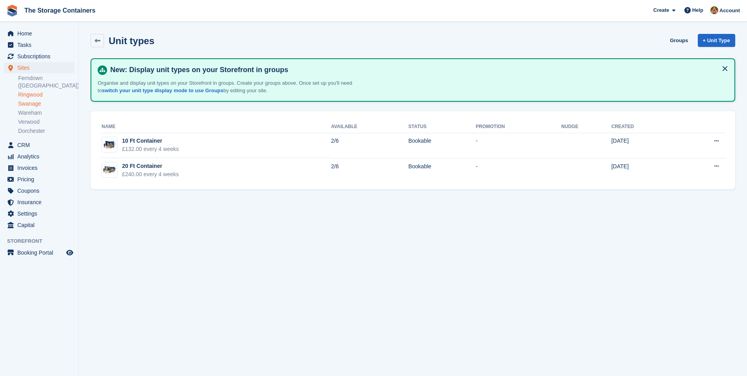
click at [34, 100] on link "Swanage" at bounding box center [46, 103] width 56 height 7
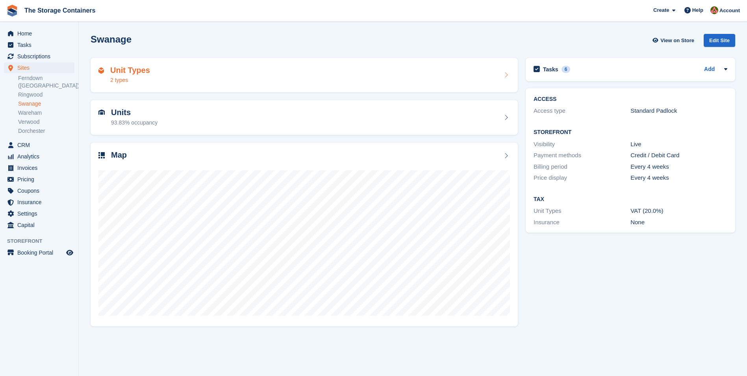
click at [222, 80] on div "Unit Types 2 types" at bounding box center [303, 75] width 411 height 19
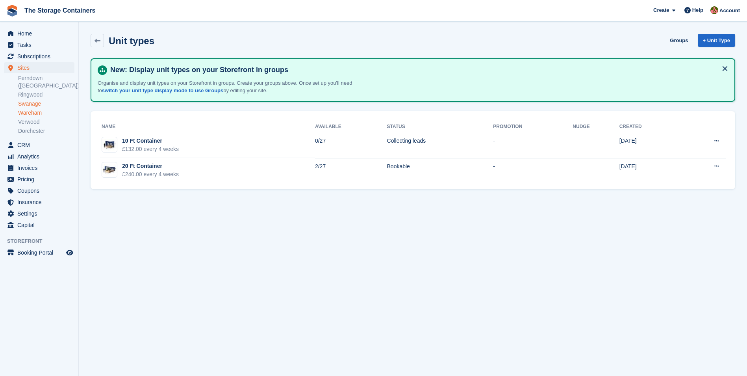
click at [39, 109] on link "Wareham" at bounding box center [46, 112] width 56 height 7
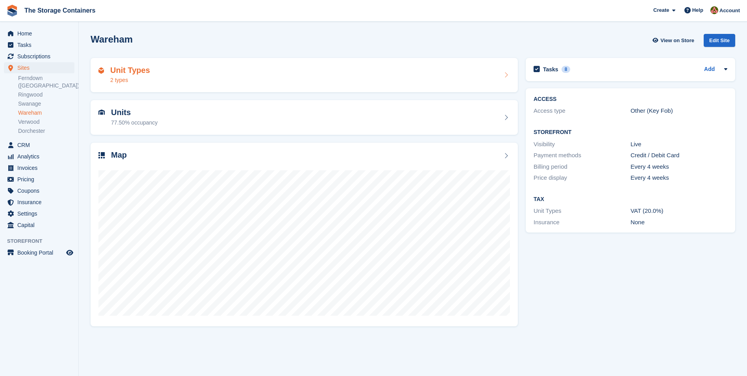
click at [243, 83] on div "Unit Types 2 types" at bounding box center [303, 75] width 411 height 19
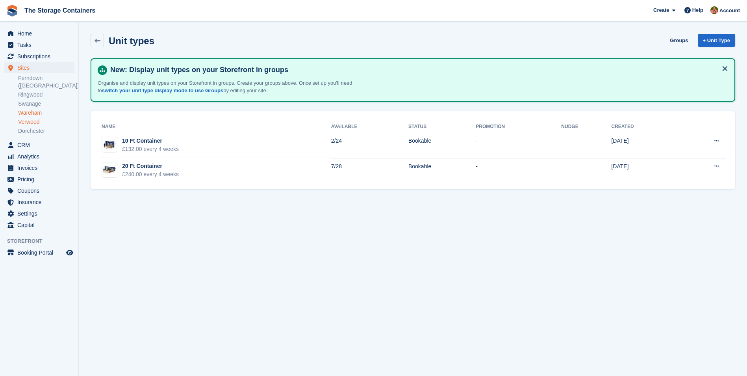
click at [36, 118] on link "Verwood" at bounding box center [46, 121] width 56 height 7
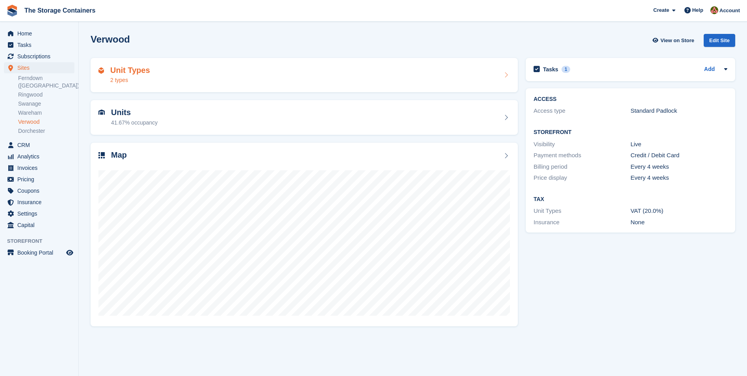
click at [241, 85] on div "Unit Types 2 types" at bounding box center [304, 75] width 427 height 35
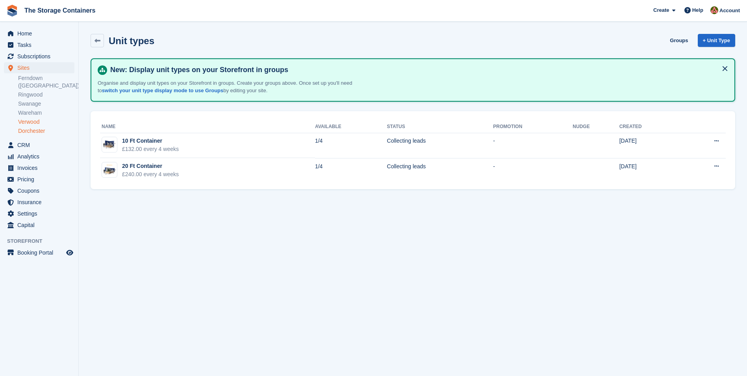
click at [42, 127] on link "Dorchester" at bounding box center [46, 130] width 56 height 7
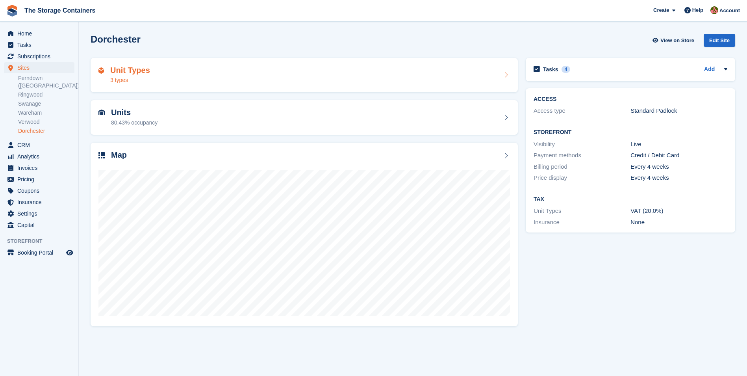
click at [217, 84] on div "Unit Types 3 types" at bounding box center [304, 75] width 427 height 35
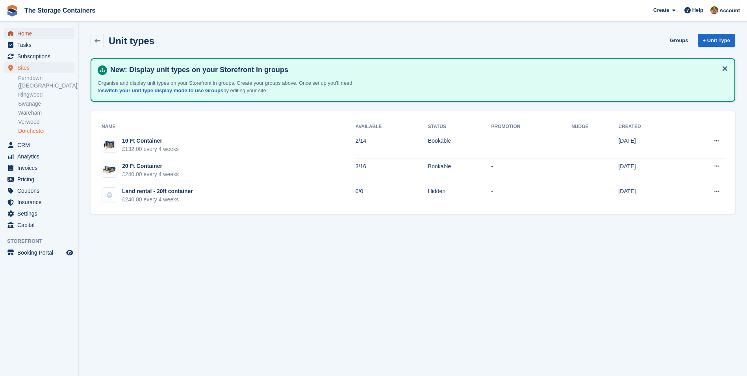
click at [30, 34] on span "Home" at bounding box center [40, 33] width 47 height 11
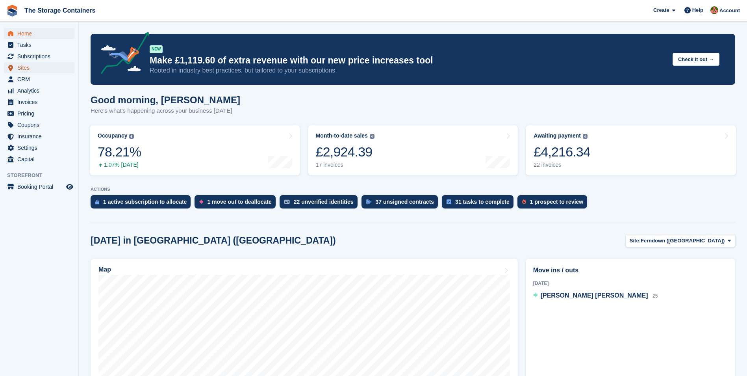
click at [19, 66] on span "Sites" at bounding box center [40, 67] width 47 height 11
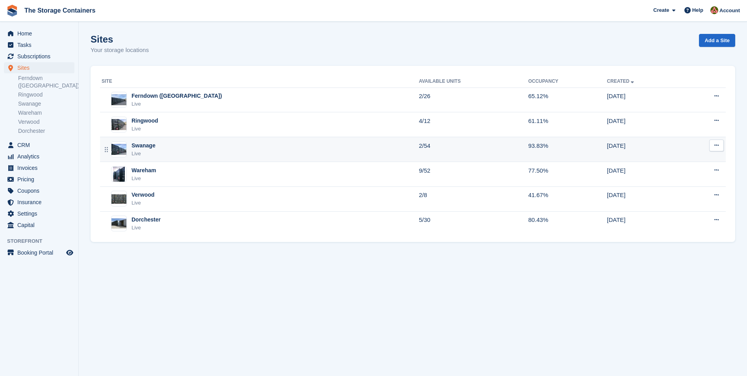
click at [225, 145] on div "Swanage Live" at bounding box center [260, 149] width 317 height 16
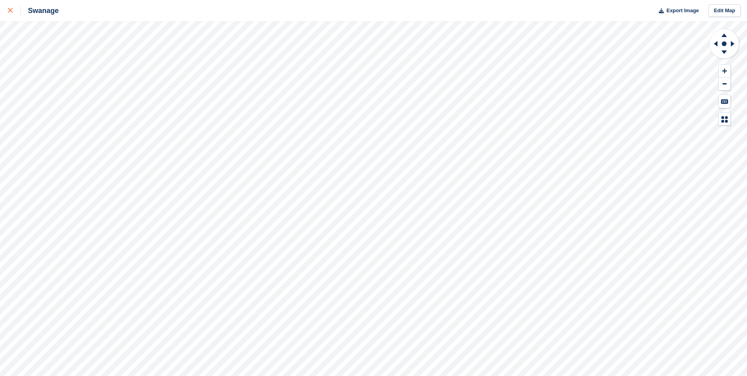
click at [14, 11] on div at bounding box center [14, 10] width 13 height 9
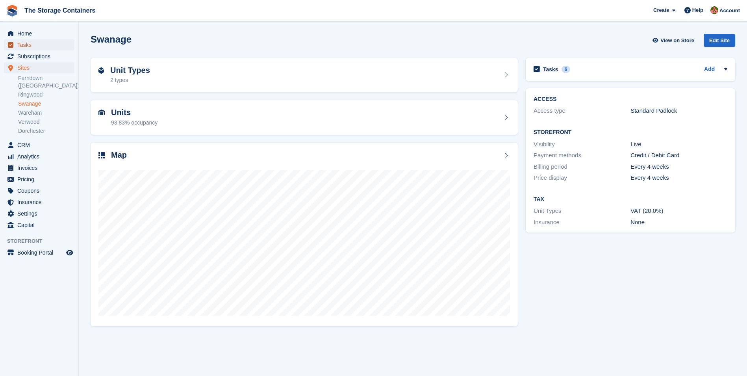
click at [44, 44] on span "Tasks" at bounding box center [40, 44] width 47 height 11
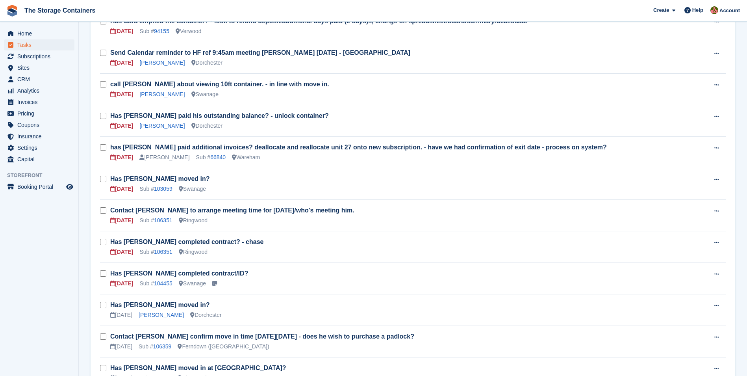
scroll to position [197, 0]
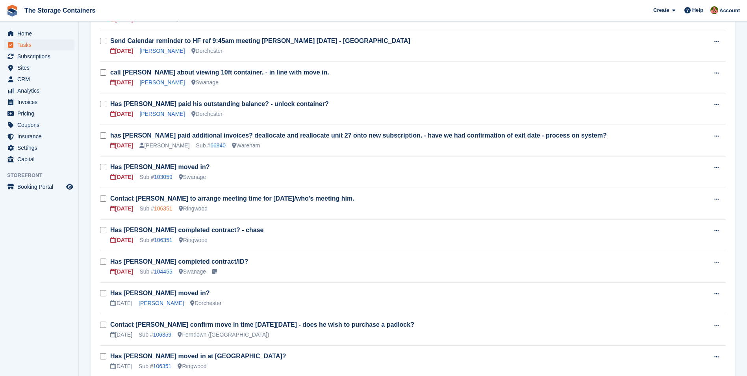
click at [167, 209] on link "106351" at bounding box center [163, 208] width 19 height 6
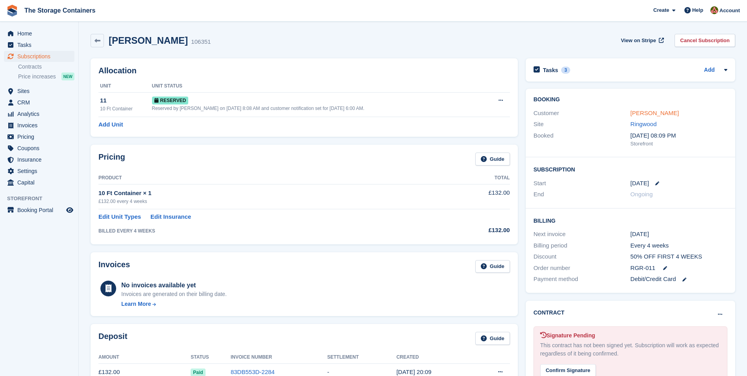
click at [679, 111] on link "Stewart Sims-Handcock" at bounding box center [654, 112] width 48 height 7
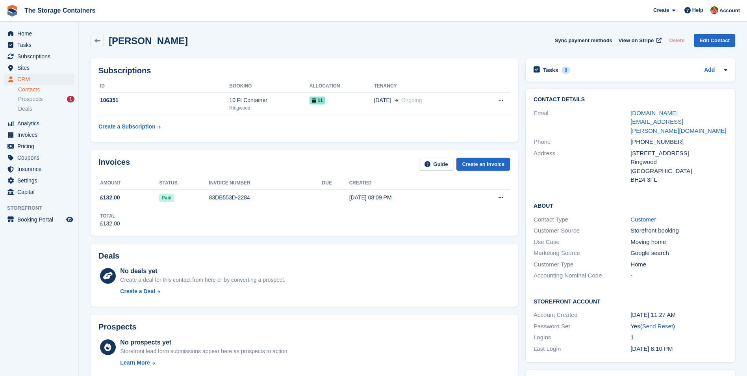
scroll to position [236, 0]
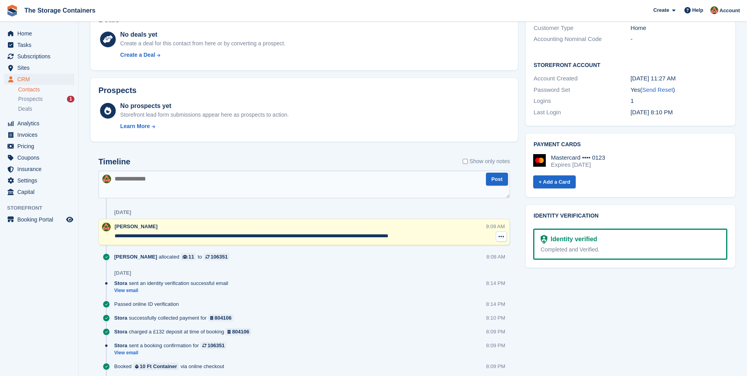
click at [500, 237] on icon at bounding box center [501, 236] width 6 height 6
click at [433, 233] on textarea "**********" at bounding box center [300, 236] width 371 height 8
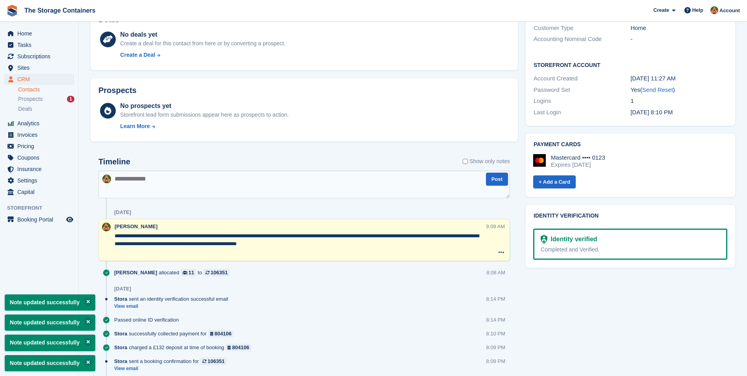
type textarea "**********"
click at [349, 186] on textarea at bounding box center [303, 184] width 411 height 28
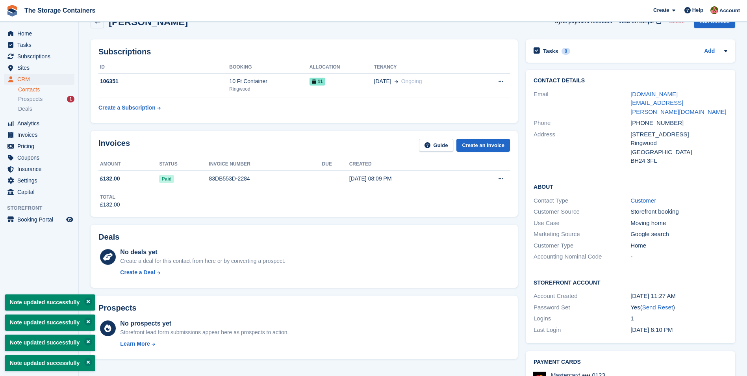
scroll to position [0, 0]
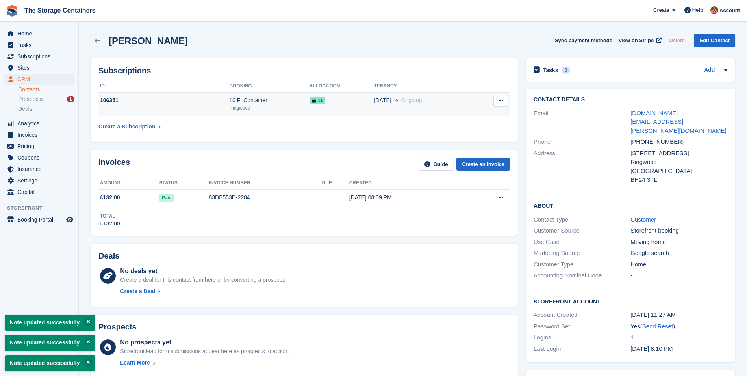
click at [420, 98] on div "05 Sep Ongoing" at bounding box center [424, 100] width 101 height 8
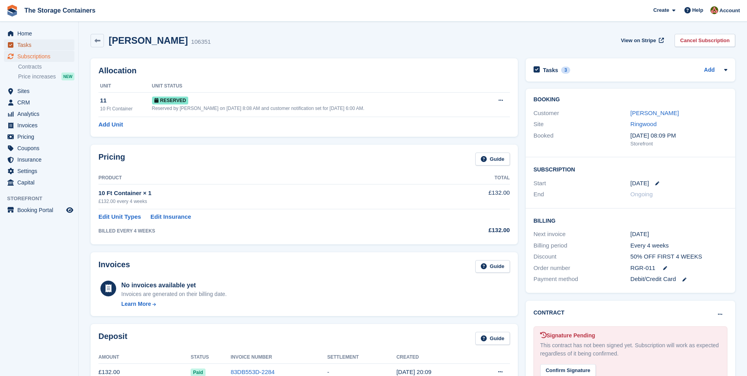
click at [33, 48] on span "Tasks" at bounding box center [40, 44] width 47 height 11
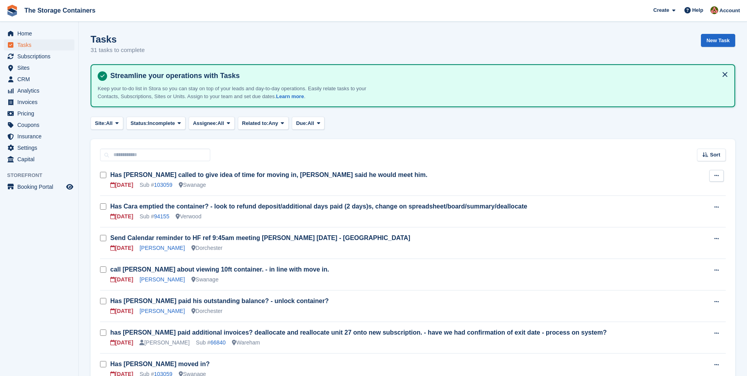
click at [716, 177] on icon at bounding box center [716, 175] width 4 height 5
click at [664, 193] on p "Edit task" at bounding box center [686, 191] width 69 height 10
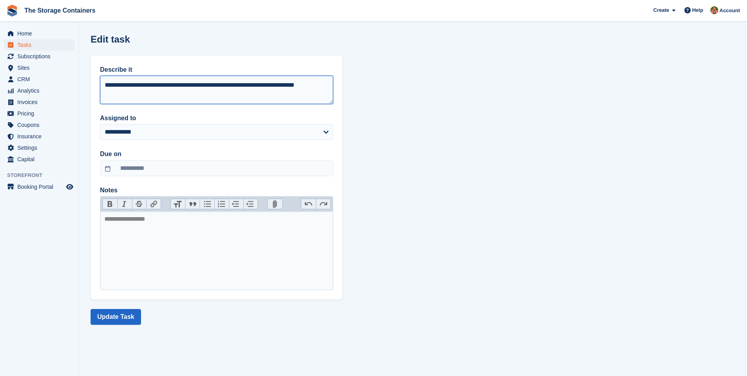
click at [148, 95] on textarea "**********" at bounding box center [216, 90] width 233 height 28
type textarea "**********"
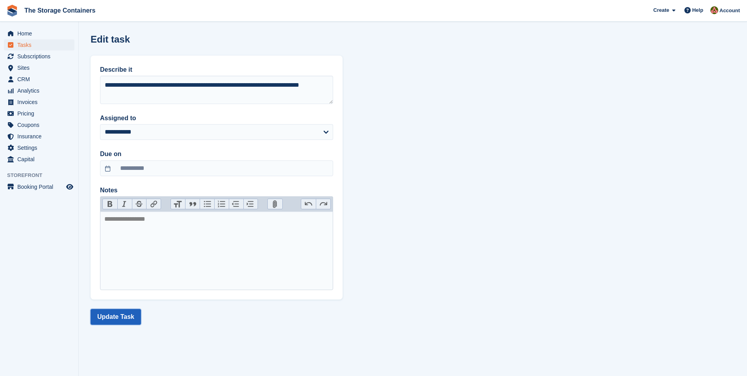
click at [129, 316] on button "Update Task" at bounding box center [116, 317] width 50 height 16
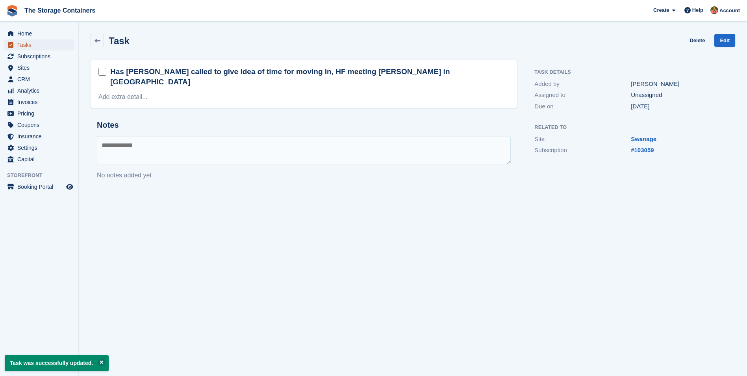
click at [34, 46] on span "Tasks" at bounding box center [40, 44] width 47 height 11
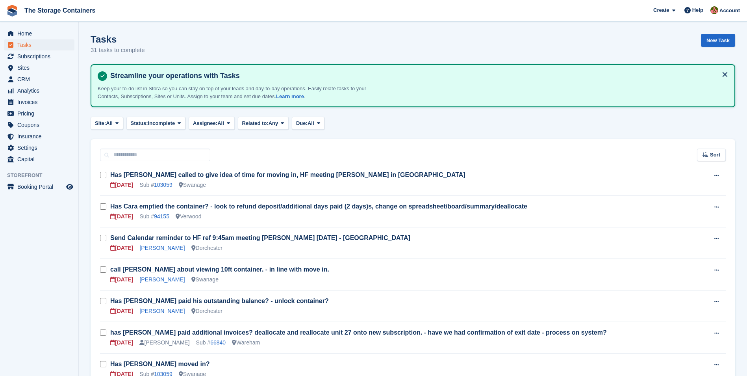
scroll to position [39, 0]
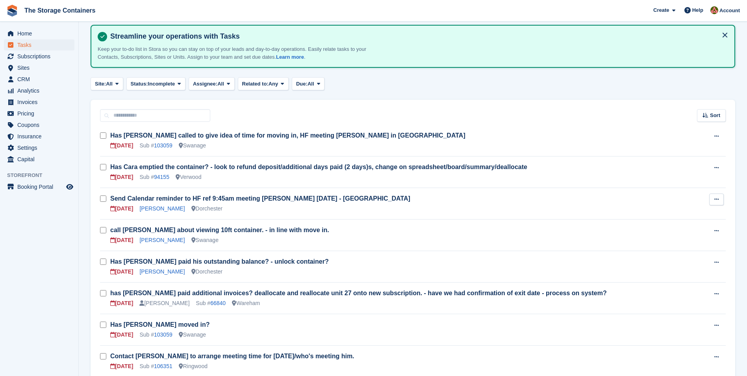
click at [715, 202] on button at bounding box center [716, 199] width 15 height 12
click at [669, 215] on p "Edit task" at bounding box center [686, 214] width 69 height 10
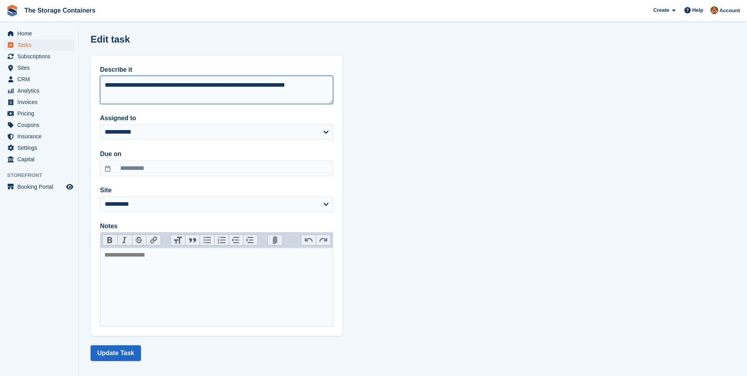
click at [206, 97] on textarea "**********" at bounding box center [216, 90] width 233 height 28
type textarea "**********"
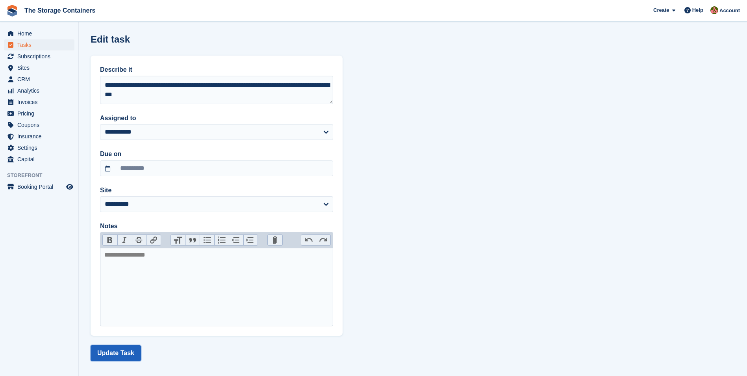
click at [117, 347] on button "Update Task" at bounding box center [116, 353] width 50 height 16
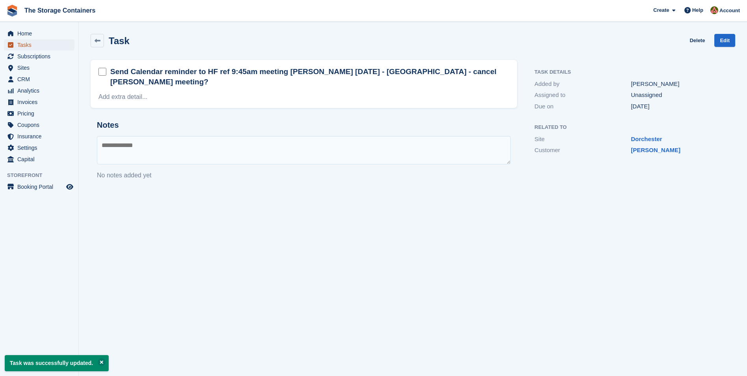
click at [49, 44] on span "Tasks" at bounding box center [40, 44] width 47 height 11
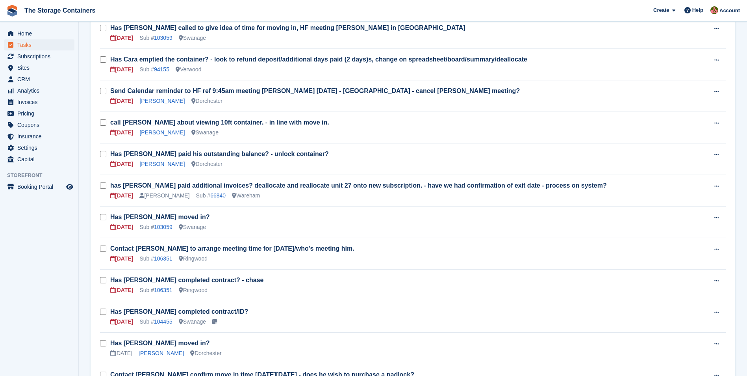
scroll to position [157, 0]
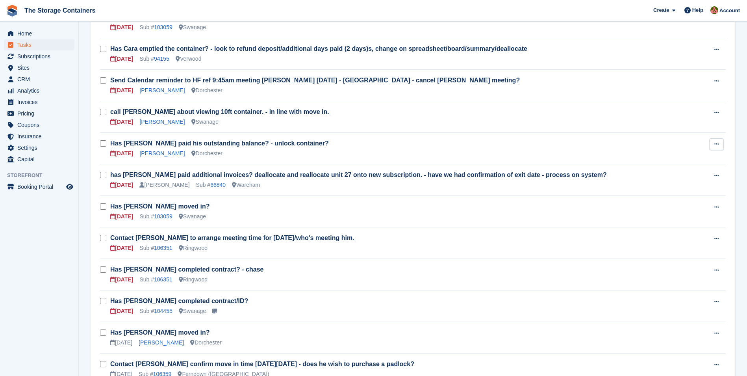
click at [717, 144] on icon at bounding box center [716, 143] width 4 height 5
click at [675, 158] on p "Edit task" at bounding box center [686, 159] width 69 height 10
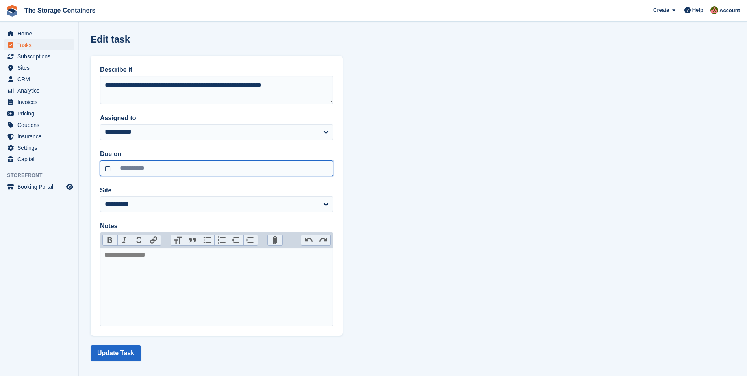
click at [162, 170] on input "**********" at bounding box center [216, 168] width 233 height 16
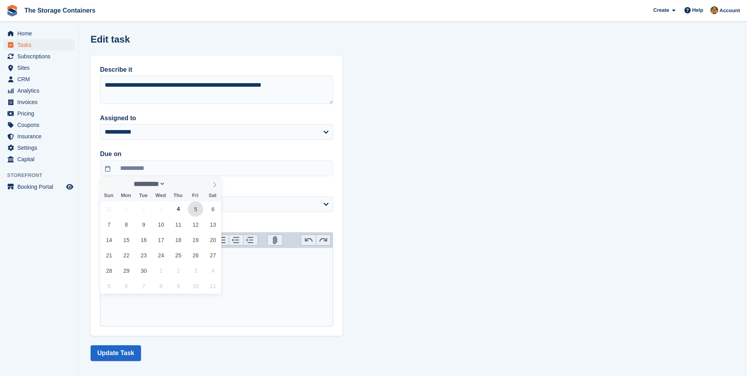
click at [191, 210] on span "5" at bounding box center [195, 208] width 15 height 15
type input "**********"
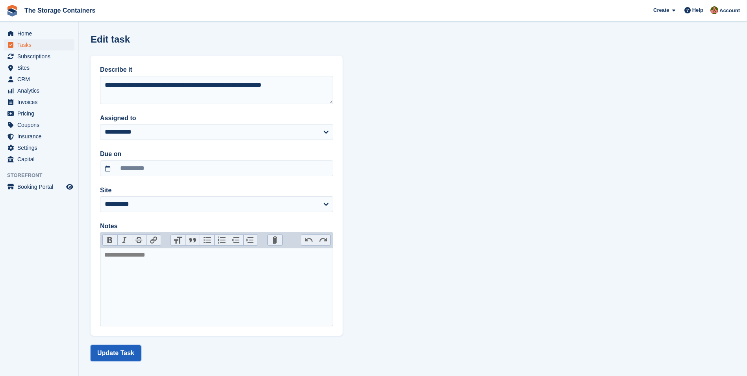
click at [122, 360] on button "Update Task" at bounding box center [116, 353] width 50 height 16
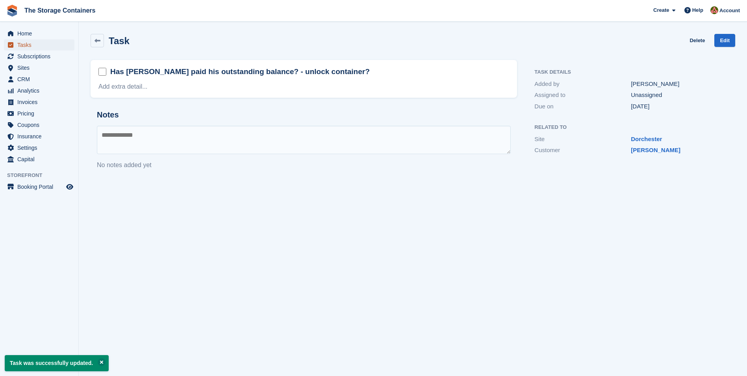
click at [26, 46] on span "Tasks" at bounding box center [40, 44] width 47 height 11
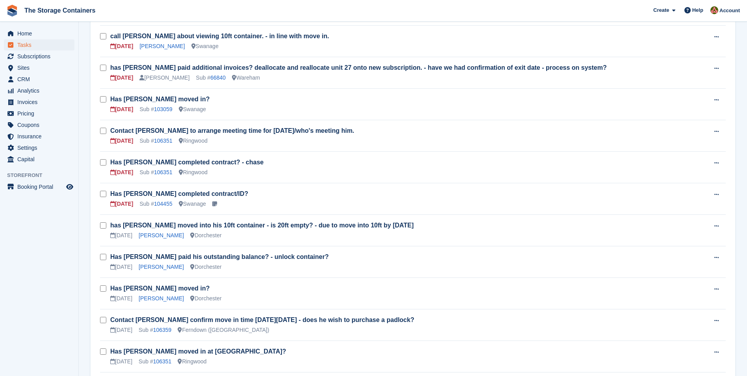
scroll to position [236, 0]
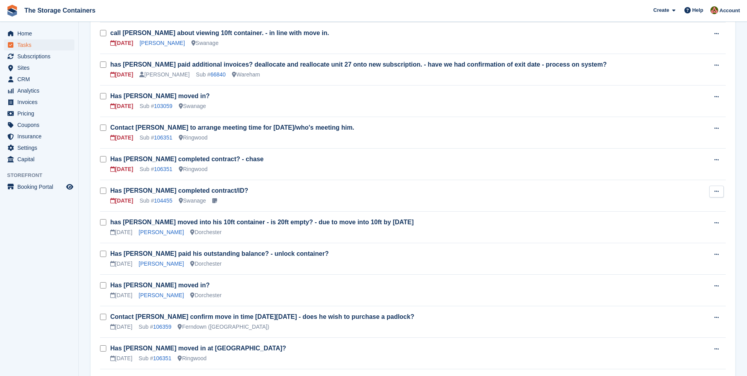
click at [709, 189] on button at bounding box center [716, 191] width 15 height 12
click at [678, 205] on p "Edit task" at bounding box center [686, 207] width 69 height 10
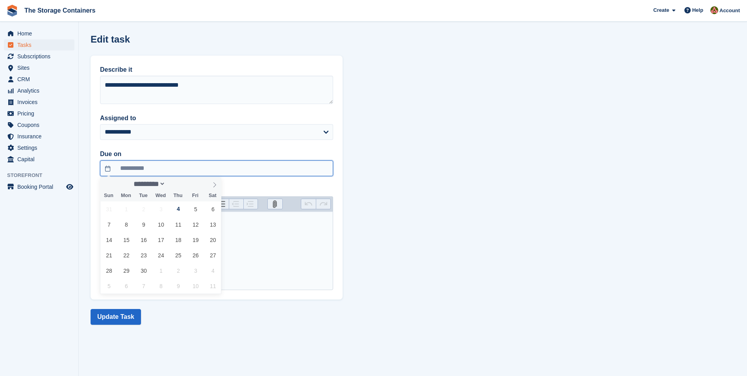
click at [179, 169] on input "**********" at bounding box center [216, 168] width 233 height 16
click at [194, 212] on span "5" at bounding box center [195, 208] width 15 height 15
type input "**********"
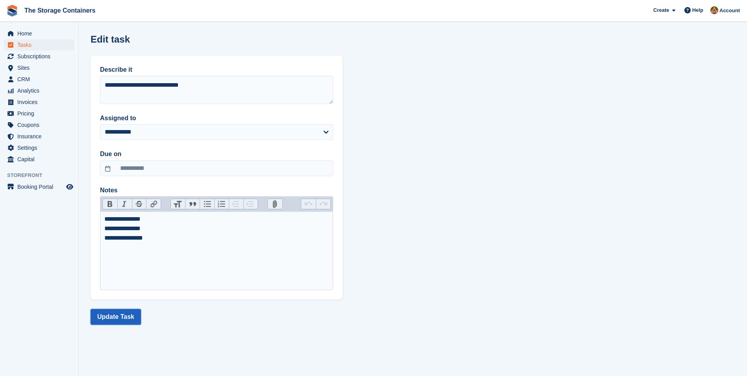
click at [114, 313] on button "Update Task" at bounding box center [116, 317] width 50 height 16
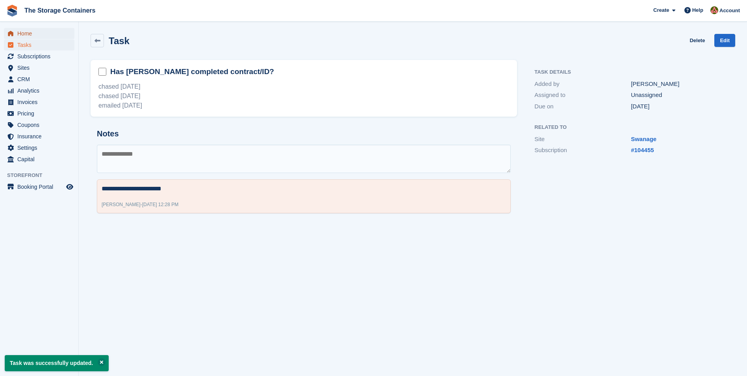
click at [38, 36] on span "Home" at bounding box center [40, 33] width 47 height 11
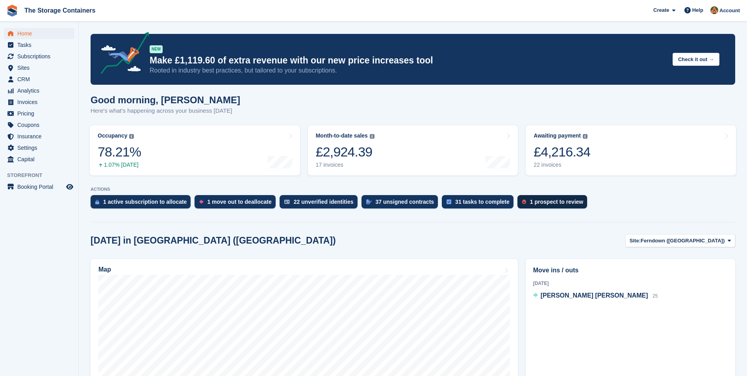
click at [543, 205] on div "1 prospect to review" at bounding box center [556, 201] width 53 height 6
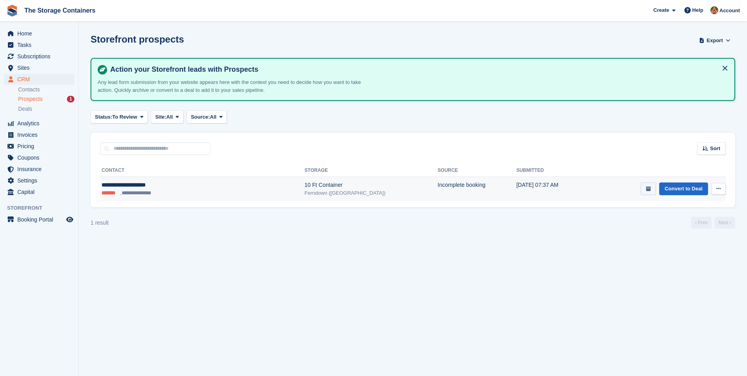
click at [647, 189] on icon "submit" at bounding box center [648, 188] width 5 height 5
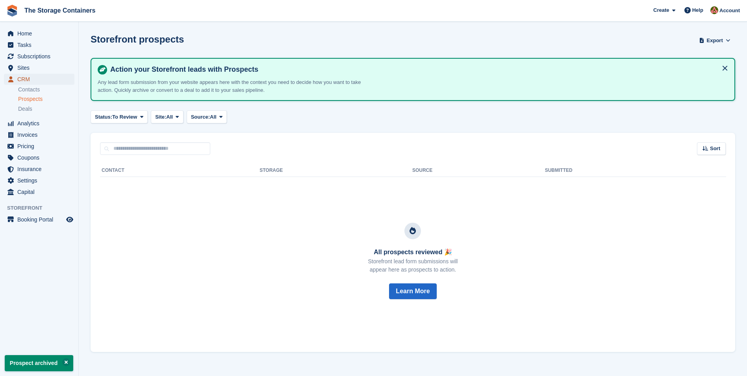
click at [25, 78] on span "CRM" at bounding box center [40, 79] width 47 height 11
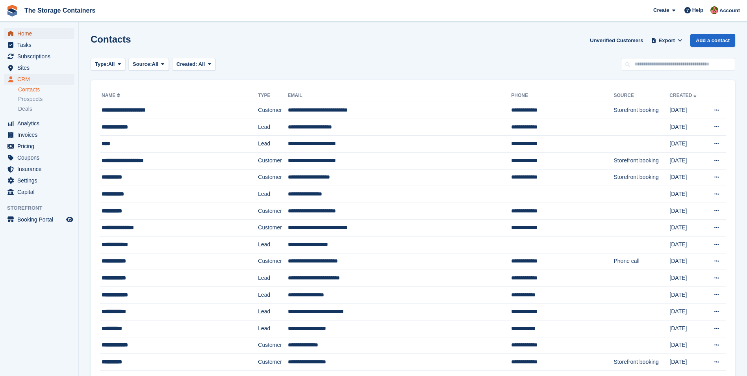
click at [30, 35] on span "Home" at bounding box center [40, 33] width 47 height 11
